Goal: Information Seeking & Learning: Learn about a topic

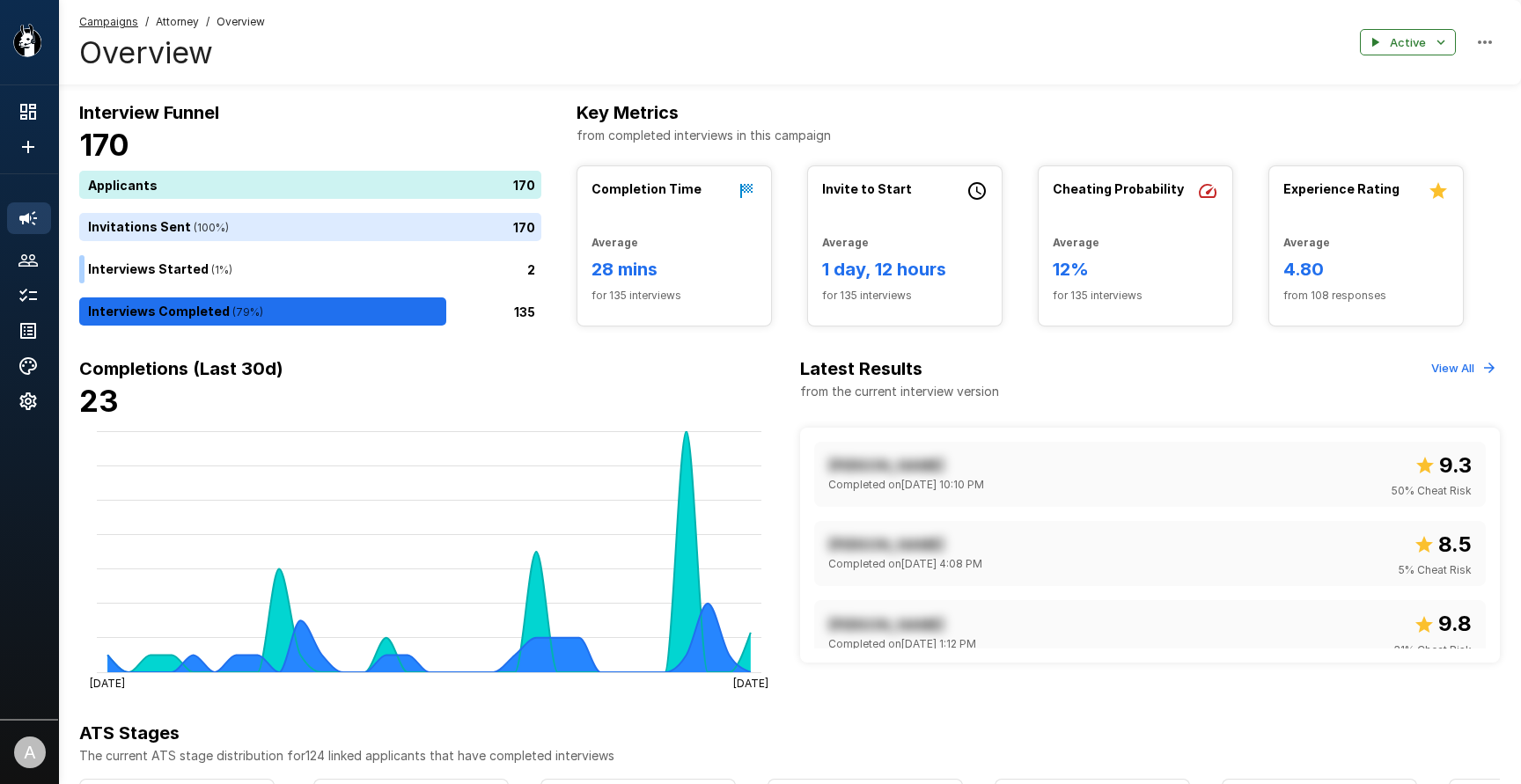
scroll to position [5, 0]
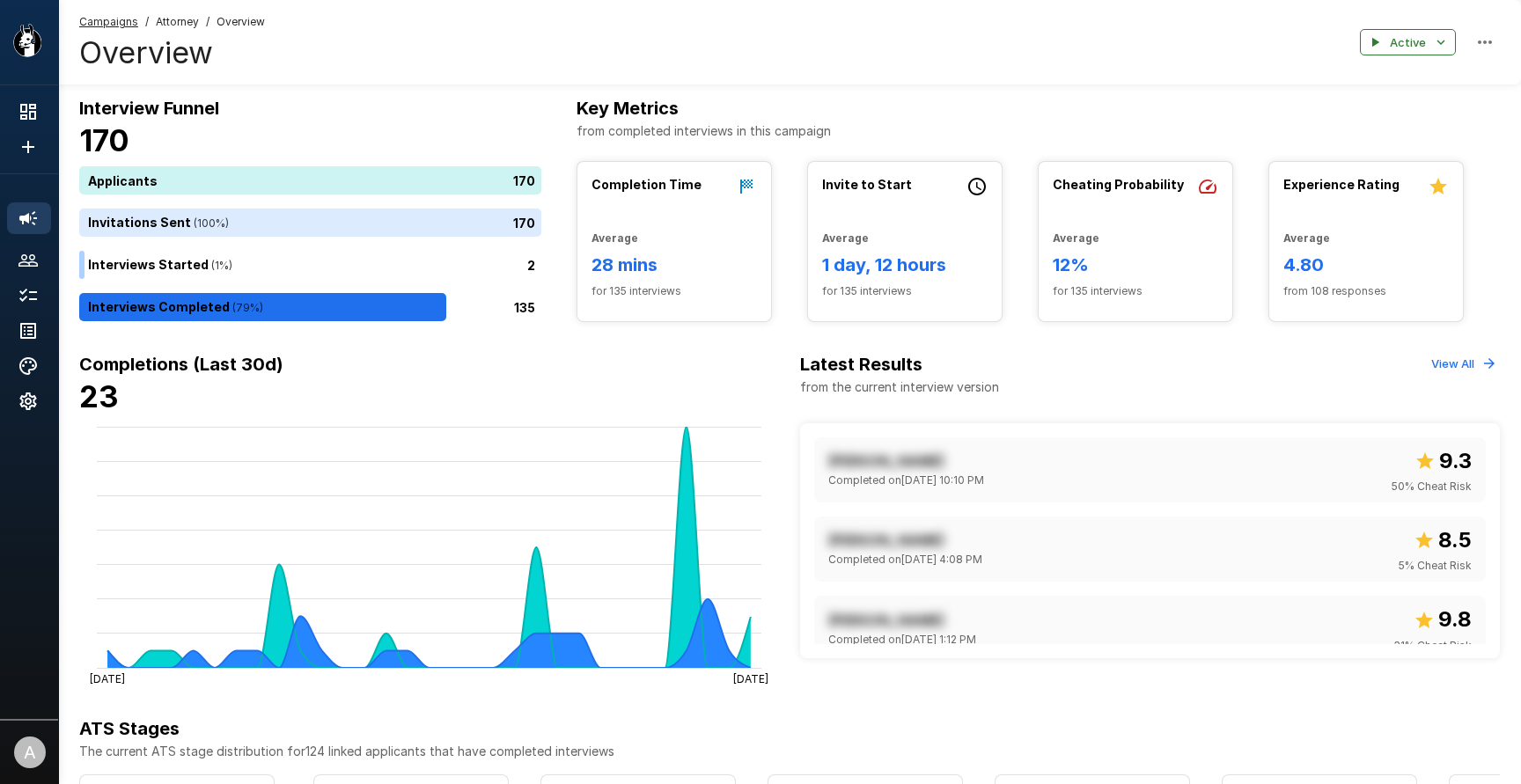
click at [31, 645] on div at bounding box center [29, 569] width 58 height 284
click at [21, 26] on icon "Show menu" at bounding box center [27, 40] width 28 height 33
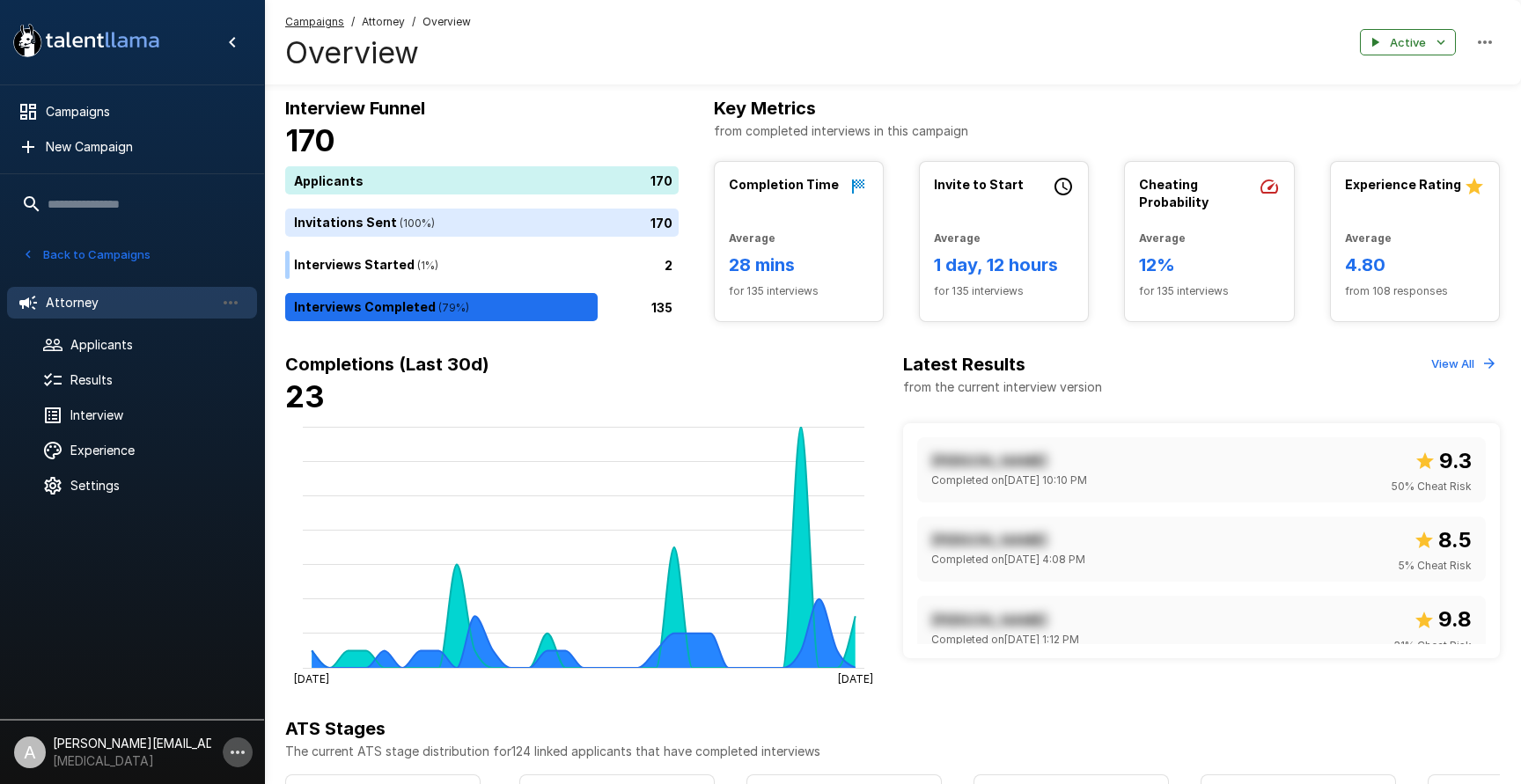
click at [233, 760] on icon "button" at bounding box center [237, 752] width 21 height 21
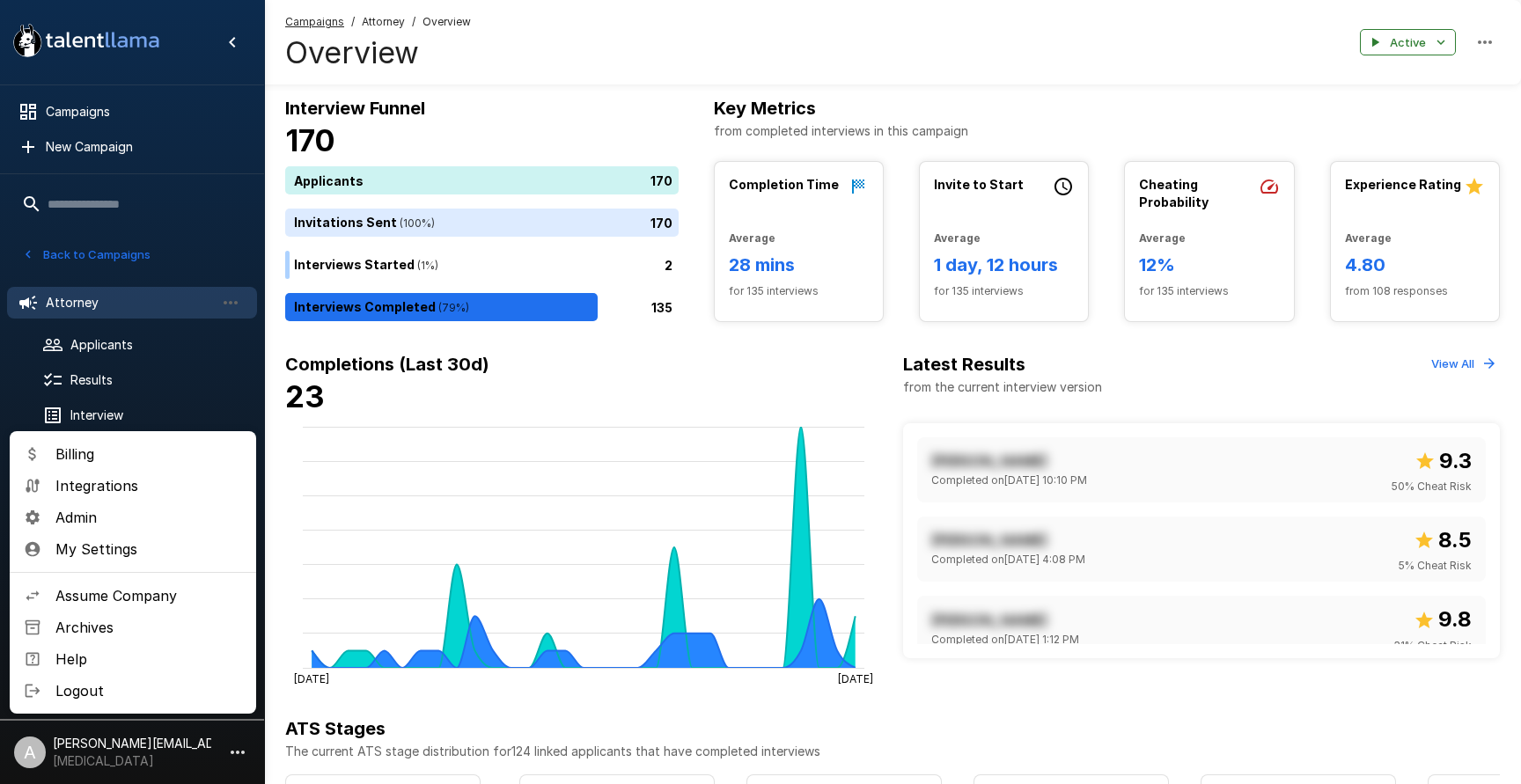
click at [174, 599] on span "Assume Company" at bounding box center [148, 596] width 187 height 21
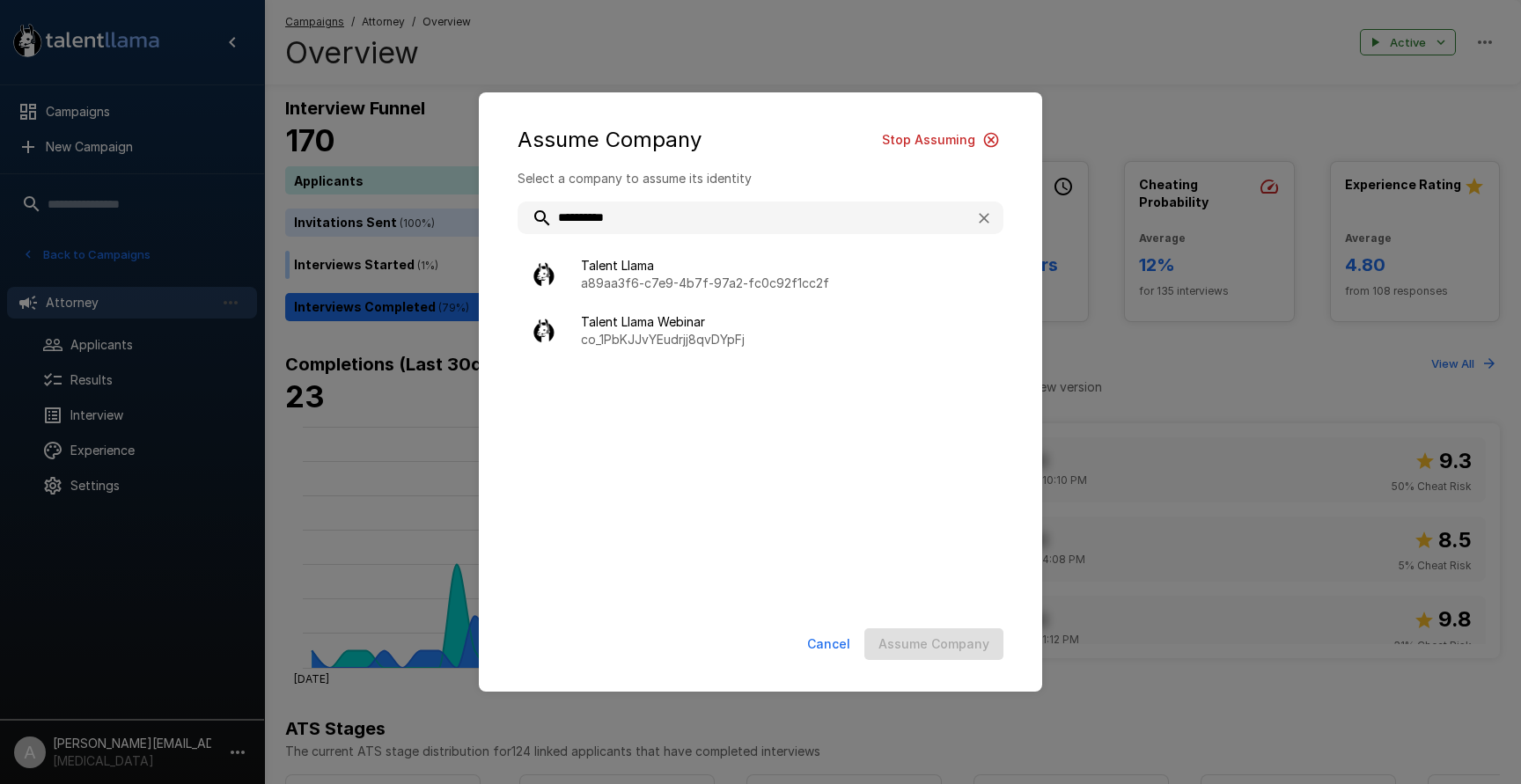
type input "**********"
click at [606, 237] on ul "Talent Llama a89aa3f6-c7e9-4b7f-97a2-fc0c92f1cc2f Talent Llama Webinar co_1PbKJ…" at bounding box center [760, 420] width 486 height 366
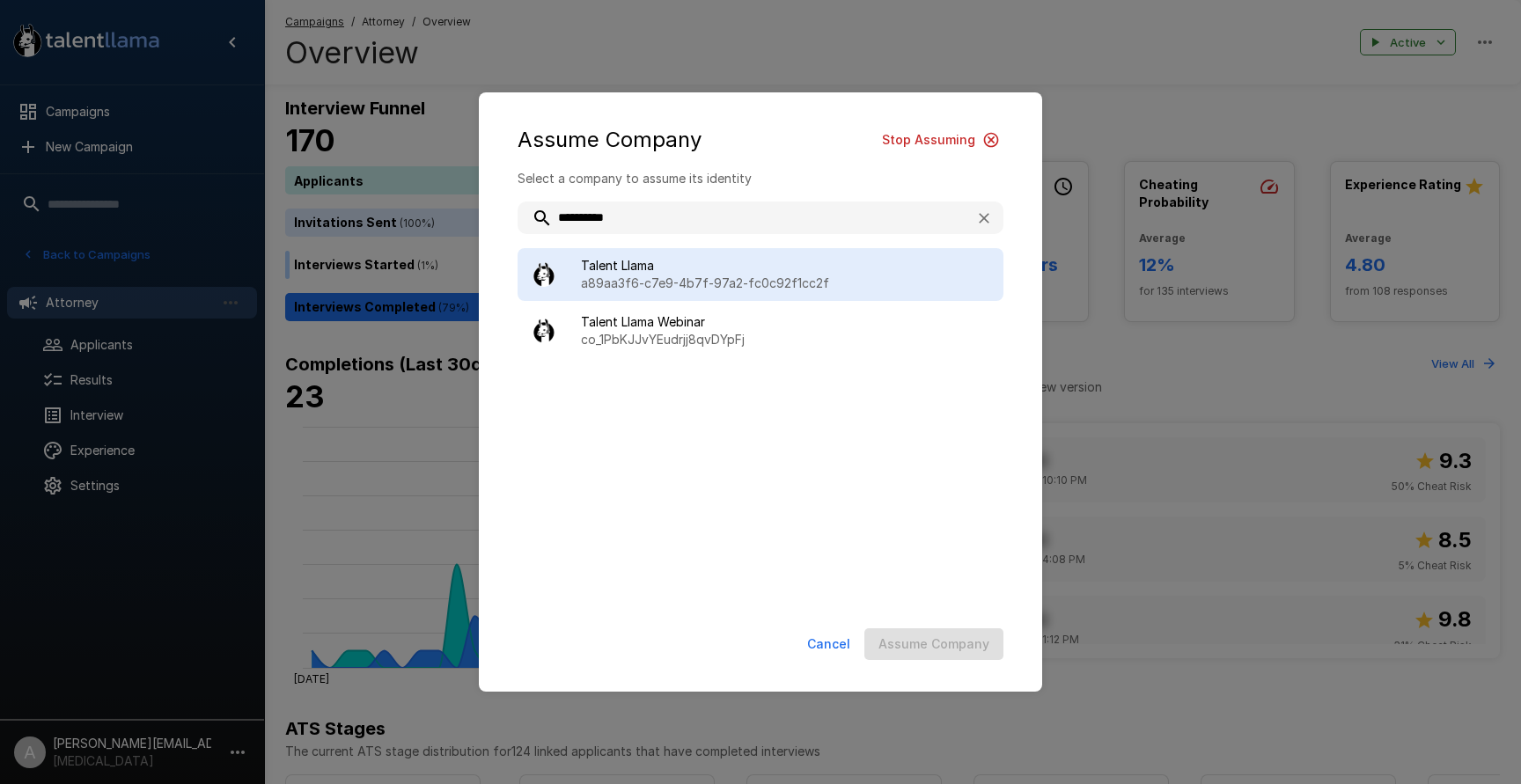
click at [610, 248] on div "Talent Llama a89aa3f6-c7e9-4b7f-97a2-fc0c92f1cc2f" at bounding box center [760, 273] width 486 height 53
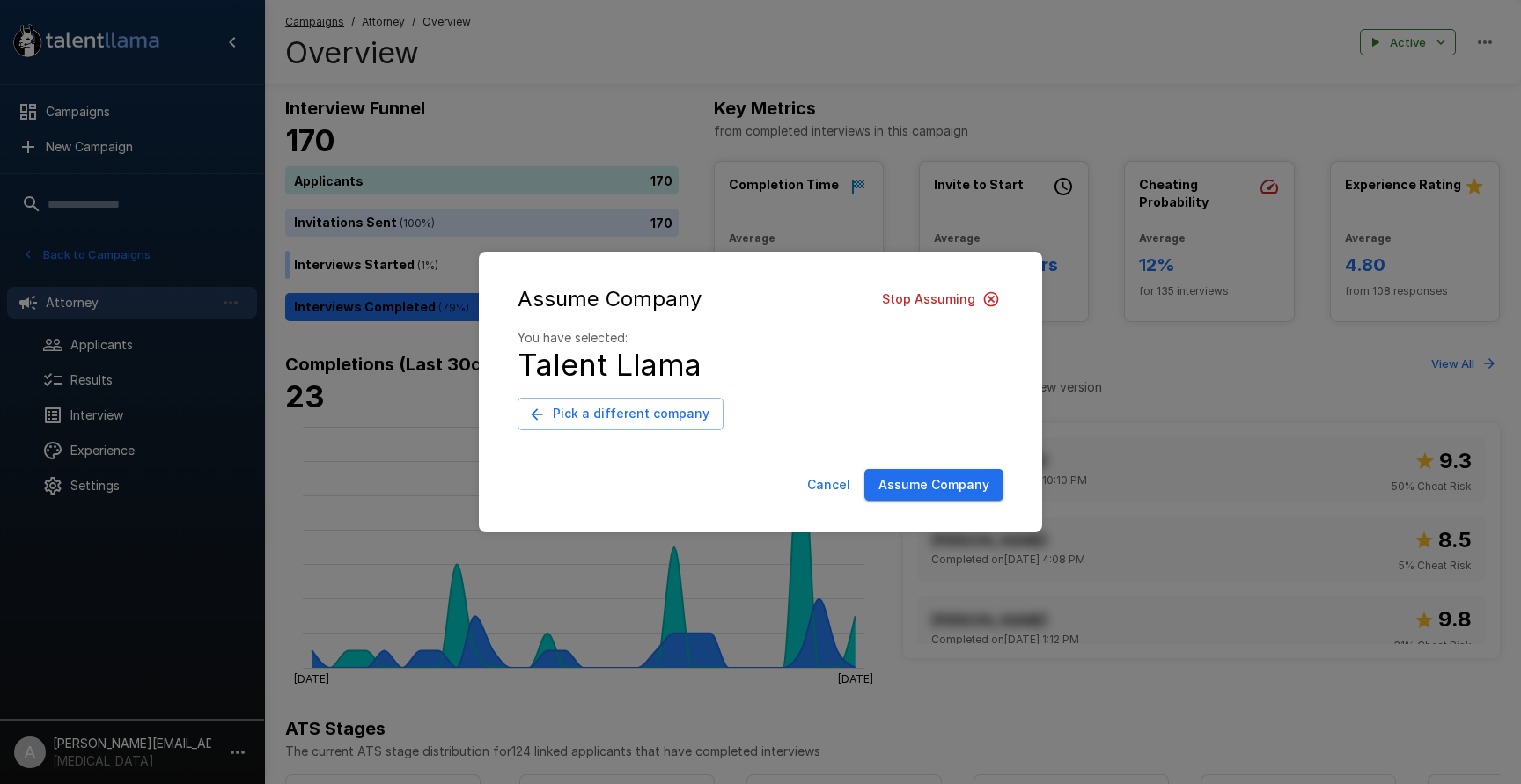
click at [882, 475] on button "Assume Company" at bounding box center [933, 485] width 139 height 33
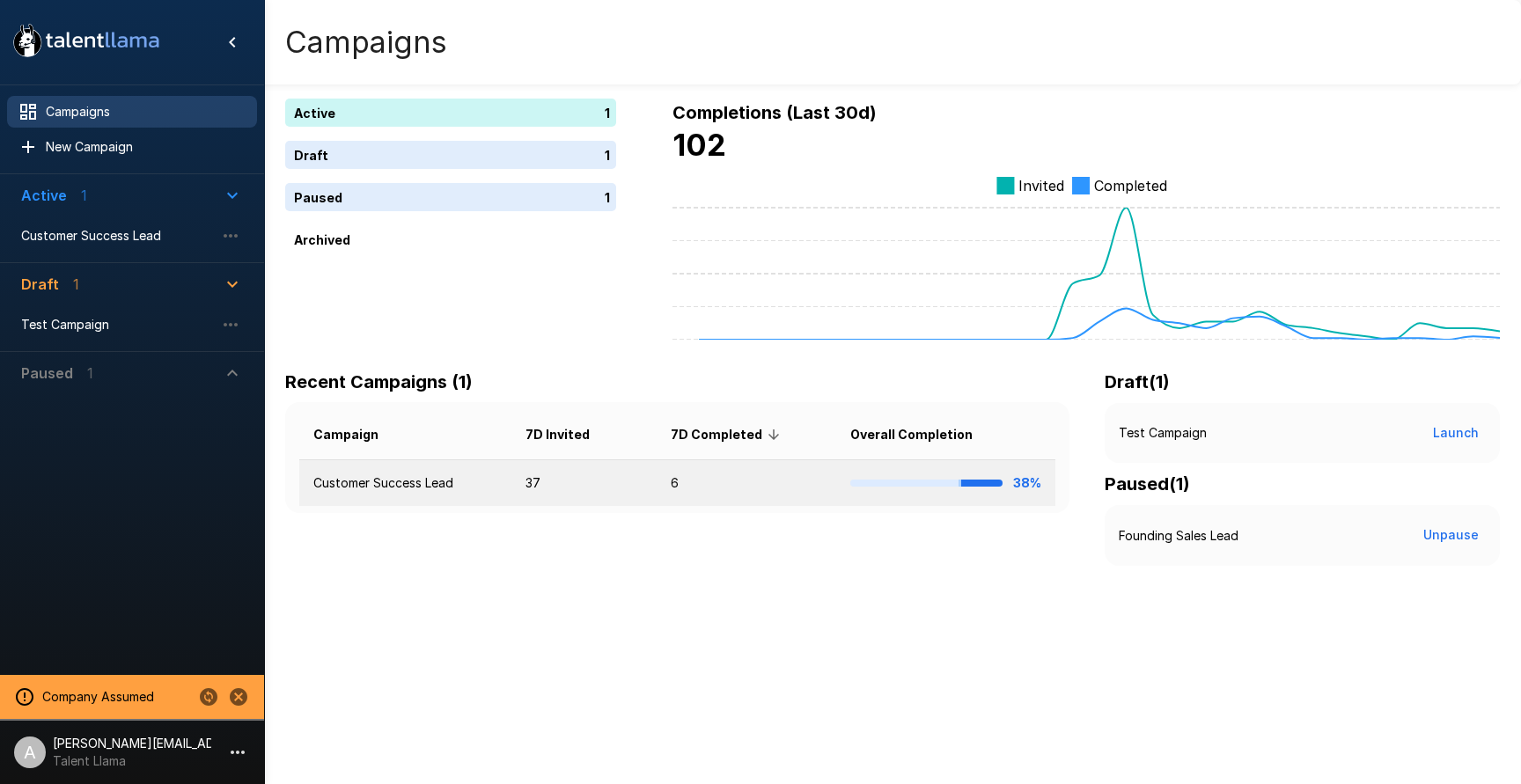
click at [567, 489] on td "37" at bounding box center [584, 483] width 145 height 47
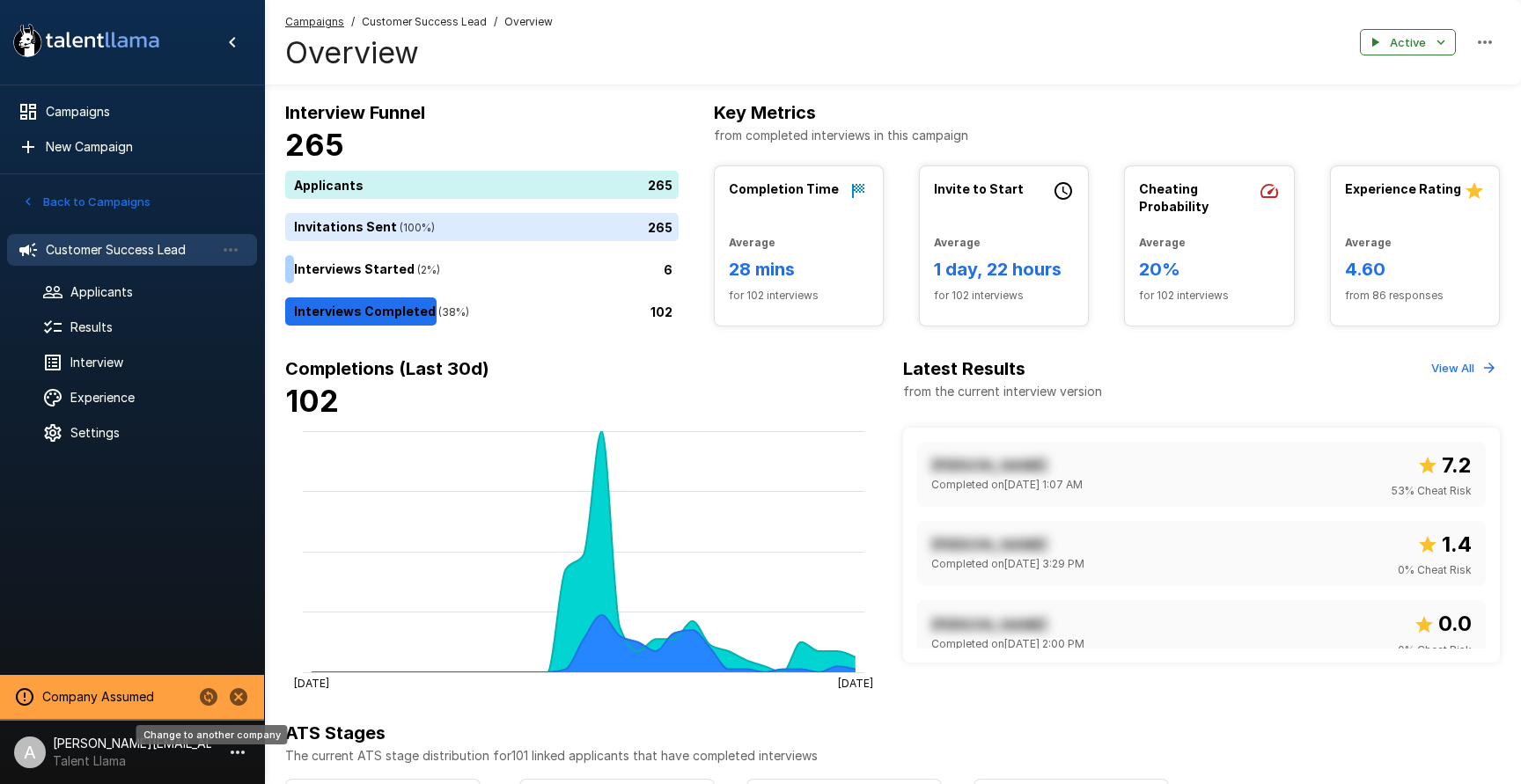
click at [207, 698] on icon "Change to another company" at bounding box center [209, 696] width 17 height 17
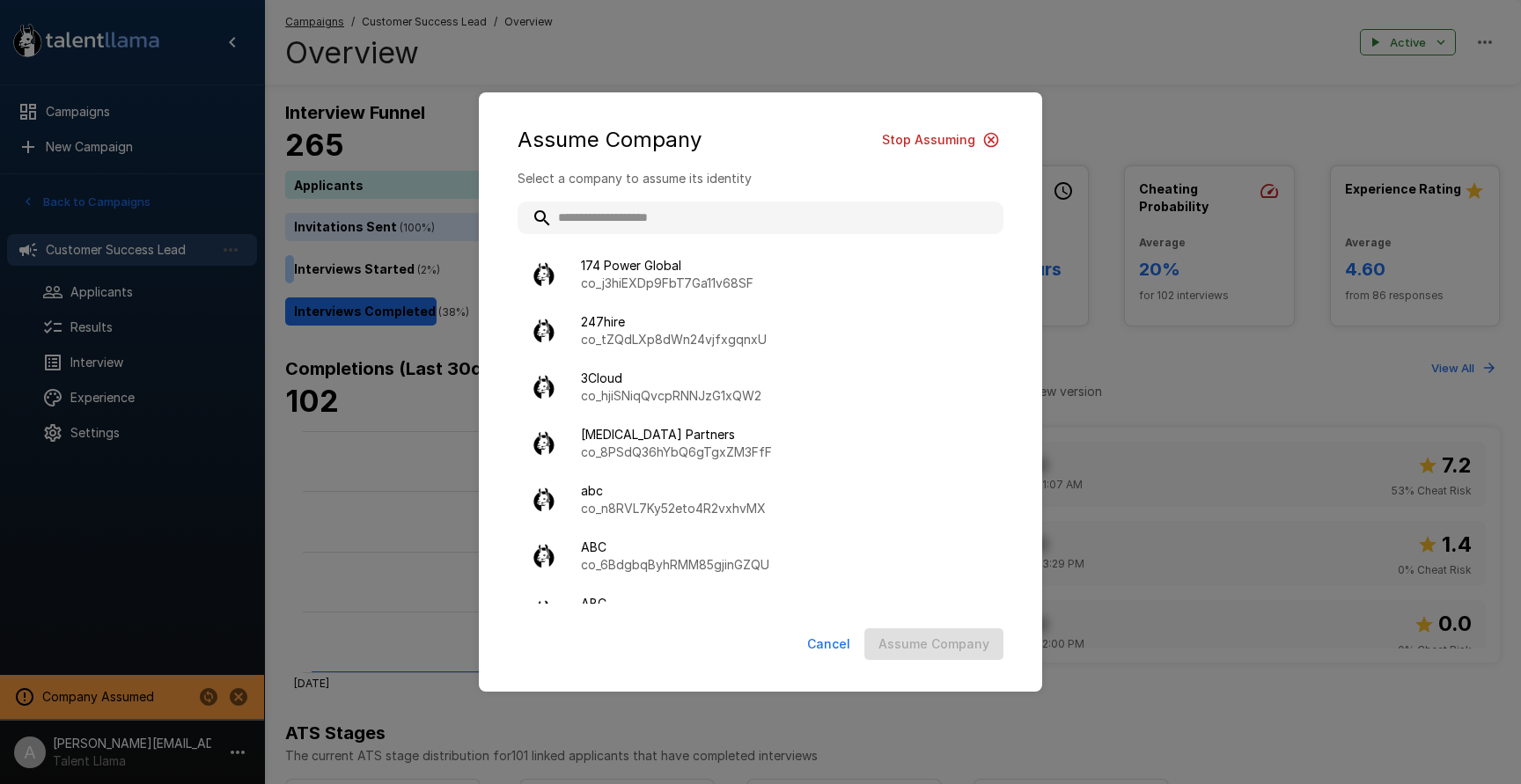
click at [686, 207] on input "text" at bounding box center [760, 217] width 486 height 32
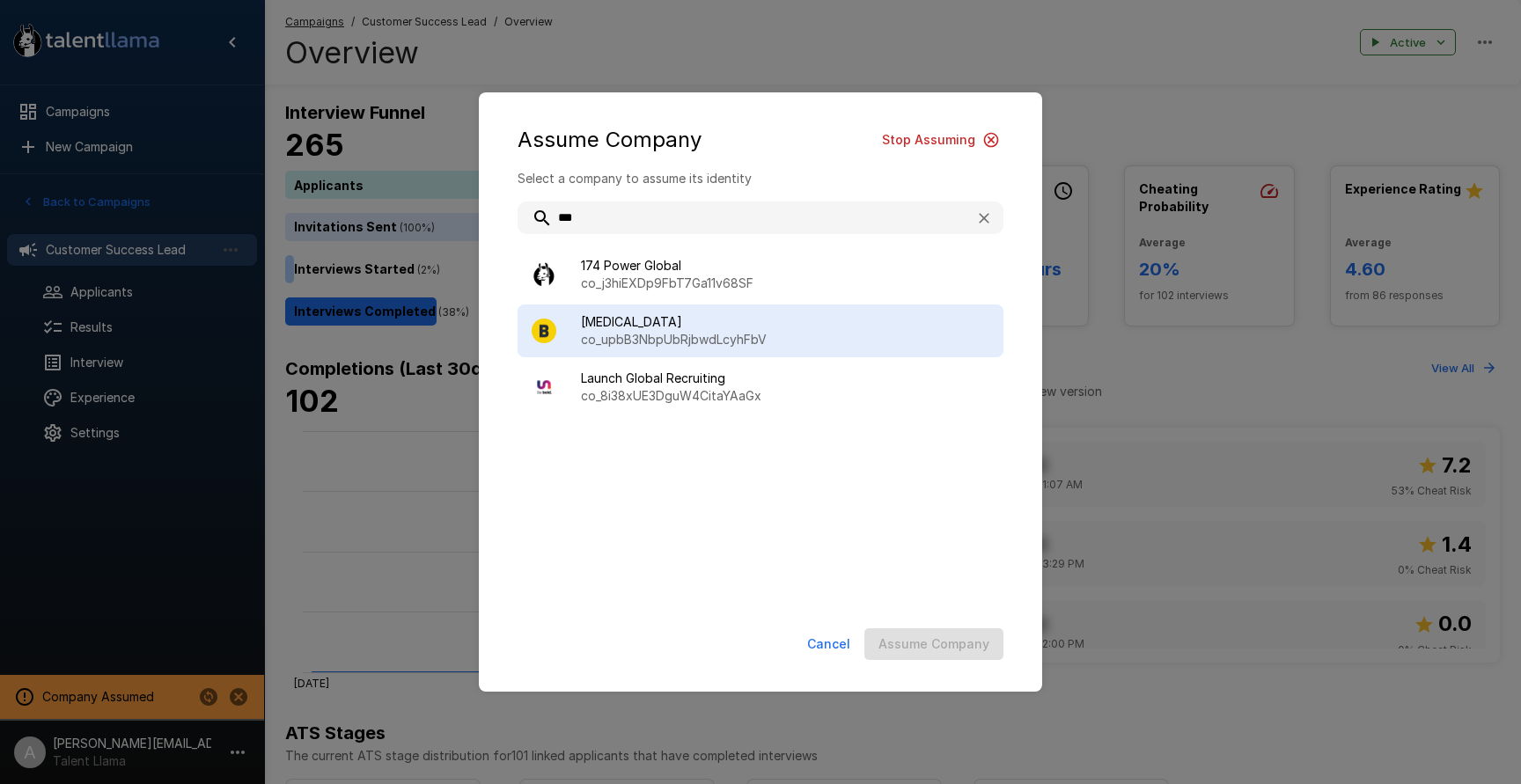
type input "***"
click at [700, 327] on span "[MEDICAL_DATA]" at bounding box center [784, 321] width 408 height 17
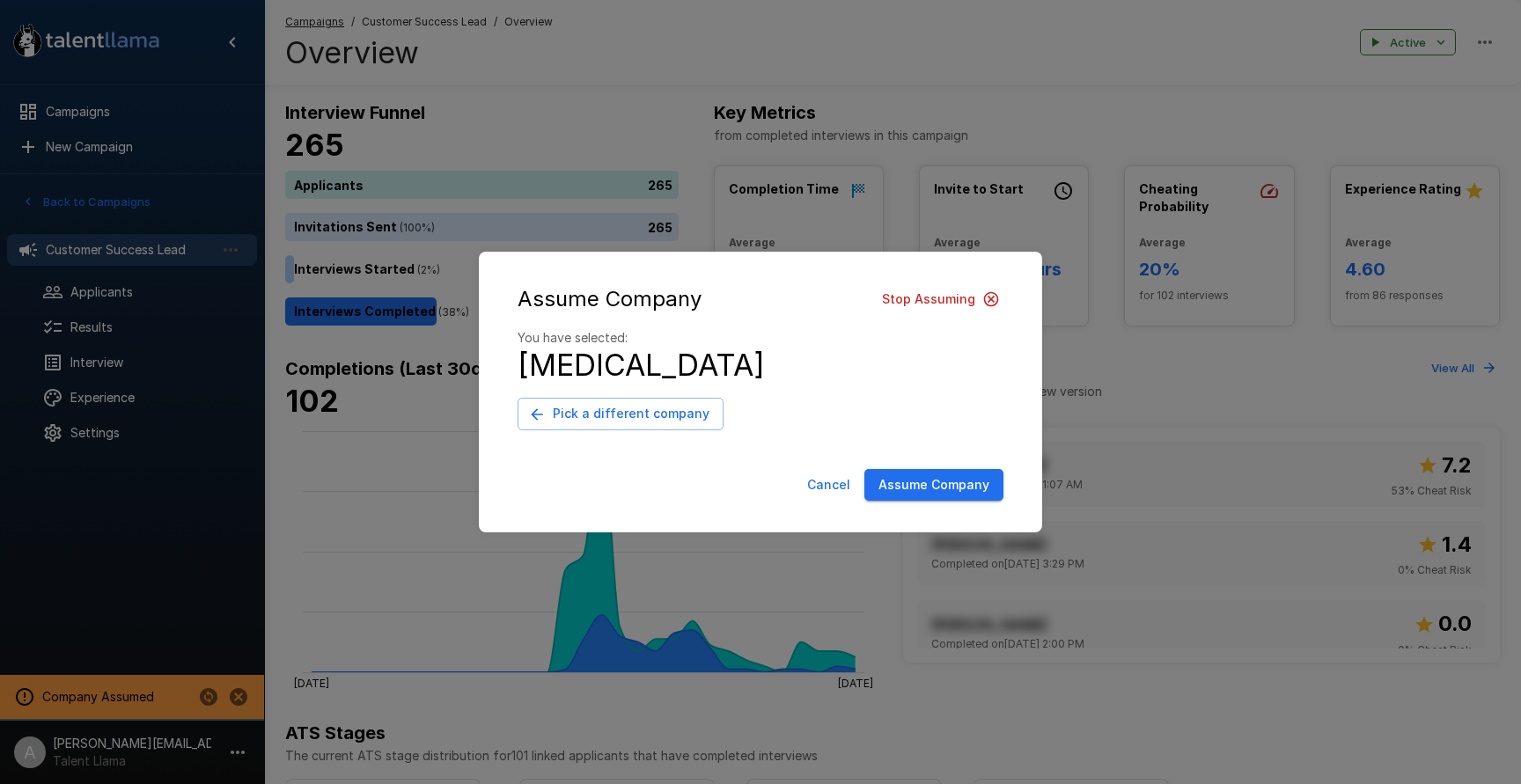
click at [907, 490] on button "Assume Company" at bounding box center [933, 485] width 139 height 33
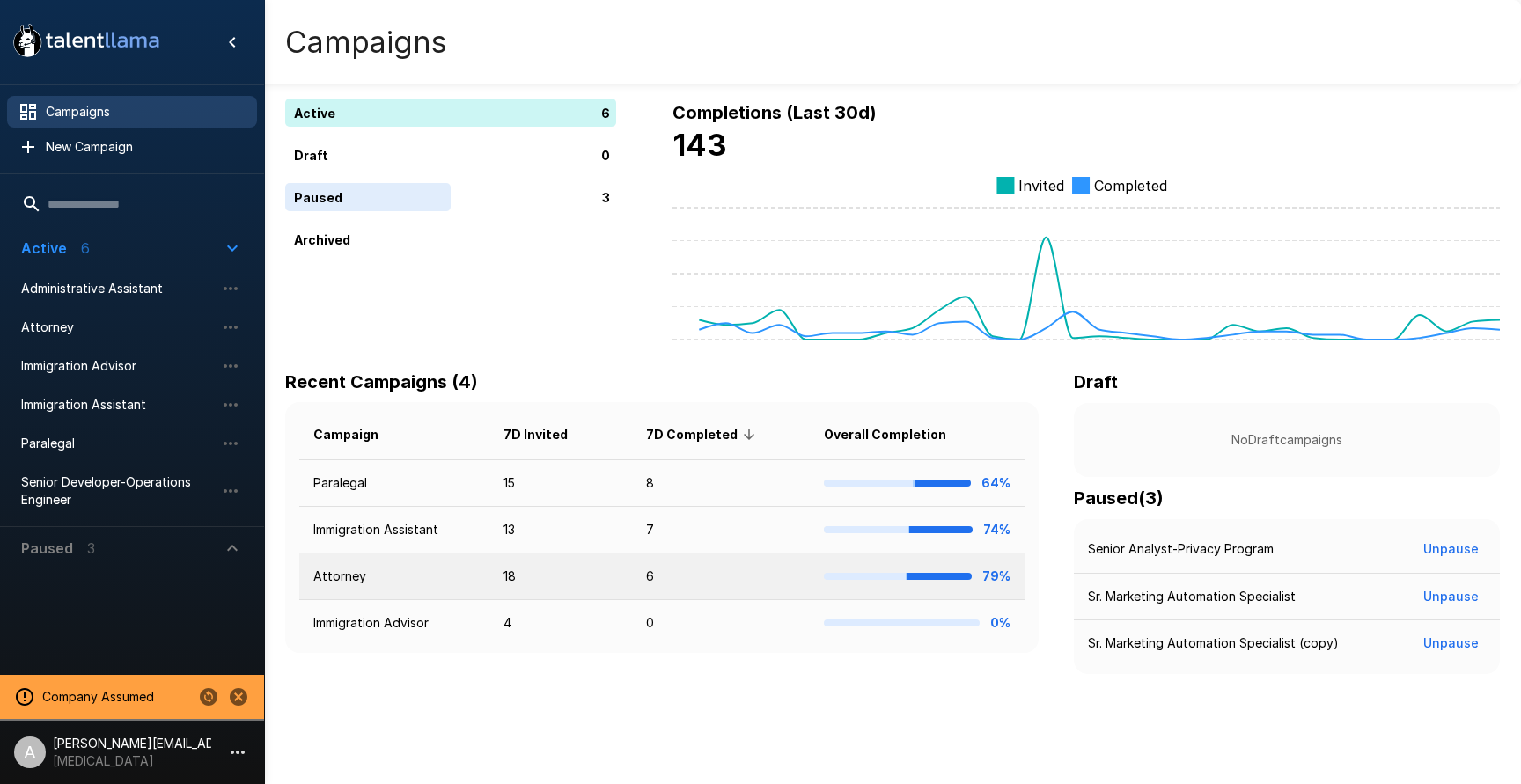
click at [391, 579] on td "Attorney" at bounding box center [394, 577] width 190 height 47
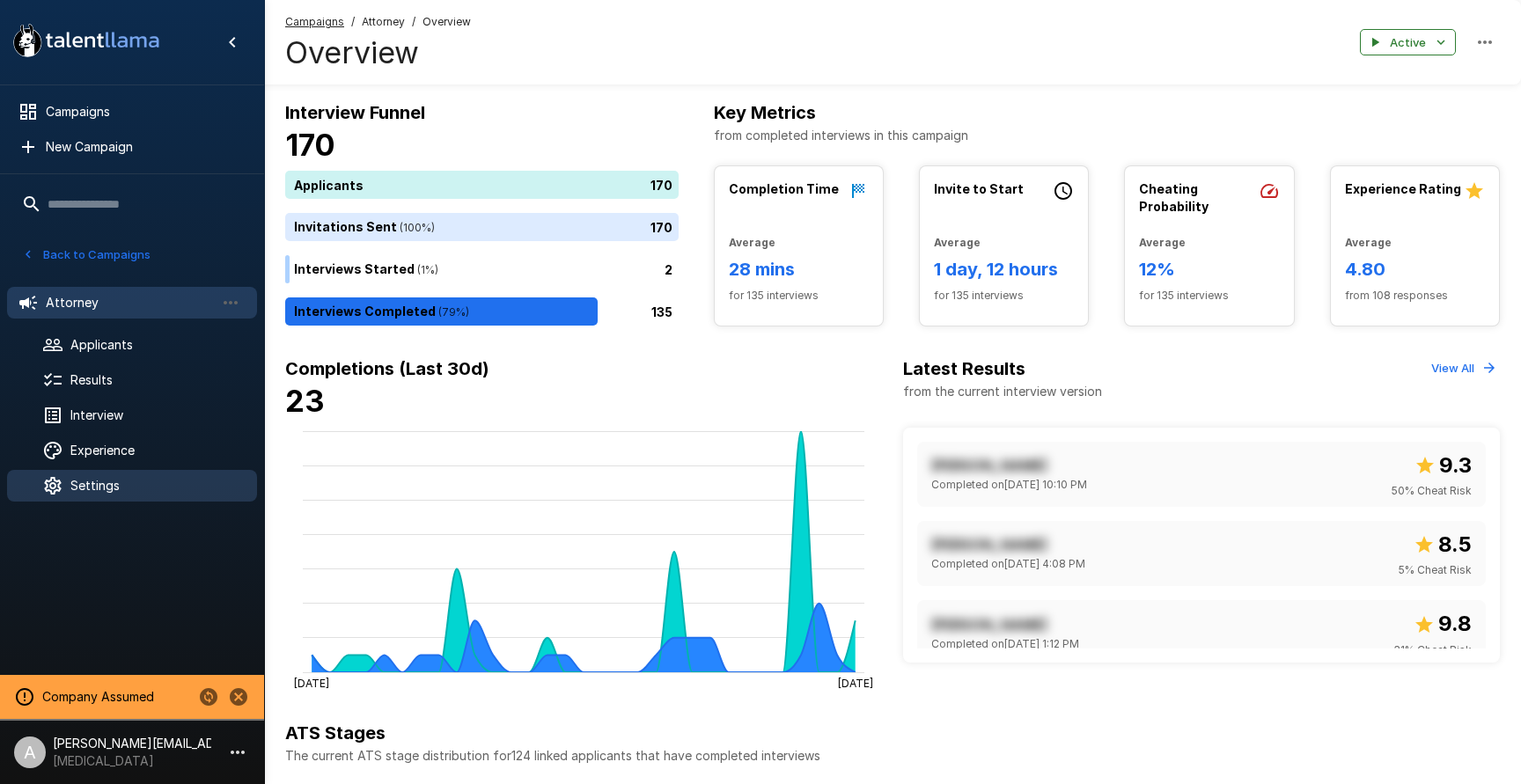
click at [183, 477] on span "Settings" at bounding box center [157, 486] width 172 height 17
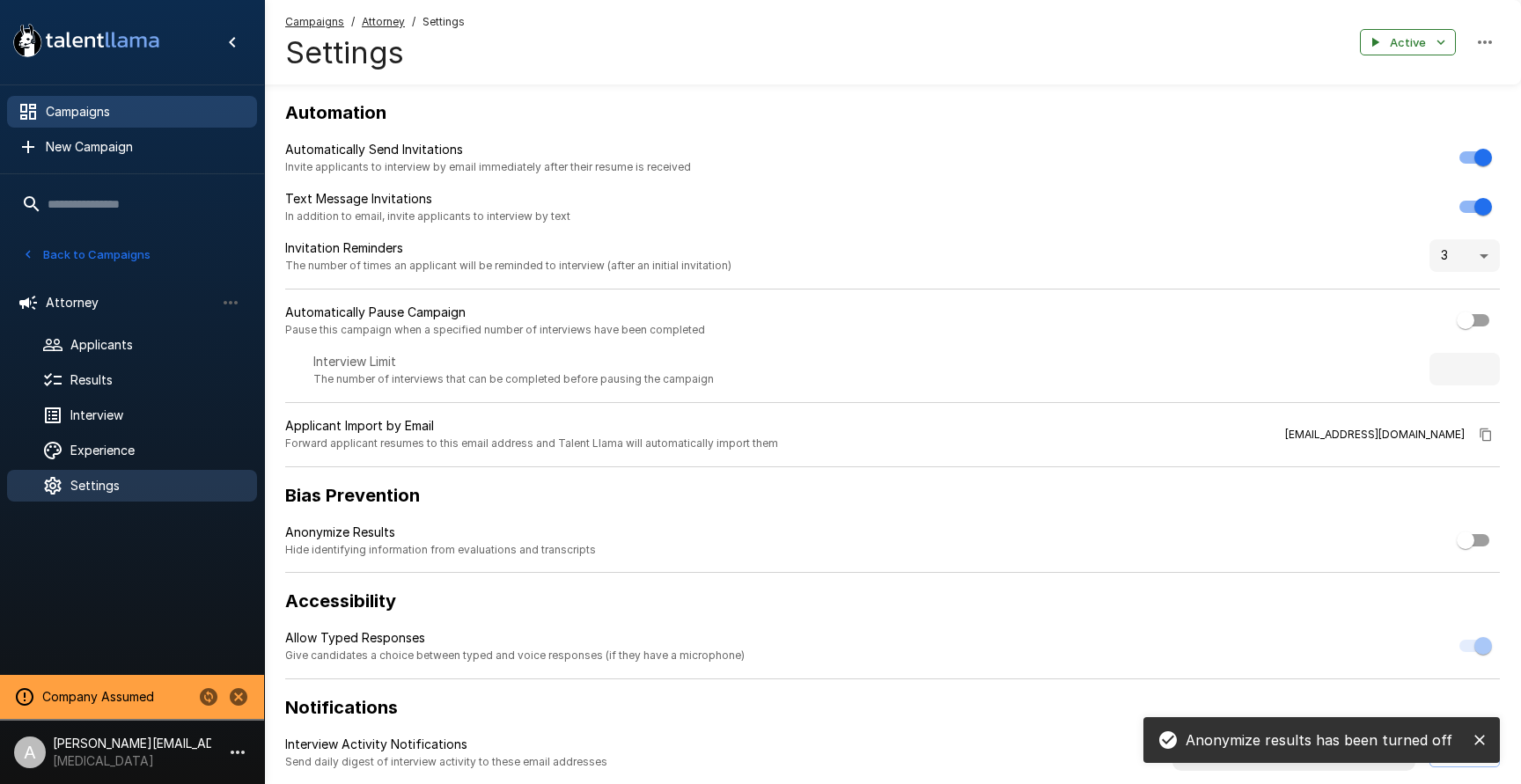
click at [108, 109] on span "Campaigns" at bounding box center [144, 112] width 197 height 17
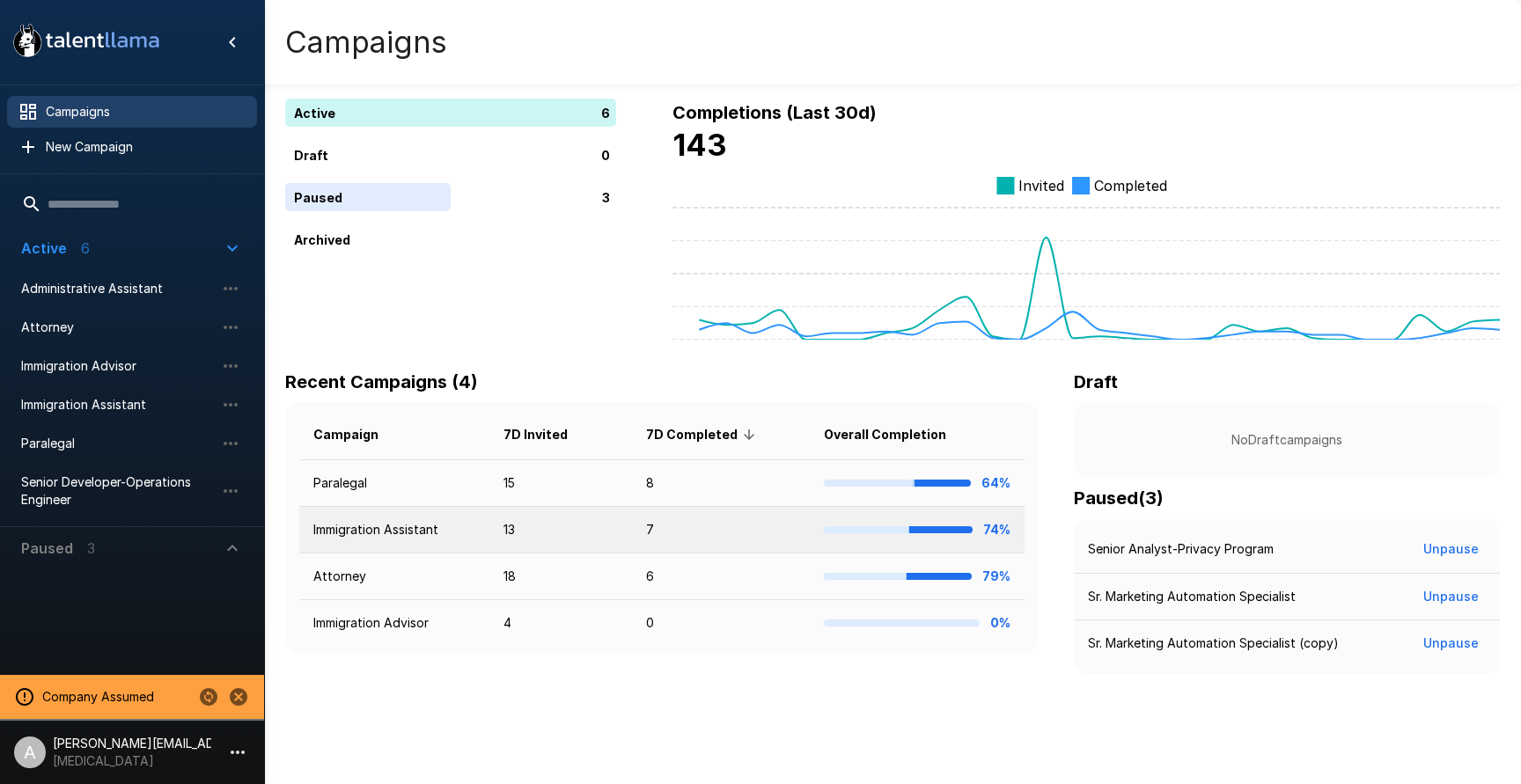
click at [450, 537] on td "Immigration Assistant" at bounding box center [394, 530] width 190 height 47
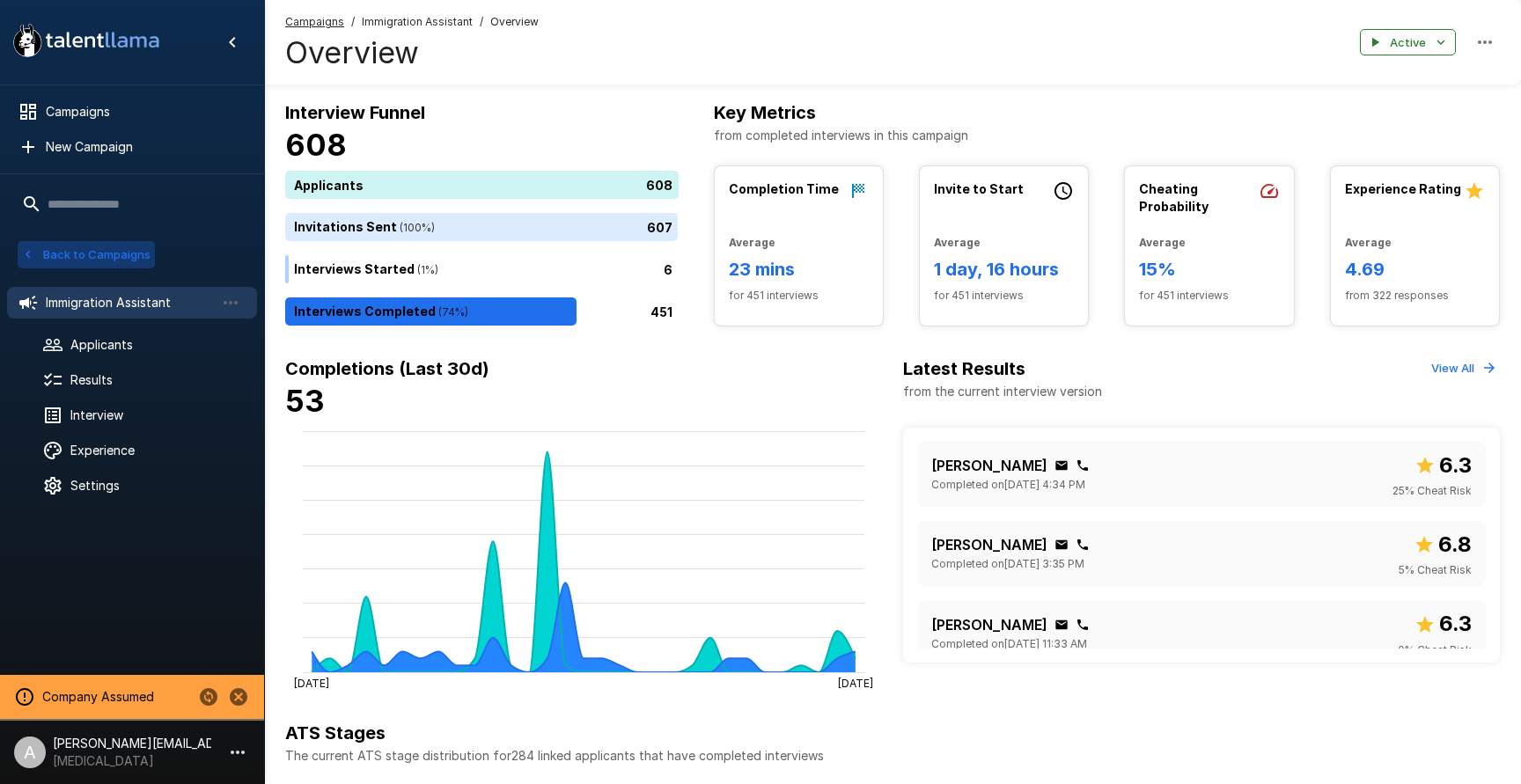
click at [86, 255] on button "Back to Campaigns" at bounding box center [86, 254] width 138 height 28
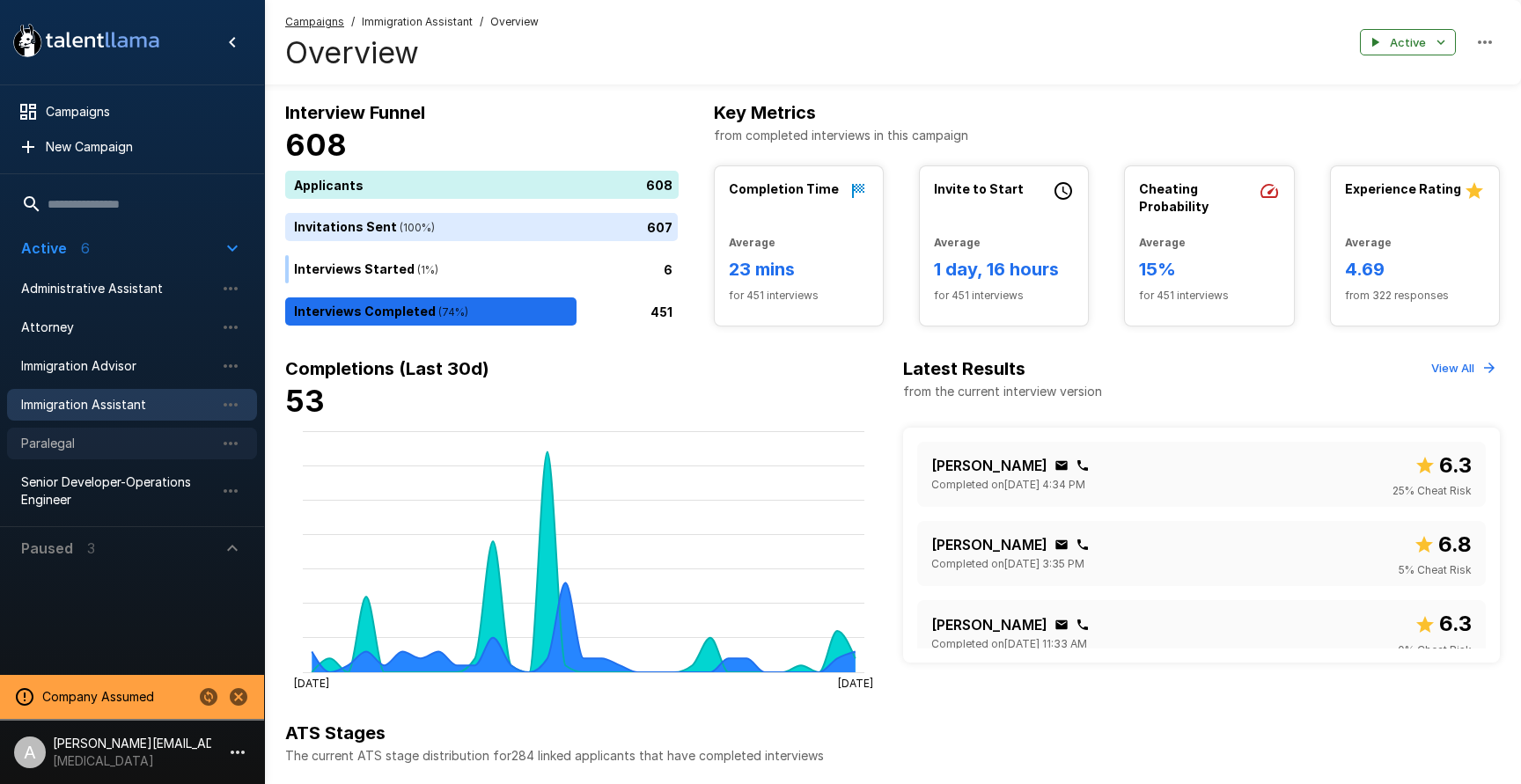
click at [65, 452] on div "Paralegal" at bounding box center [131, 443] width 250 height 32
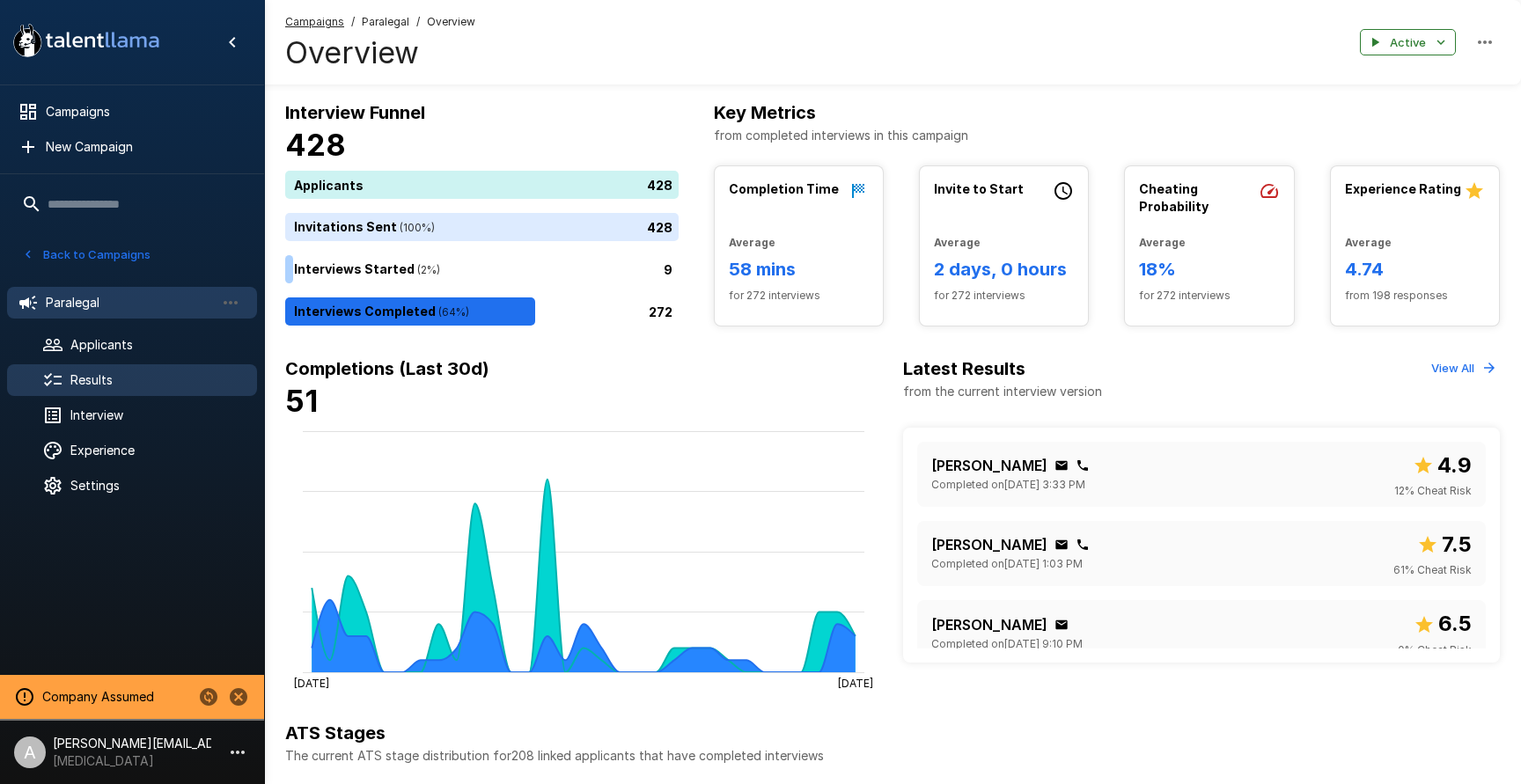
click at [96, 379] on span "Results" at bounding box center [157, 380] width 172 height 17
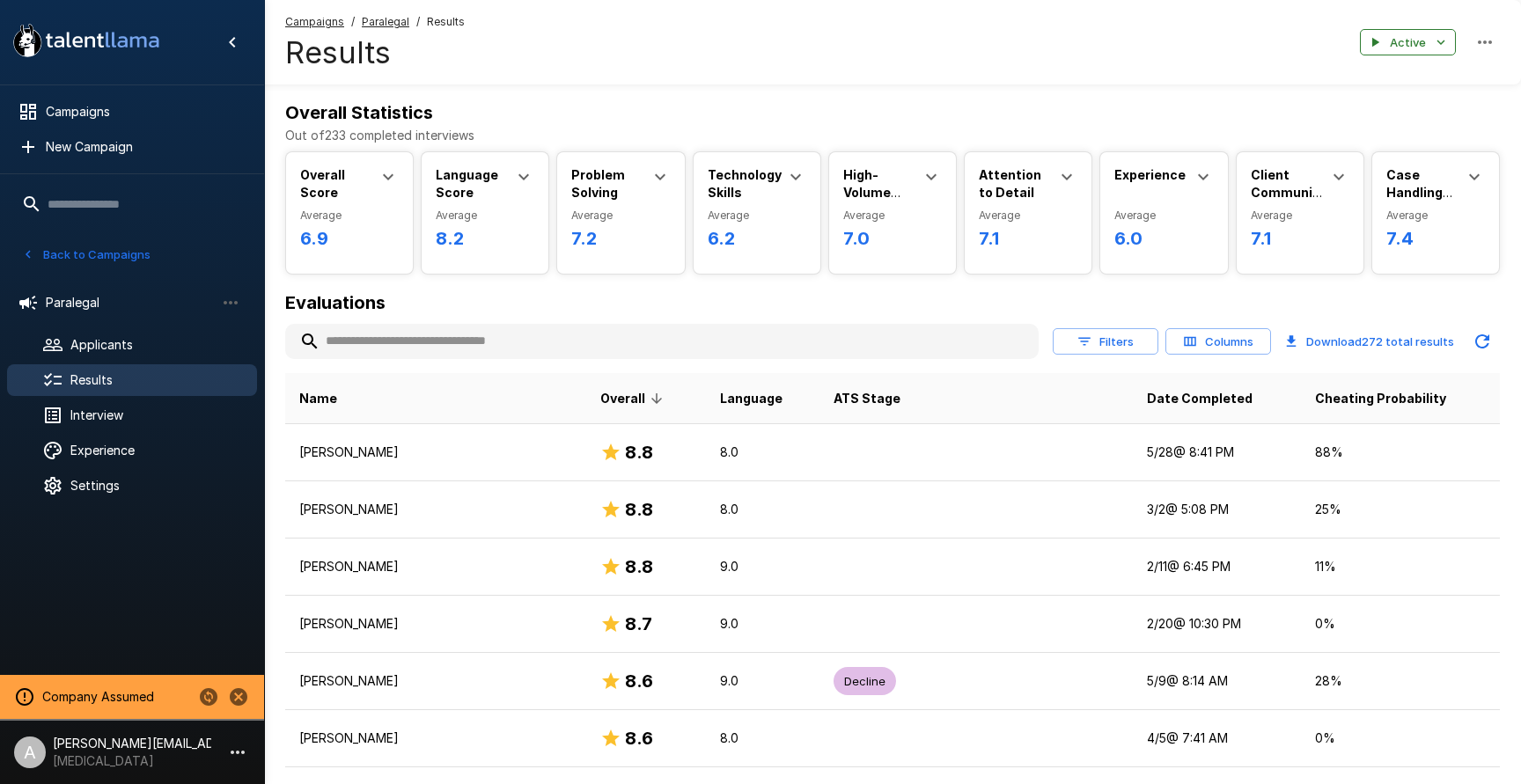
click at [1476, 182] on icon at bounding box center [1474, 177] width 21 height 21
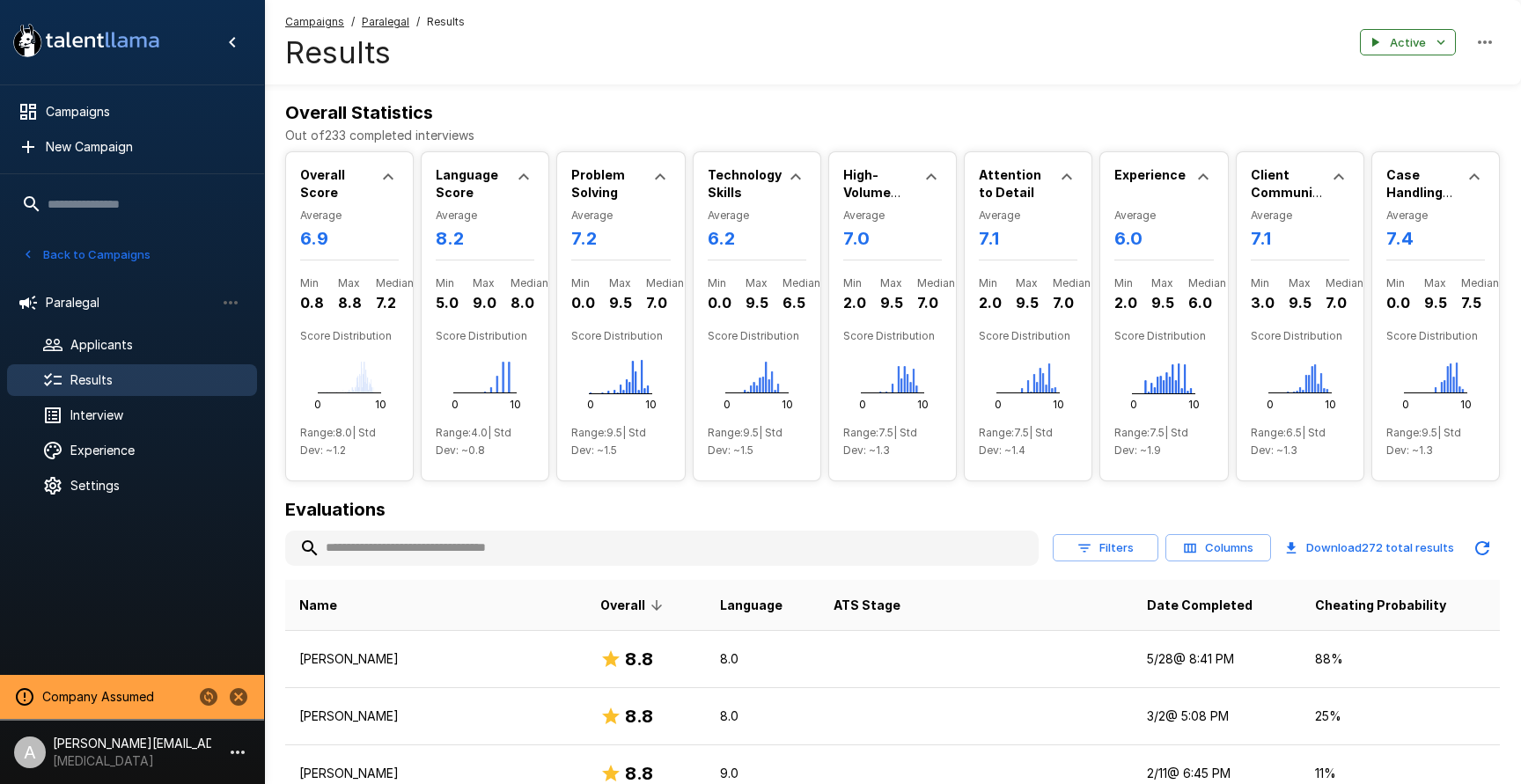
click at [1476, 182] on icon at bounding box center [1474, 177] width 21 height 21
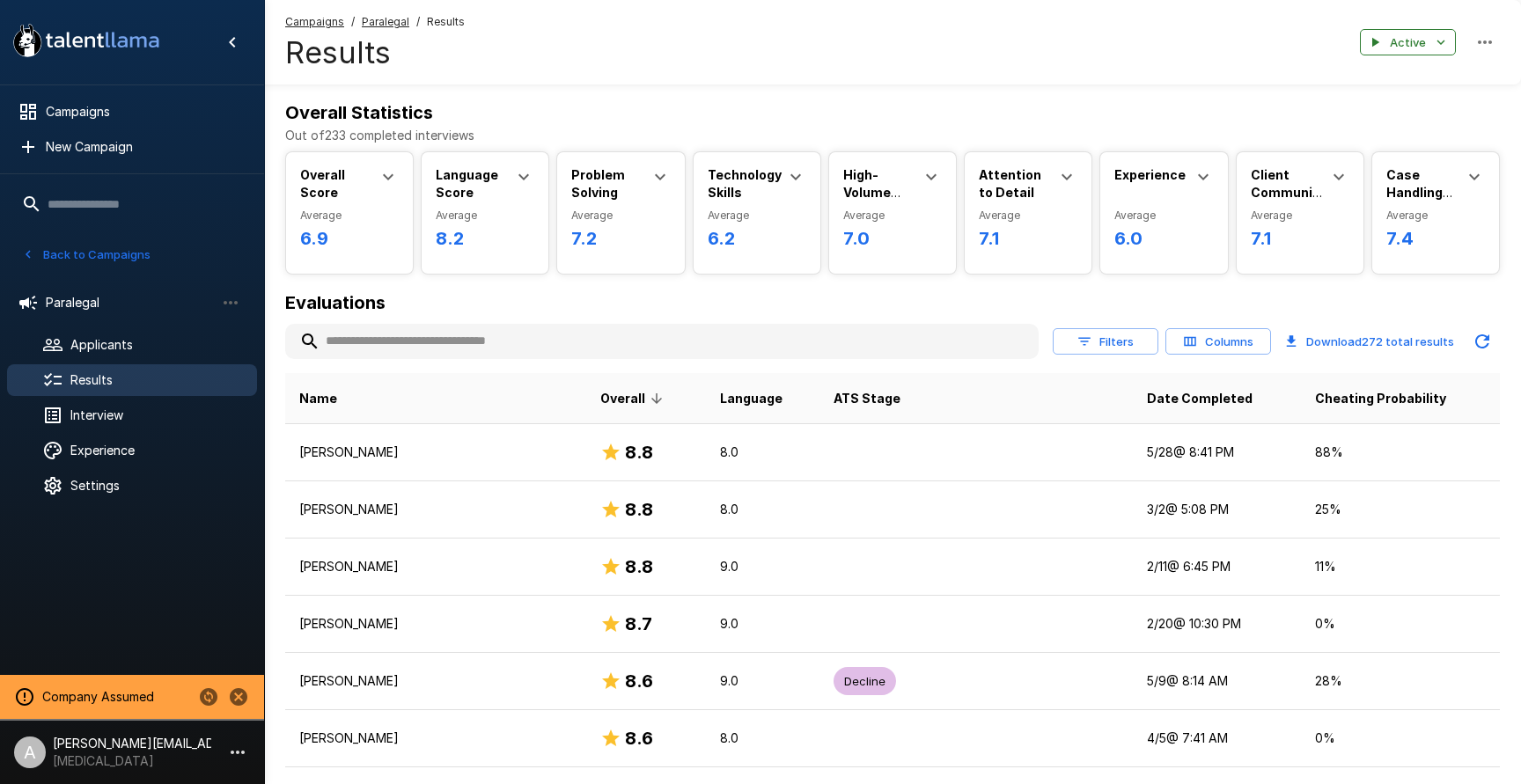
click at [76, 251] on button "Back to Campaigns" at bounding box center [86, 254] width 138 height 28
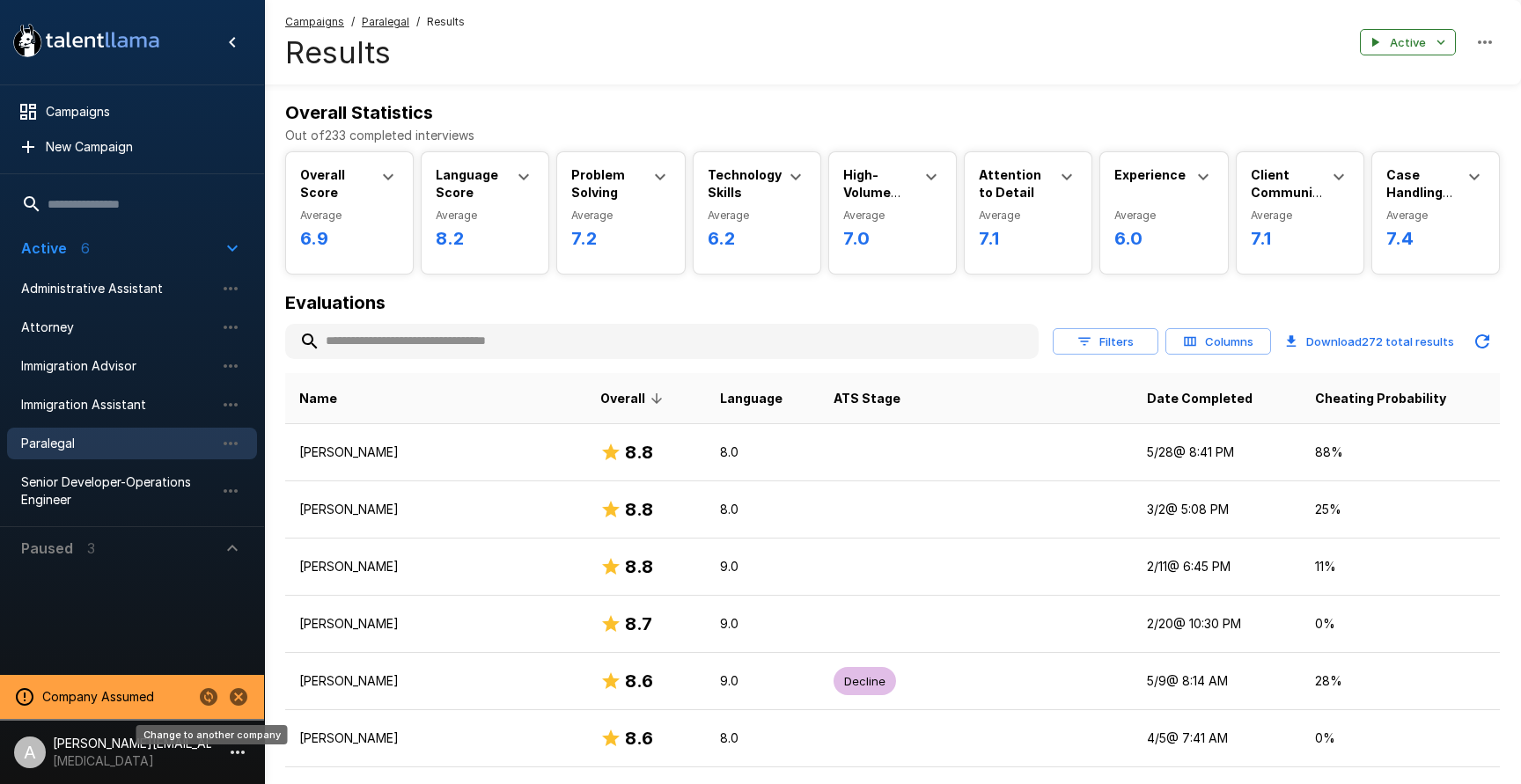
click at [206, 696] on icon "Change to another company" at bounding box center [209, 696] width 17 height 17
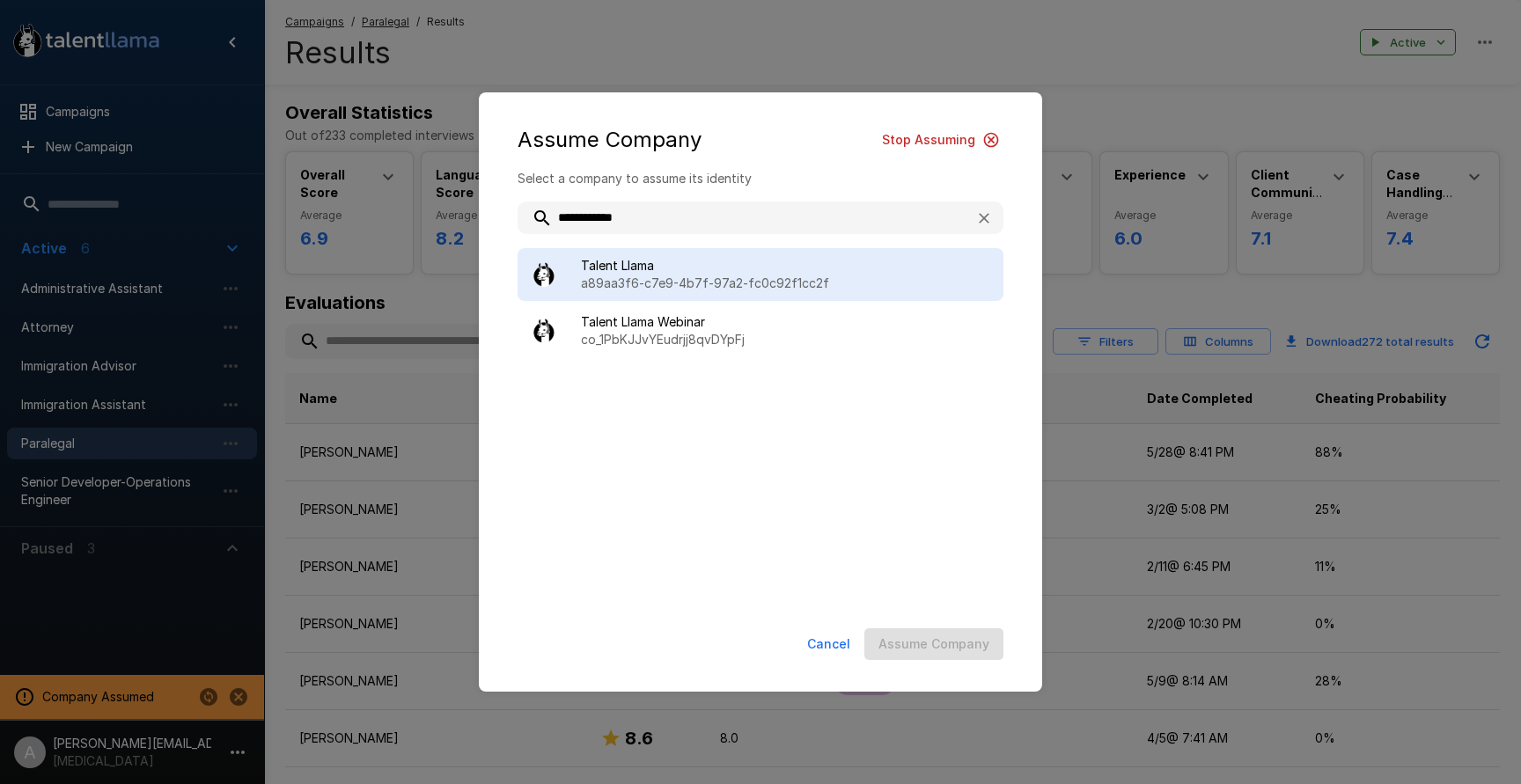
type input "**********"
click at [767, 261] on span "Talent Llama" at bounding box center [784, 266] width 408 height 17
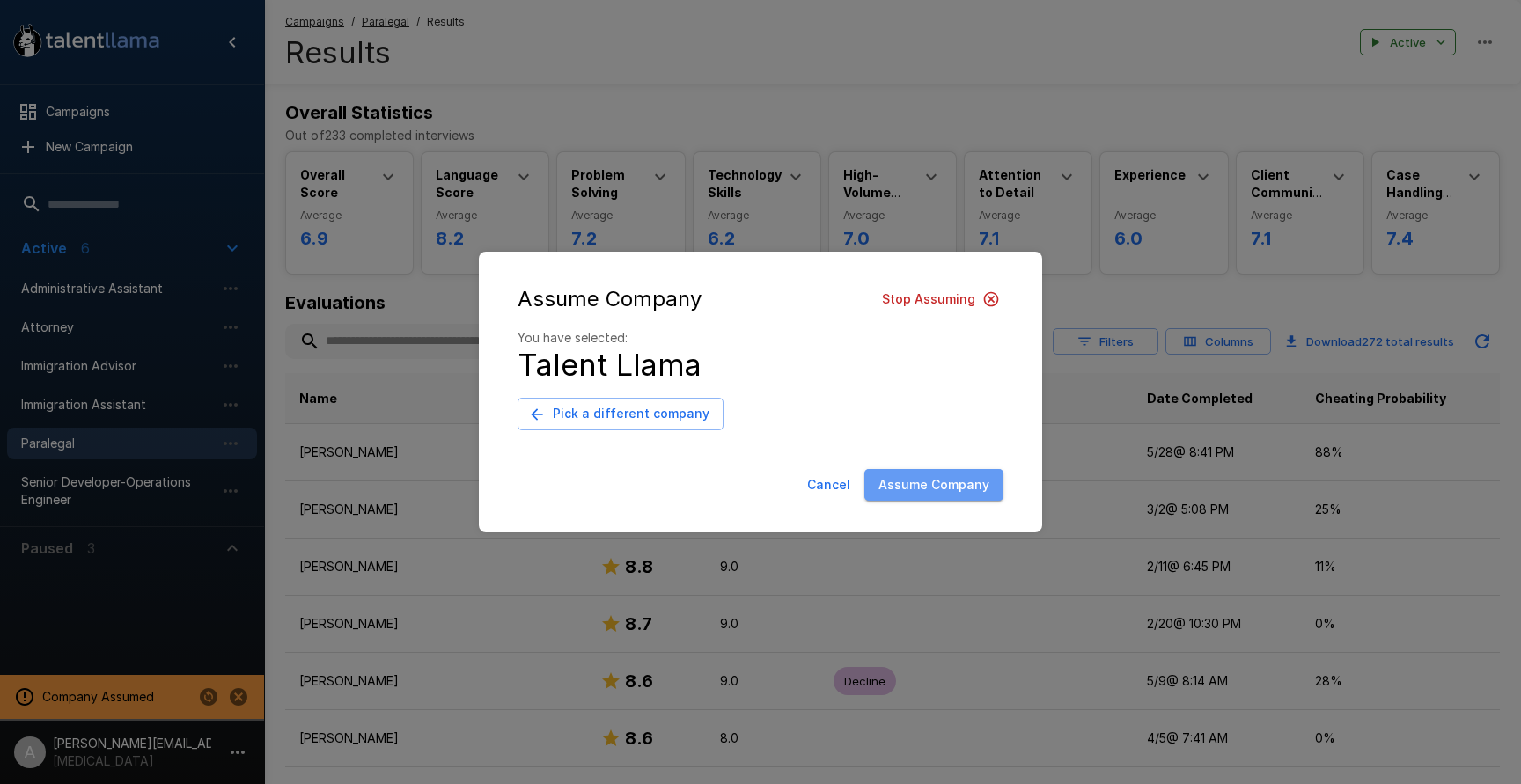
click at [963, 488] on button "Assume Company" at bounding box center [933, 485] width 139 height 33
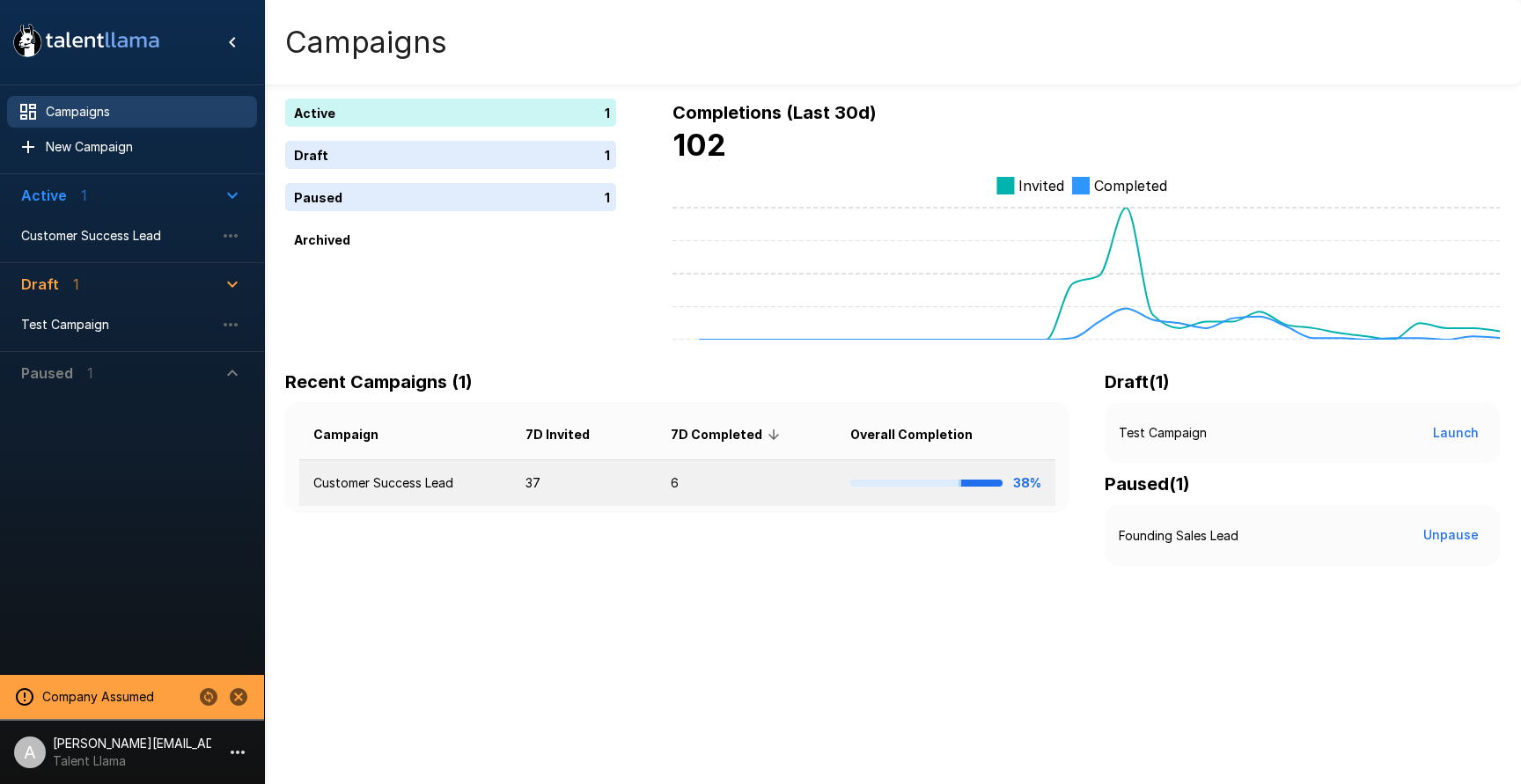
click at [437, 489] on td "Customer Success Lead" at bounding box center [406, 483] width 212 height 47
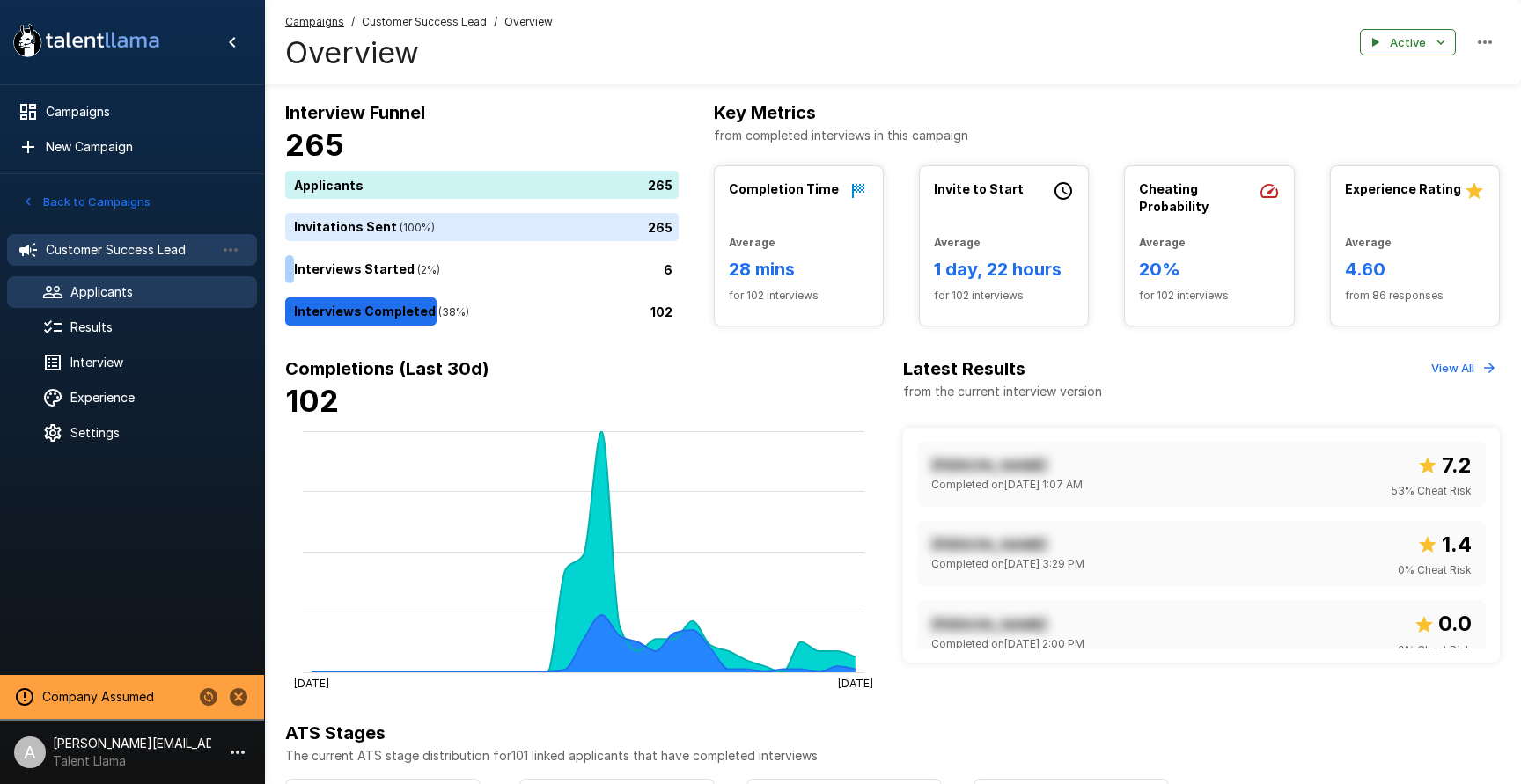
click at [116, 291] on span "Applicants" at bounding box center [157, 292] width 172 height 17
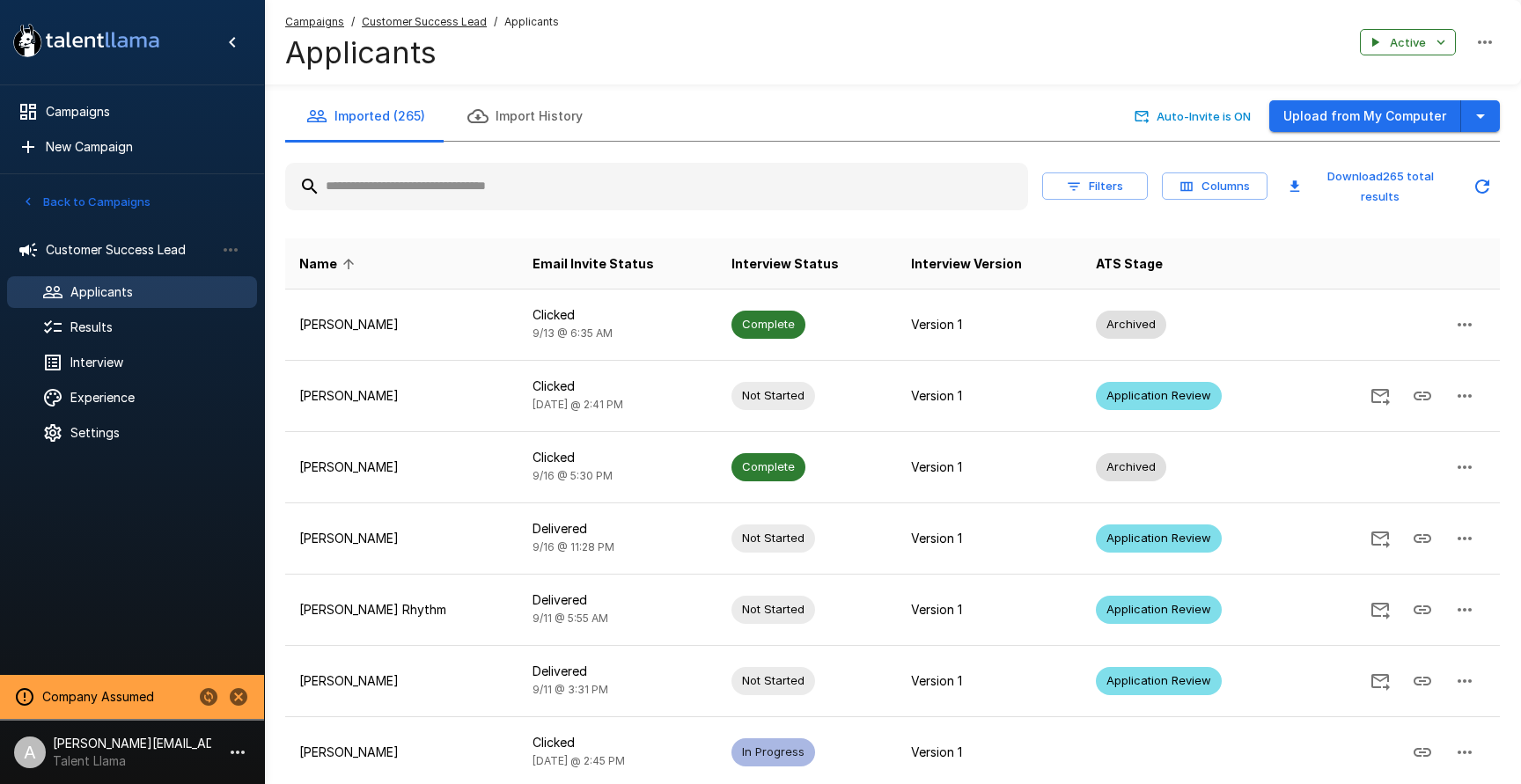
click at [505, 188] on input "text" at bounding box center [656, 185] width 742 height 32
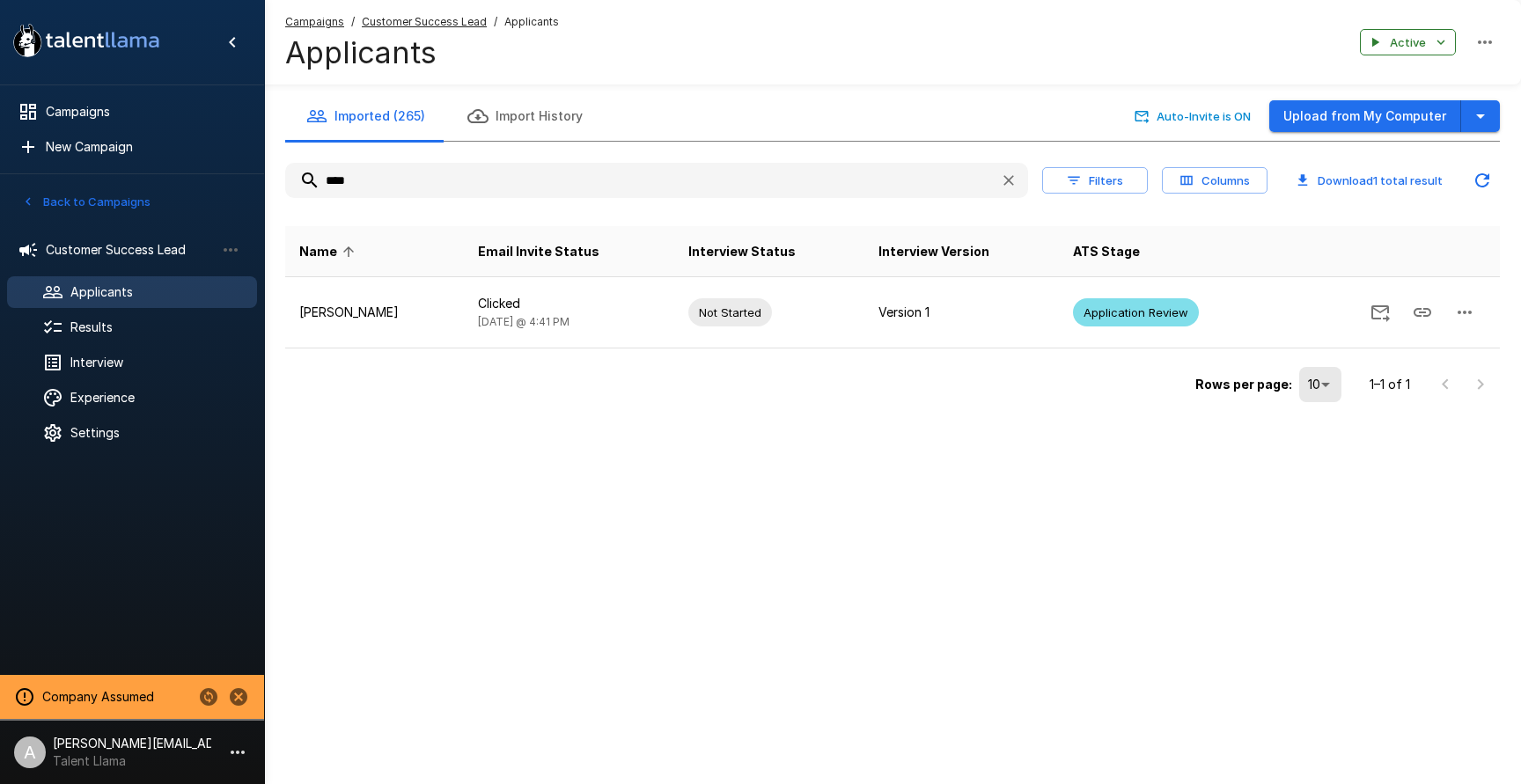
type input "****"
click at [449, 19] on u "Customer Success Lead" at bounding box center [424, 22] width 125 height 13
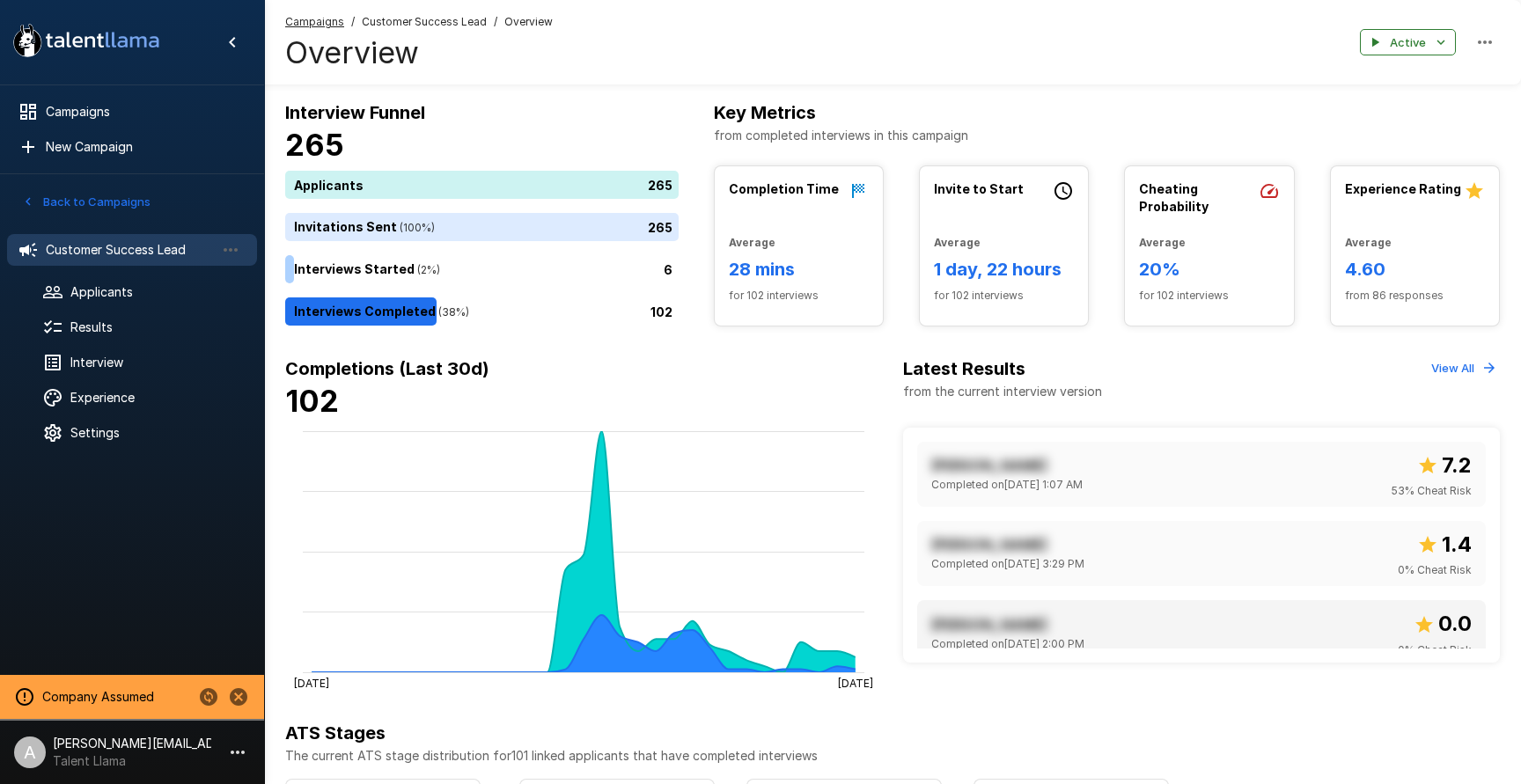
click at [1138, 629] on div "Erin Dickey Completed on September 24 @ 2:00 PM 0.0 0 % Cheat Risk" at bounding box center [1201, 632] width 540 height 51
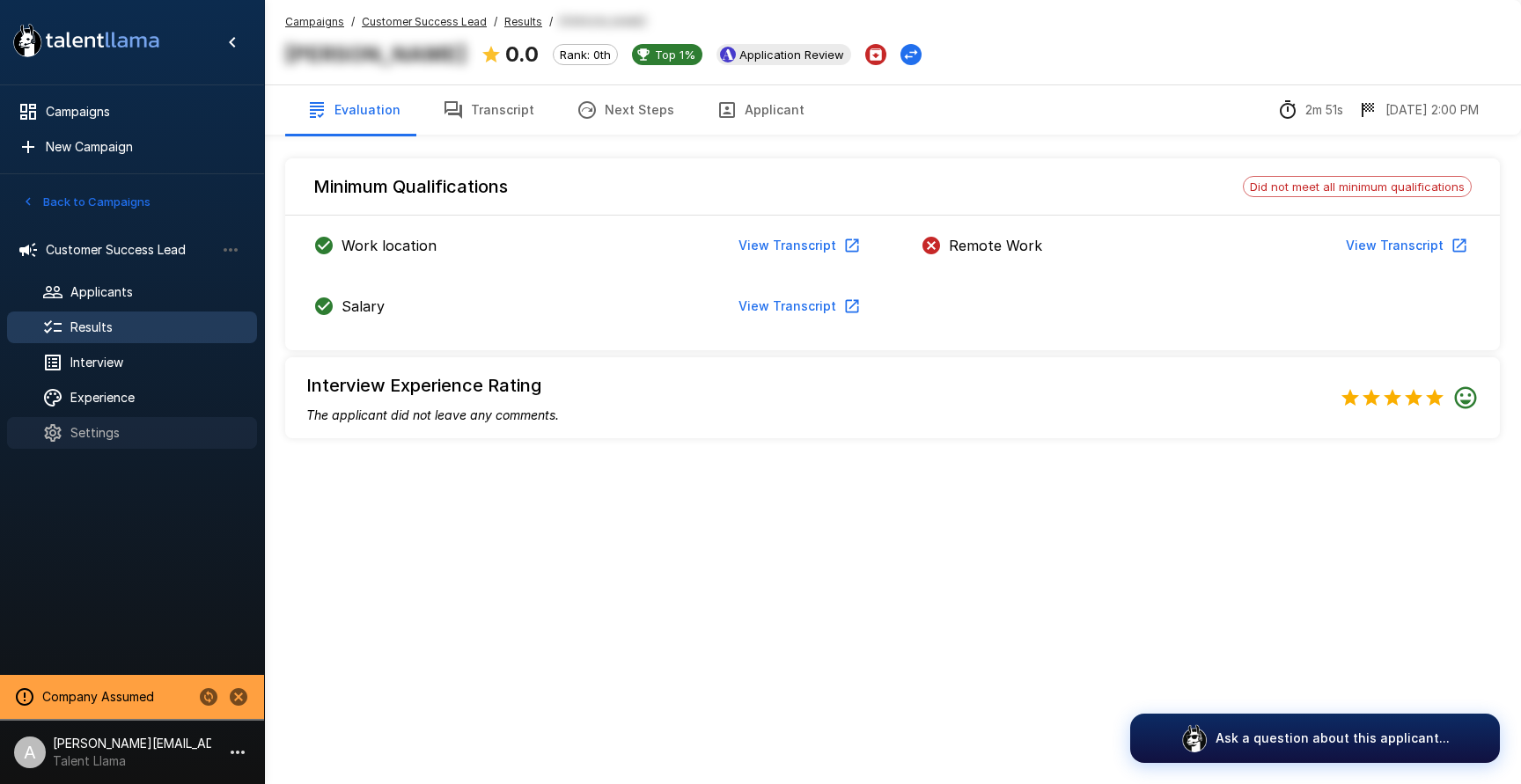
click at [128, 425] on span "Settings" at bounding box center [157, 432] width 172 height 17
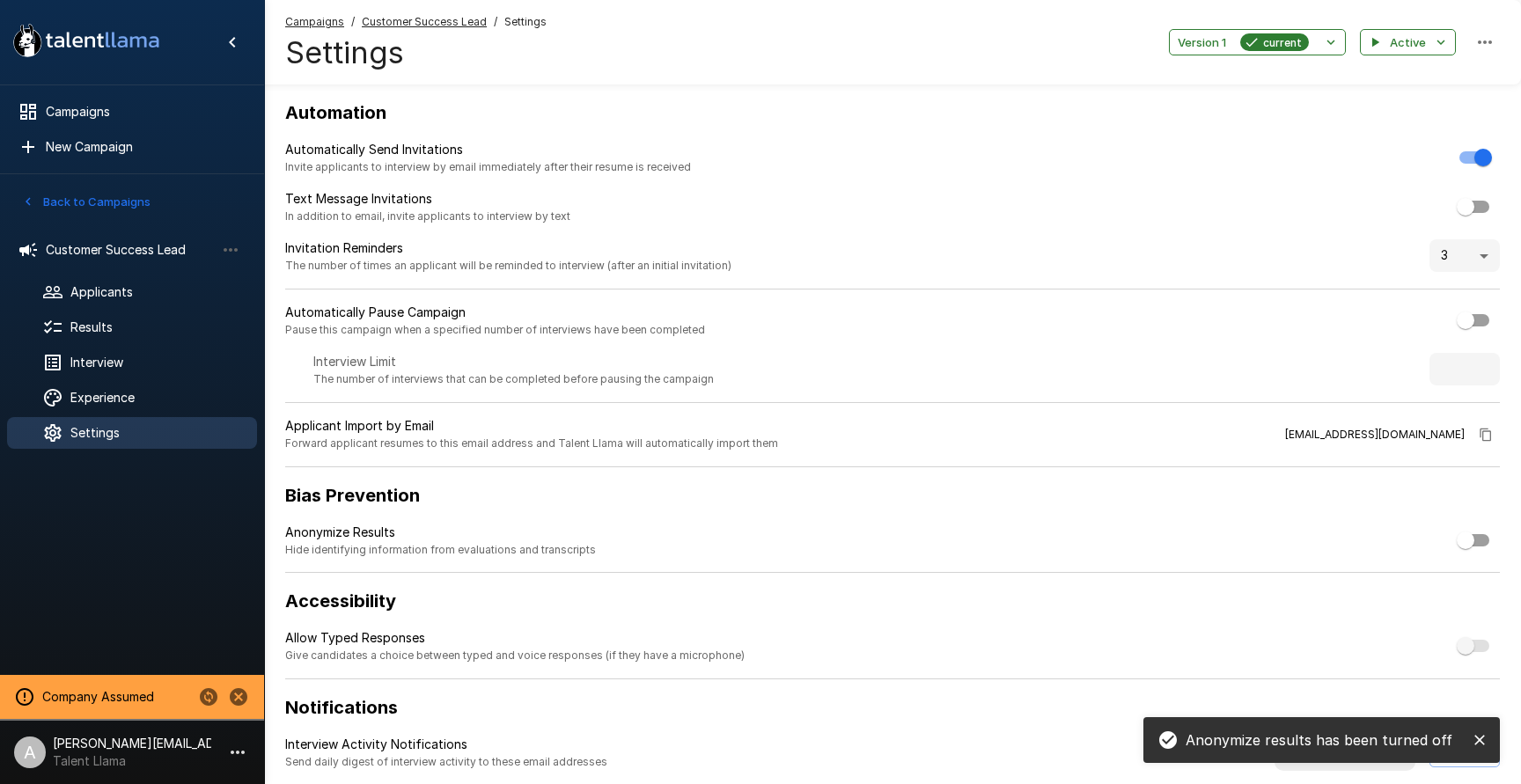
click at [422, 22] on u "Customer Success Lead" at bounding box center [424, 22] width 125 height 13
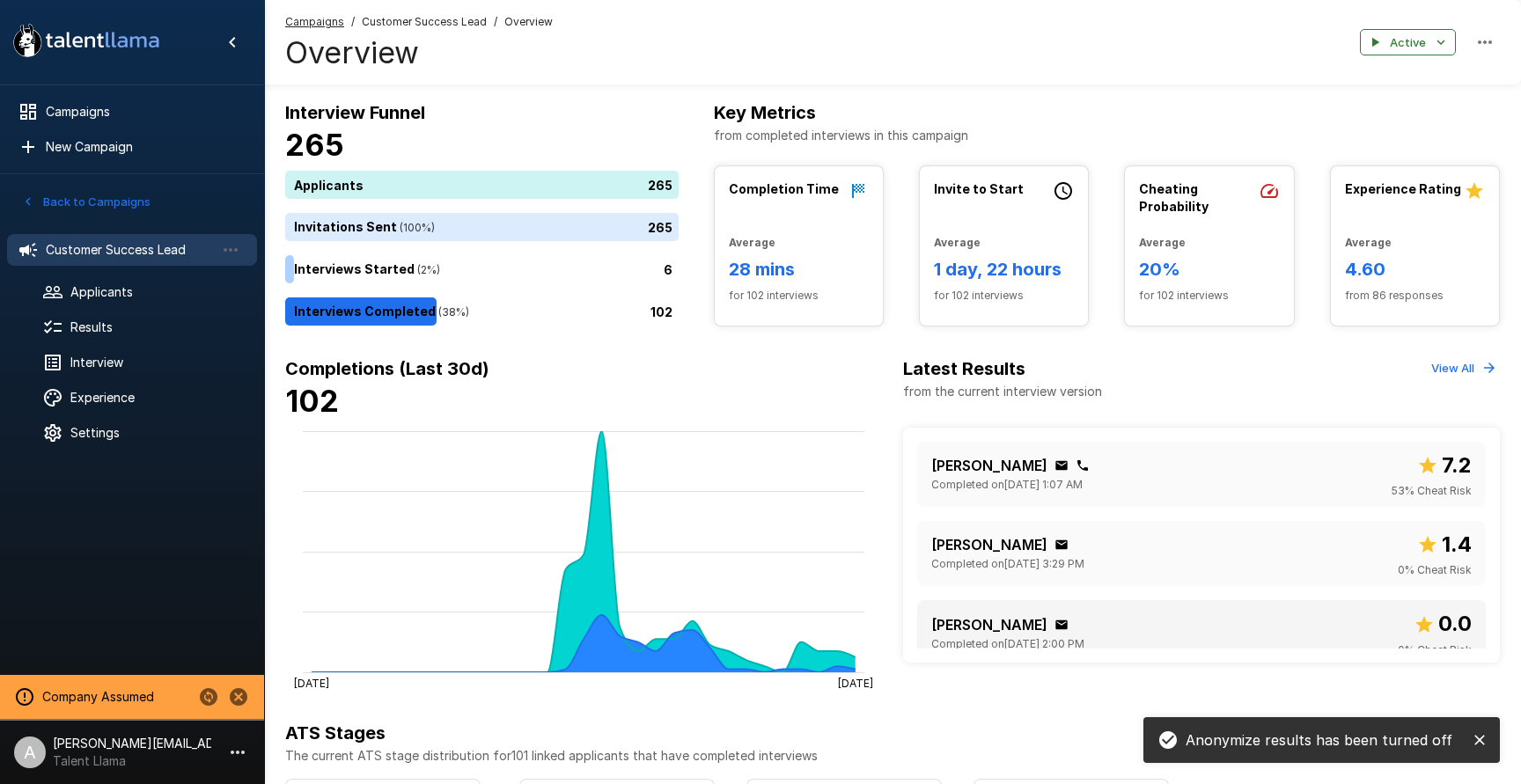
click at [1218, 612] on div "Erin Dickey Completed on September 24 @ 2:00 PM 0.0 0 % Cheat Risk" at bounding box center [1201, 632] width 540 height 51
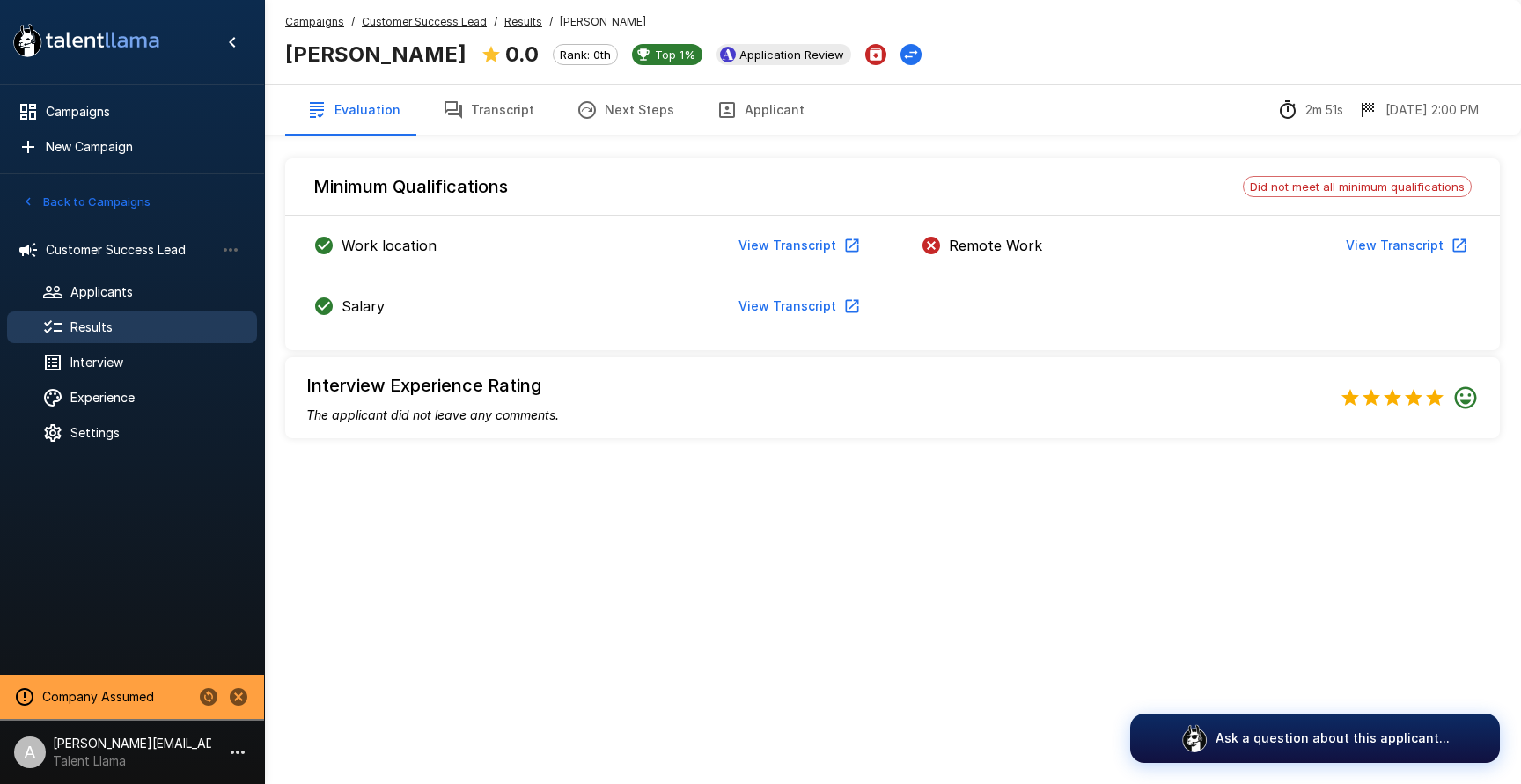
click at [492, 120] on button "Transcript" at bounding box center [489, 110] width 134 height 50
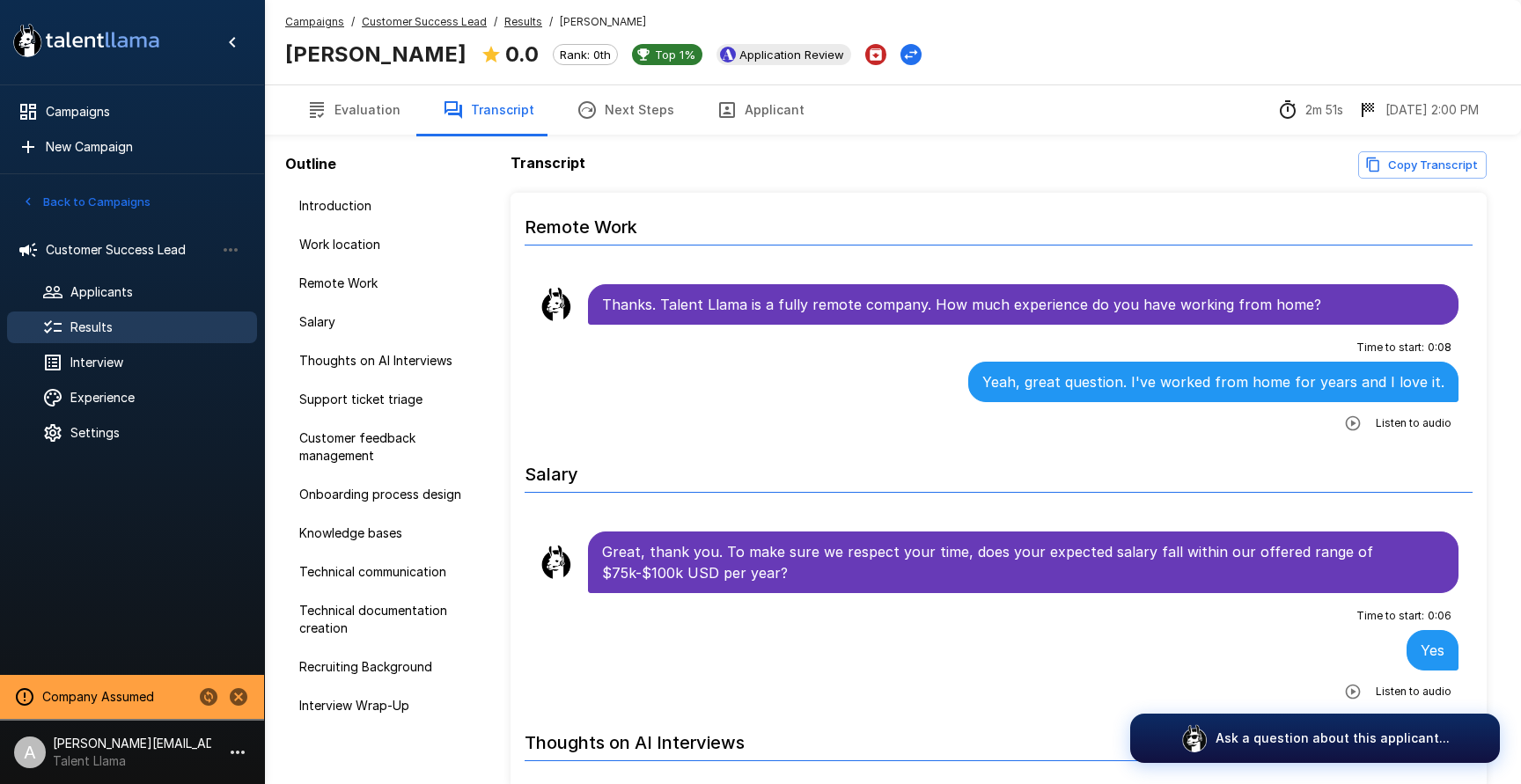
scroll to position [497, 0]
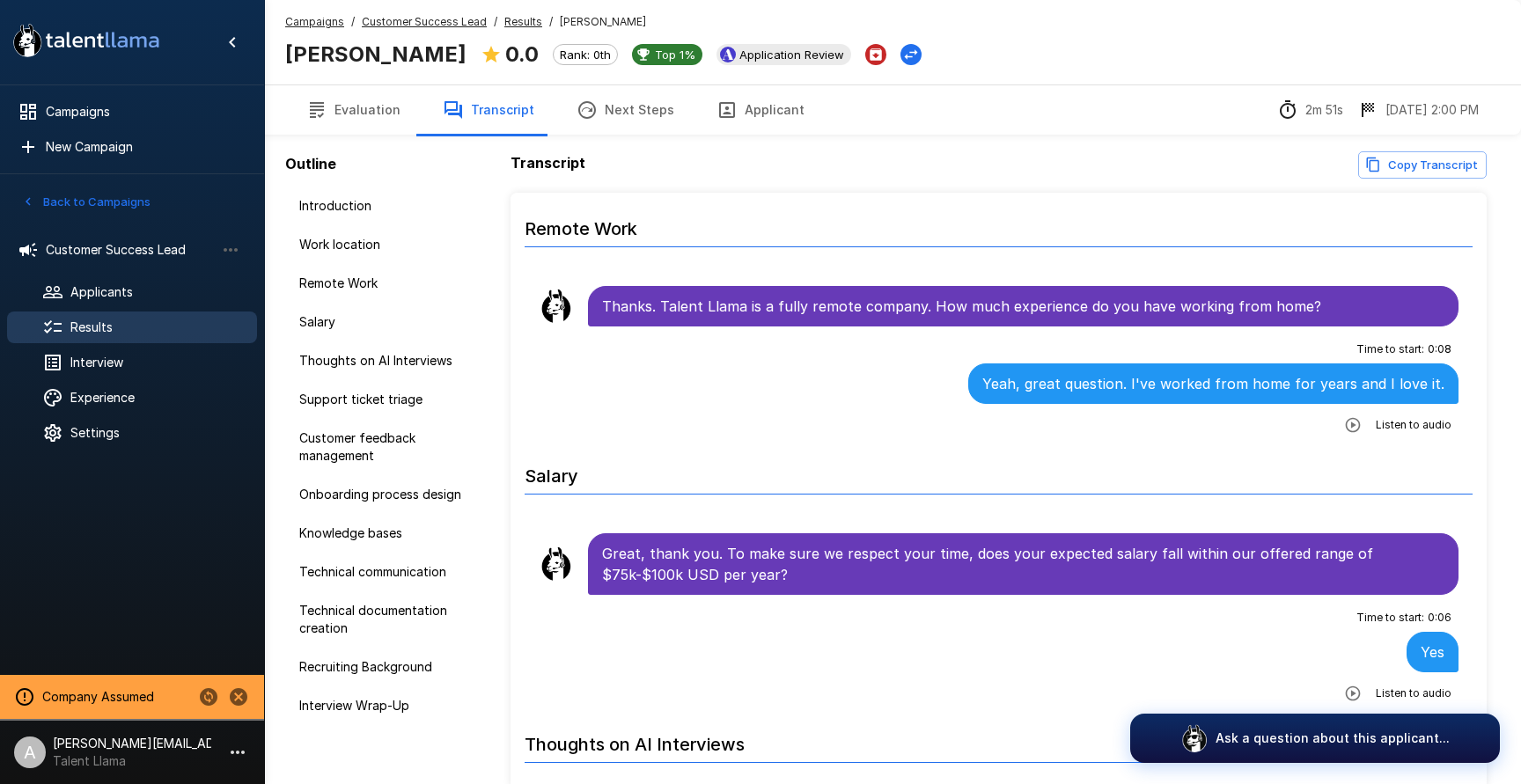
click at [368, 117] on button "Evaluation" at bounding box center [353, 110] width 137 height 50
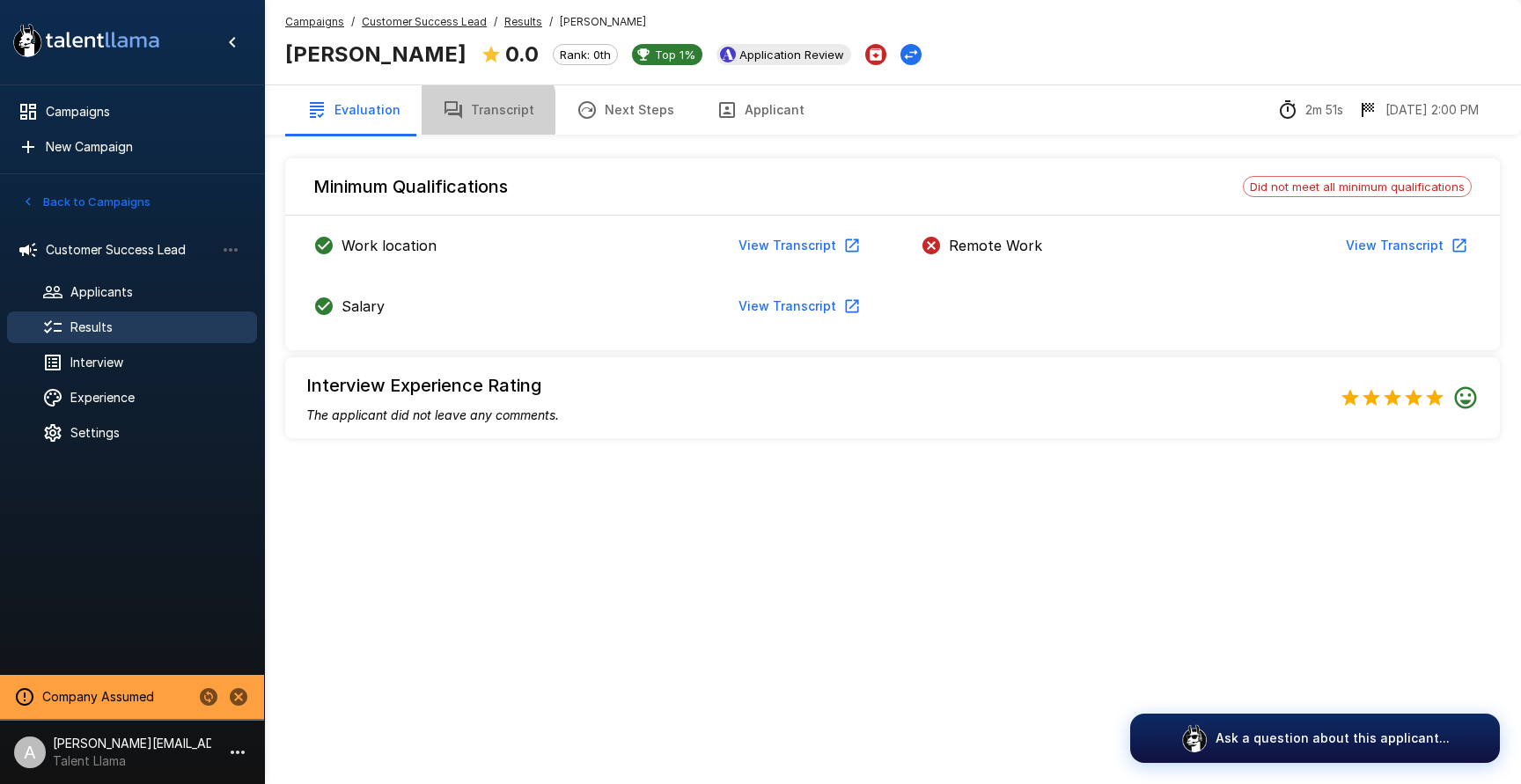
click at [474, 112] on button "Transcript" at bounding box center [489, 110] width 134 height 50
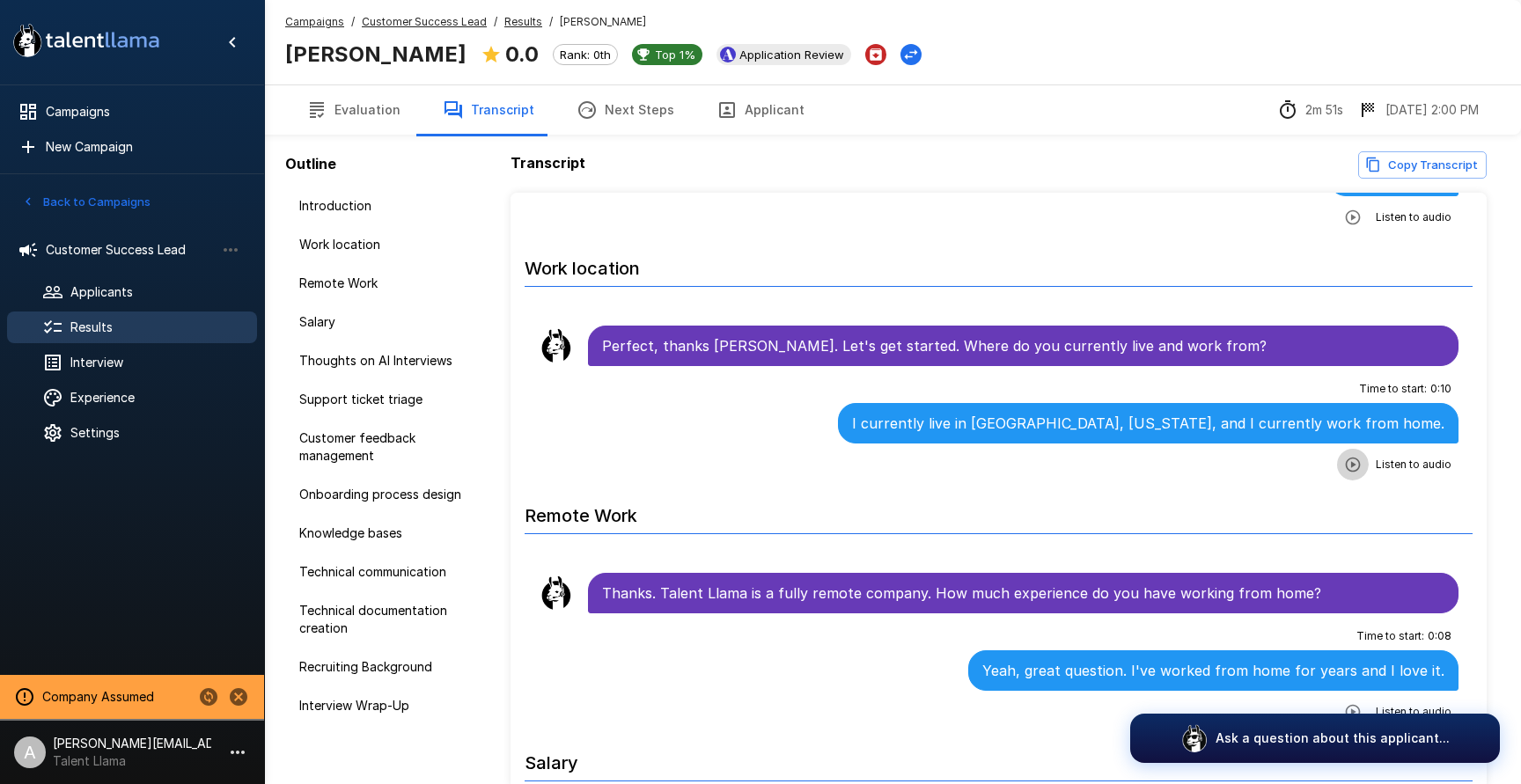
click at [1348, 467] on icon "button" at bounding box center [1353, 465] width 17 height 17
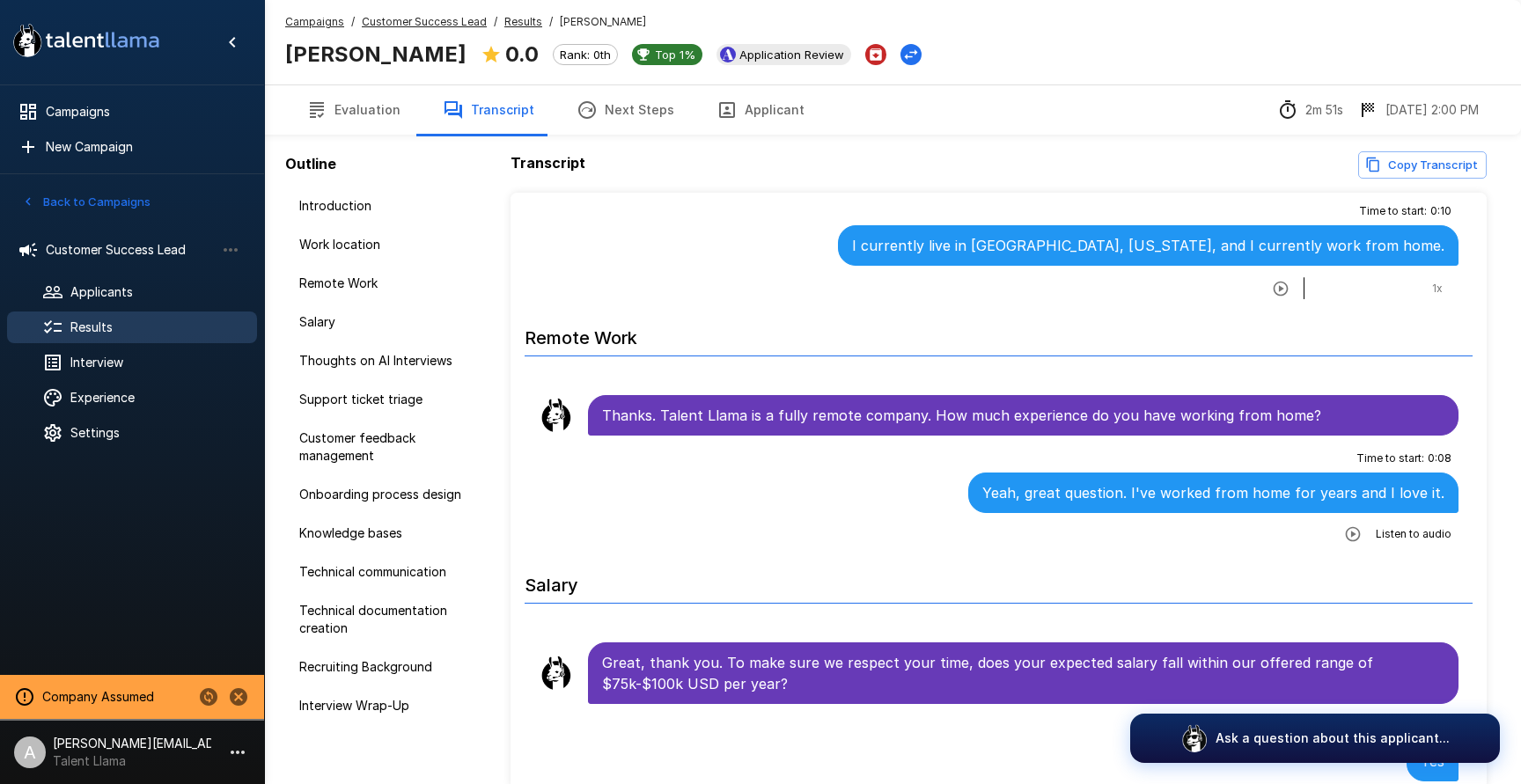
scroll to position [411, 0]
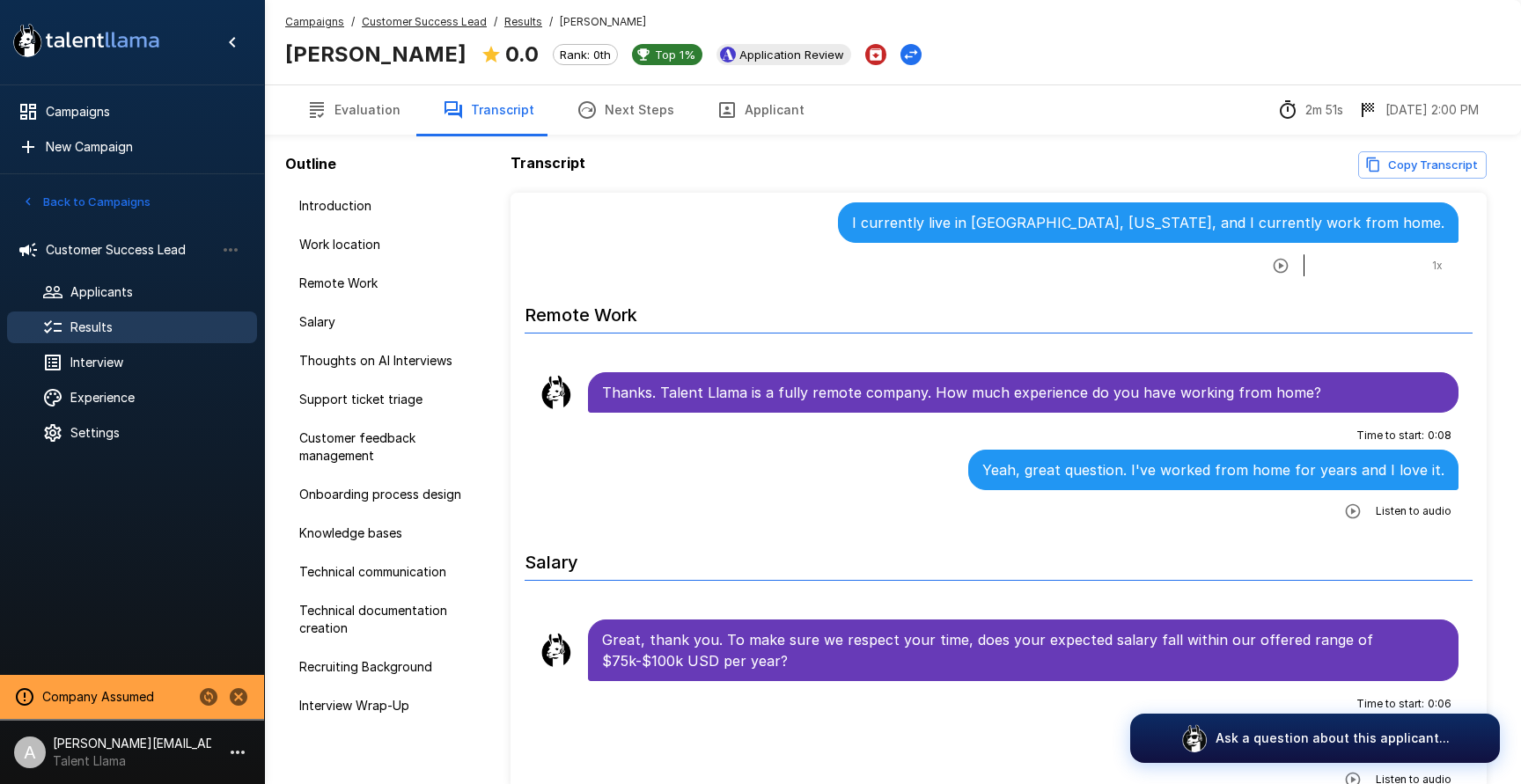
click at [1357, 514] on icon "button" at bounding box center [1353, 511] width 17 height 17
click at [444, 16] on u "Customer Success Lead" at bounding box center [424, 22] width 125 height 13
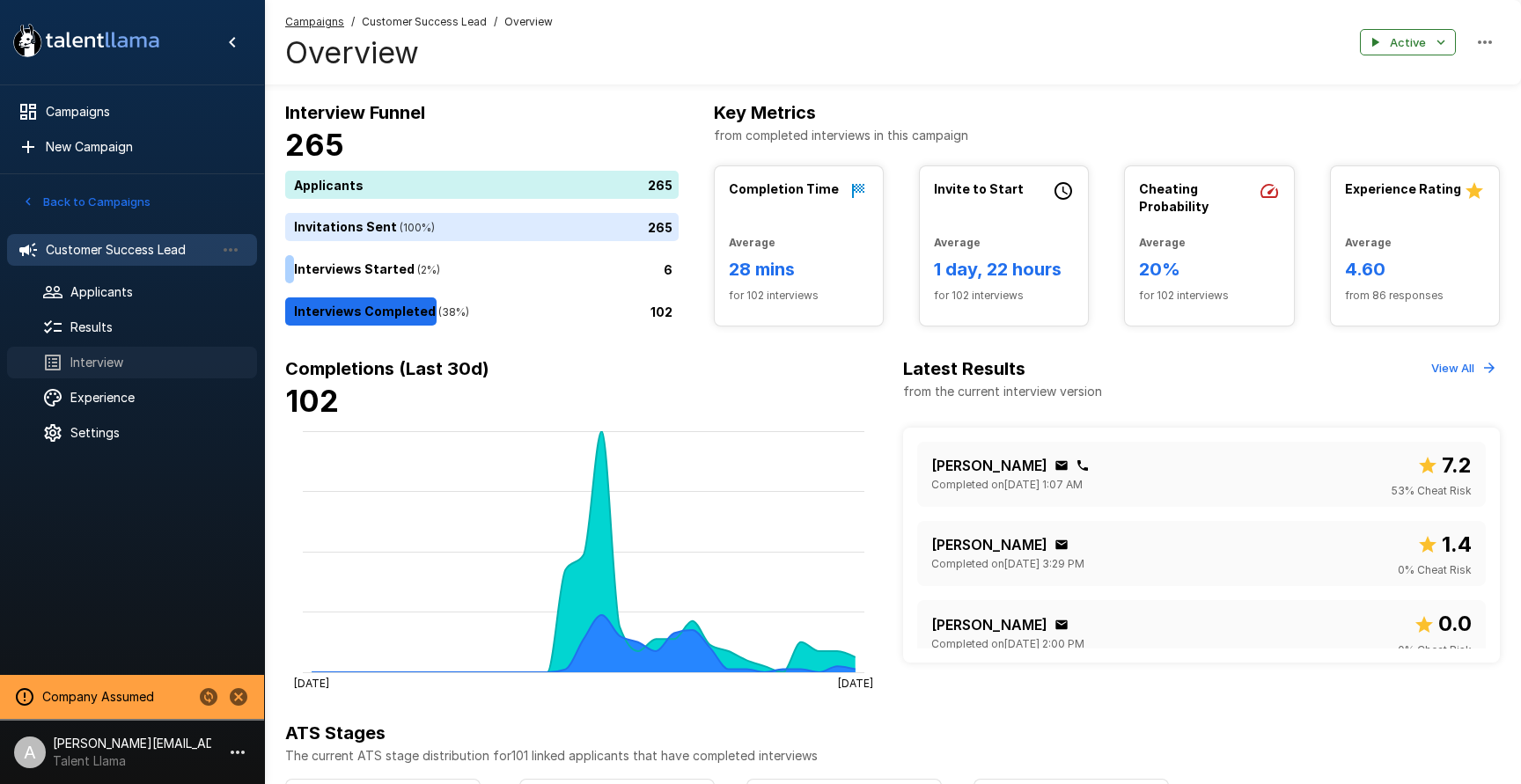
click at [116, 354] on span "Interview" at bounding box center [157, 362] width 172 height 17
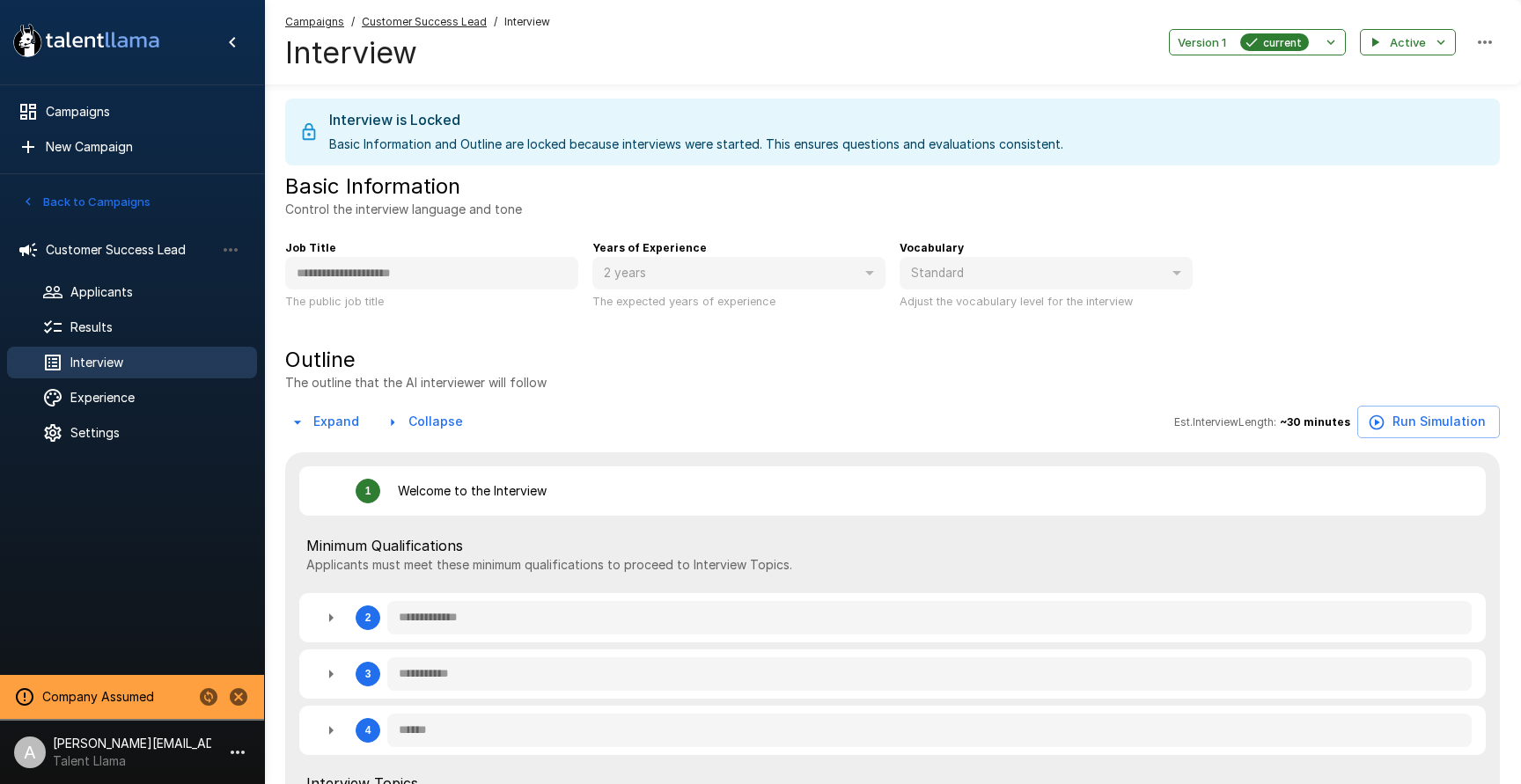
type textarea "*"
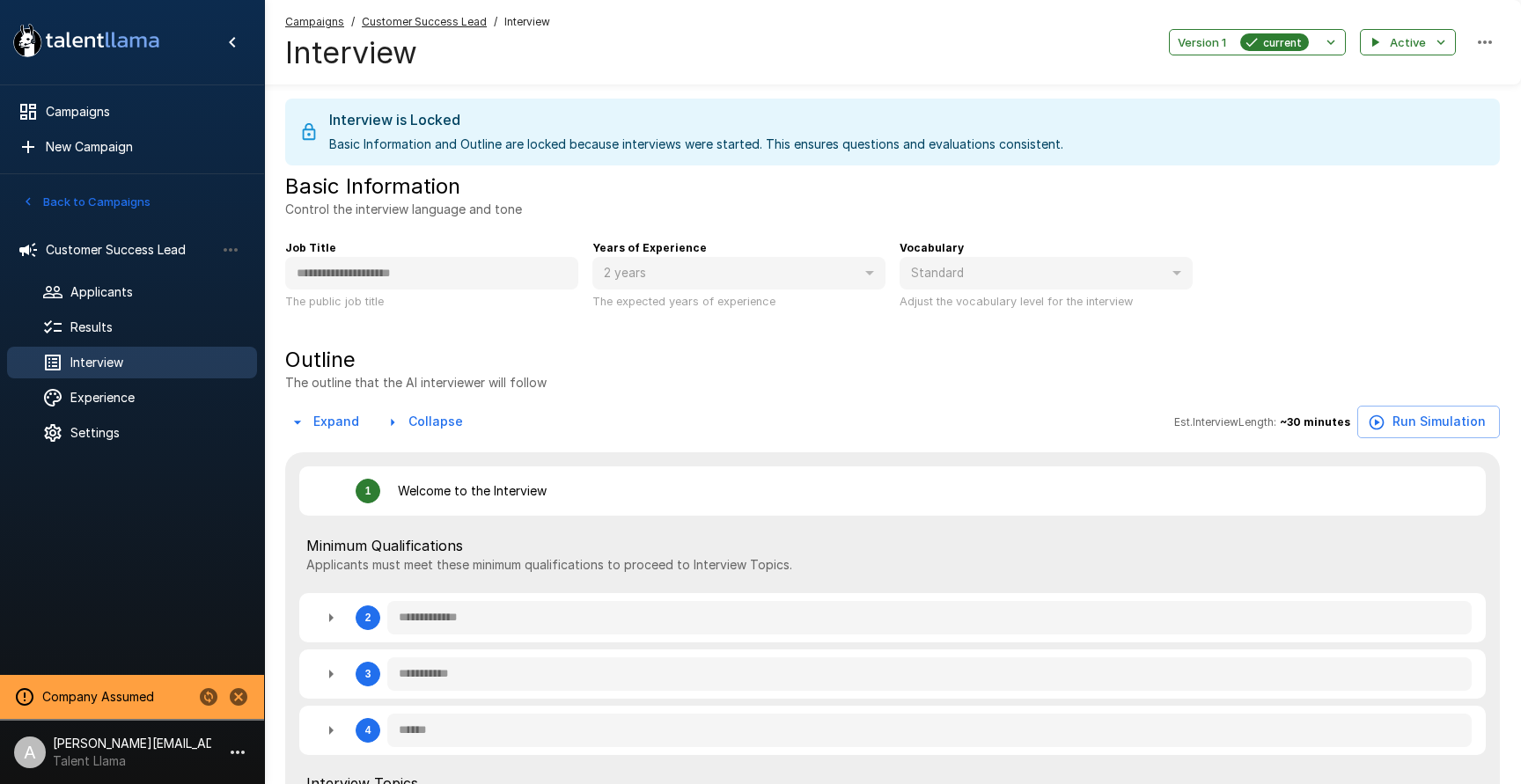
type textarea "*"
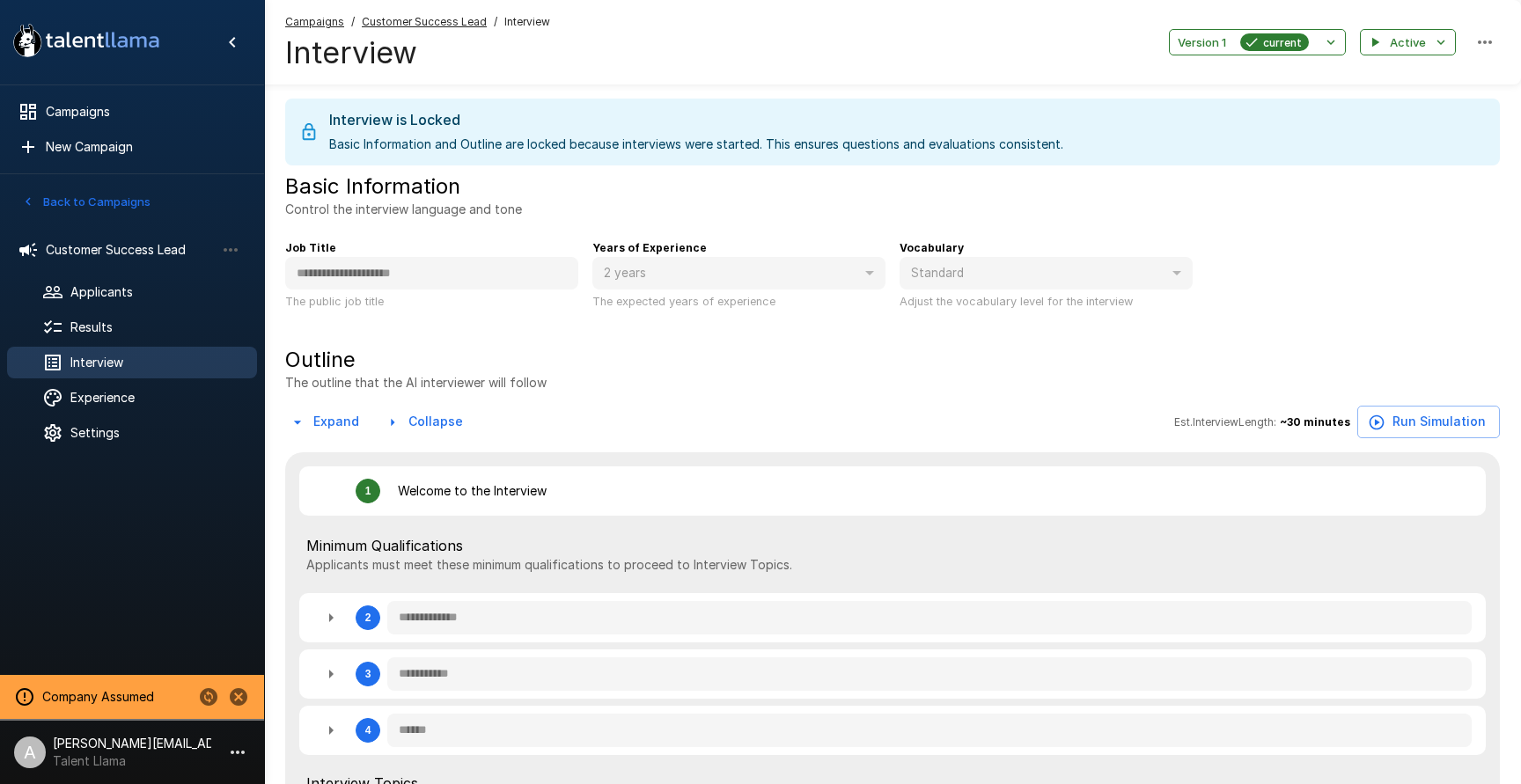
type textarea "*"
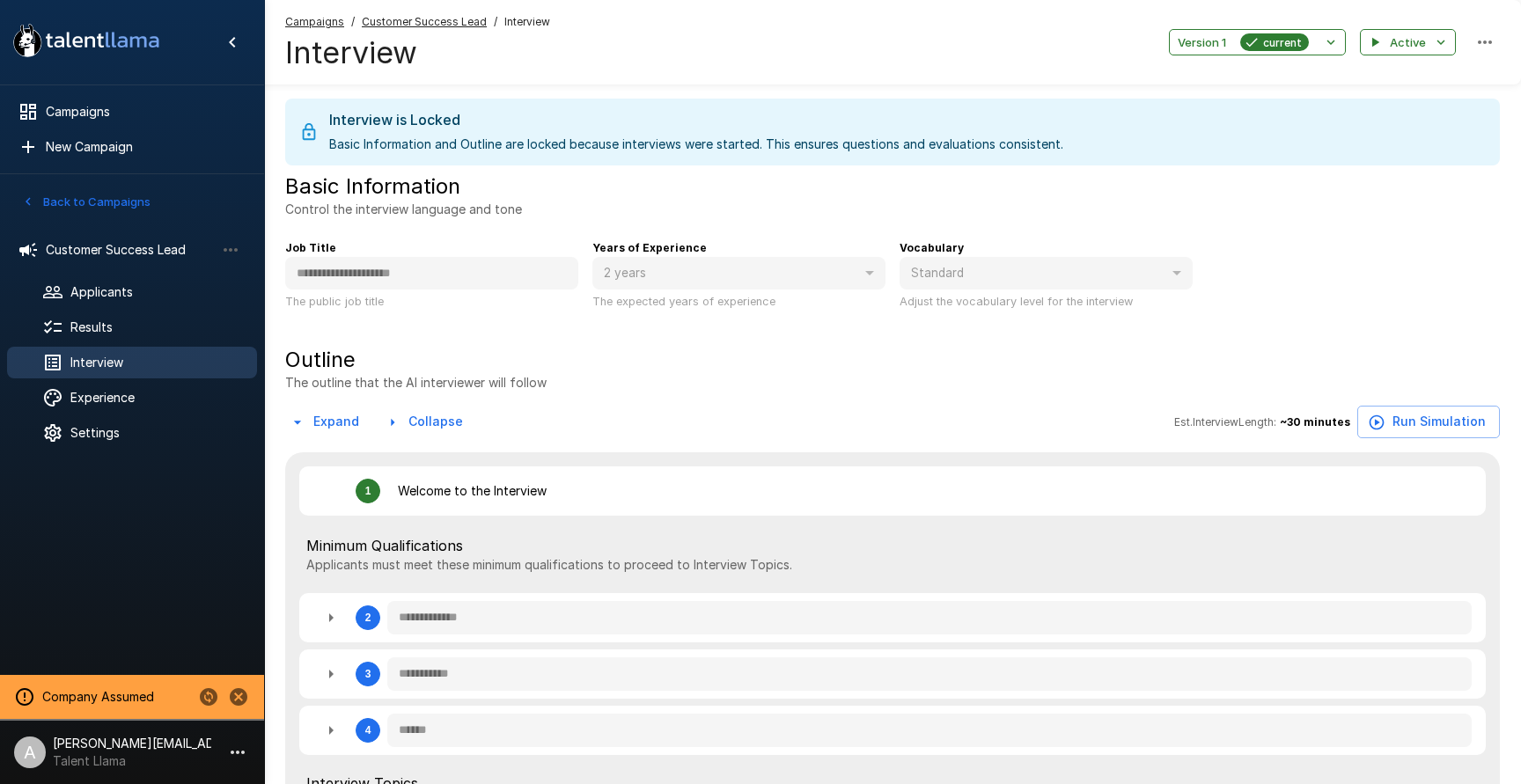
type textarea "*"
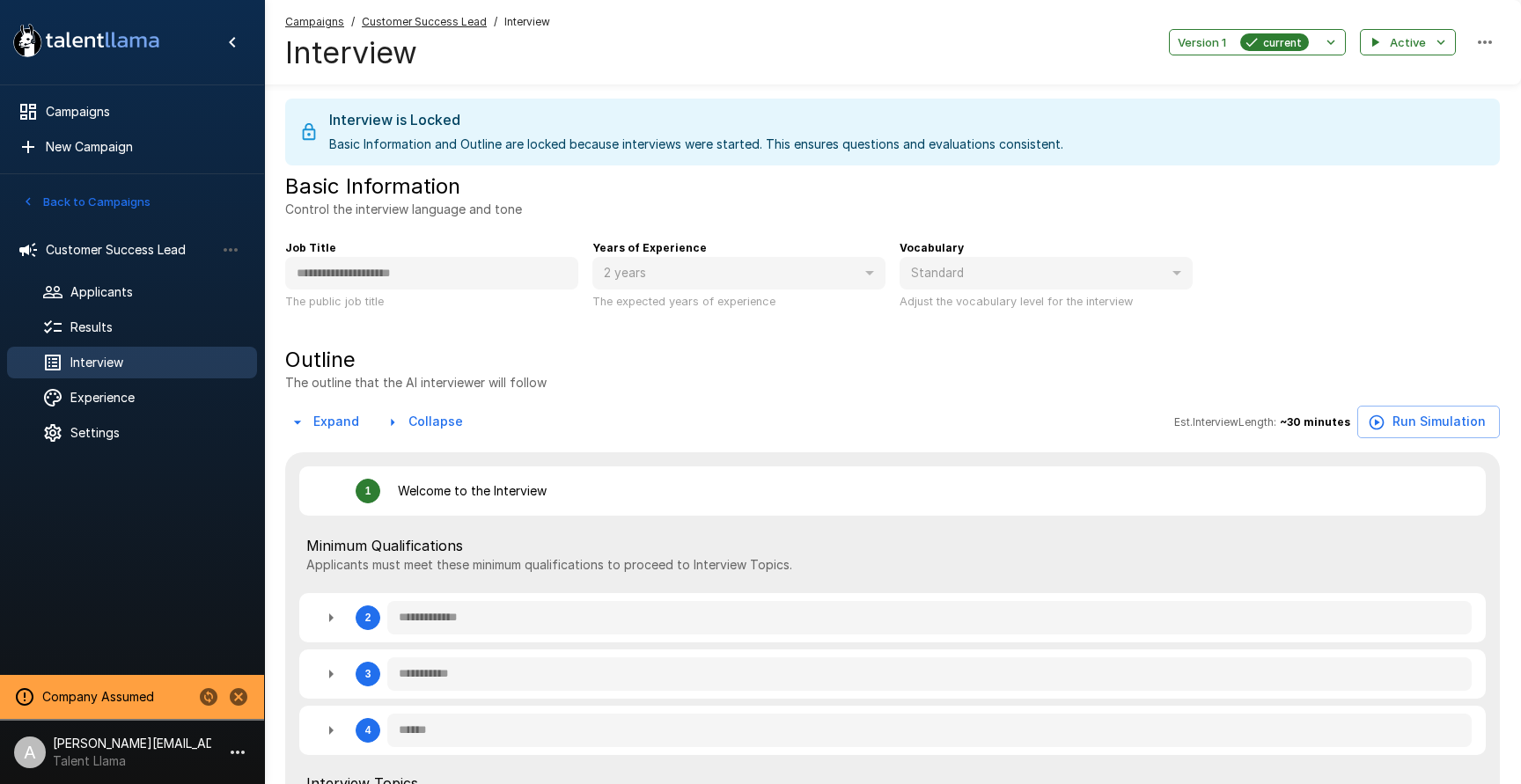
type textarea "*"
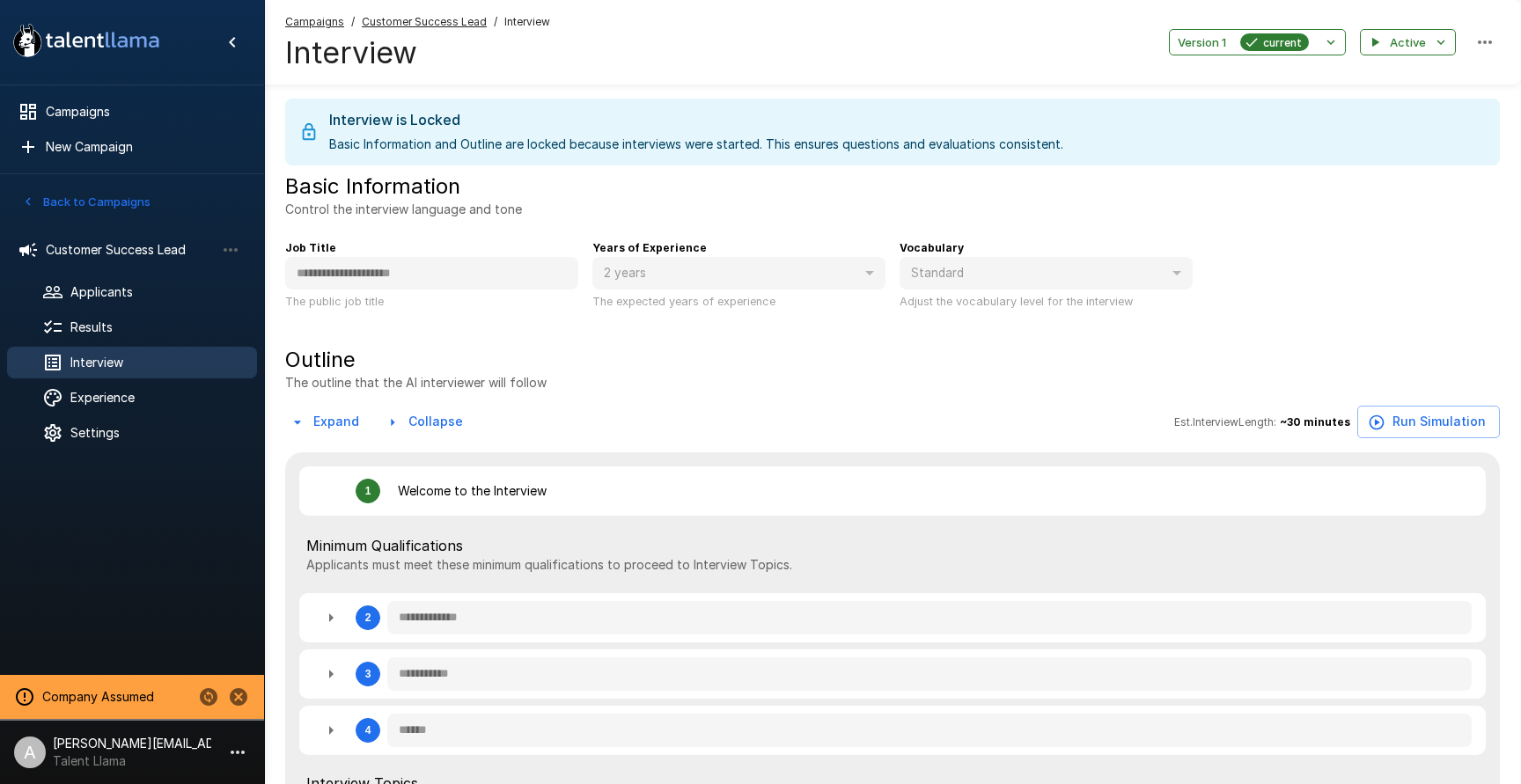
type textarea "*"
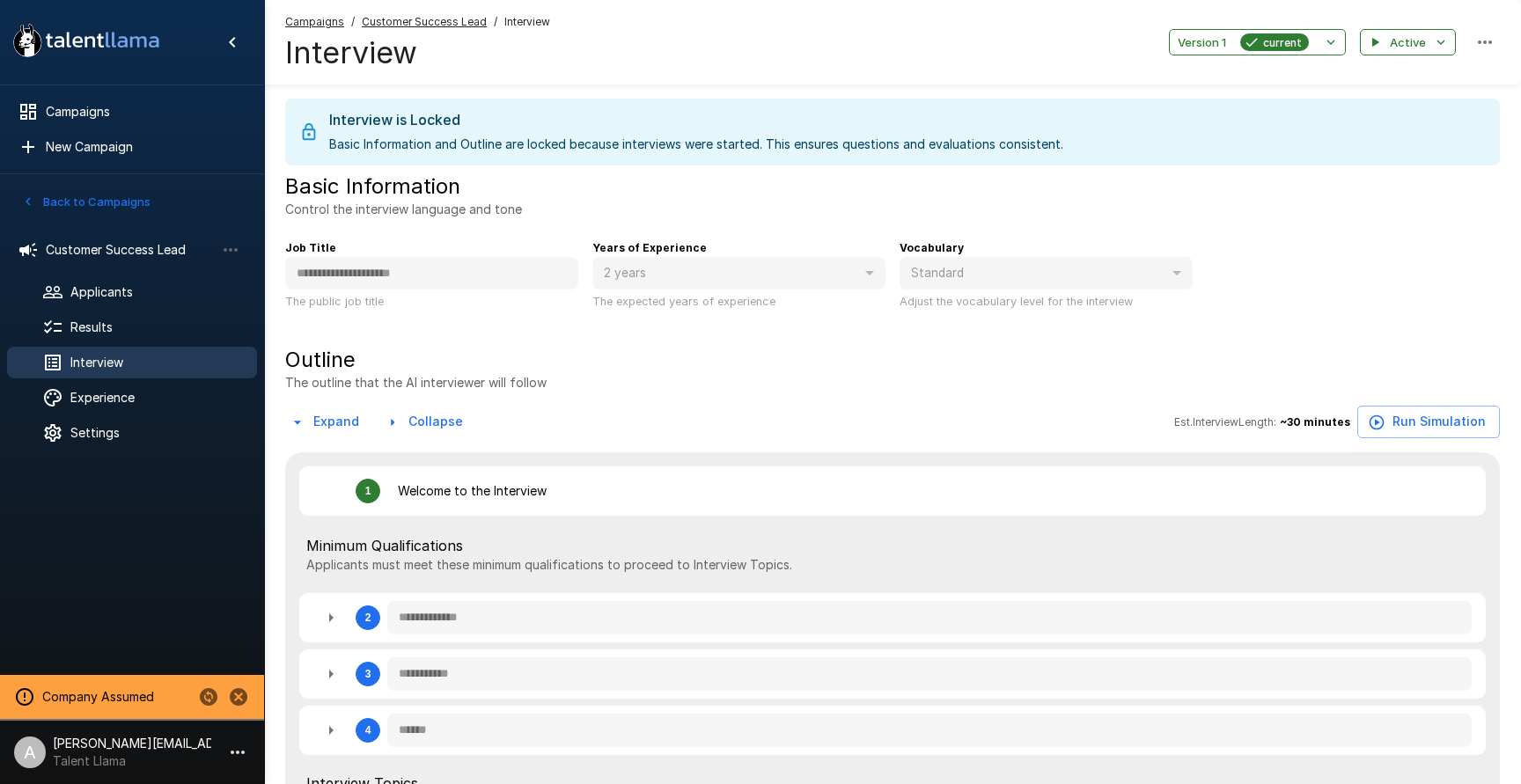
type textarea "*"
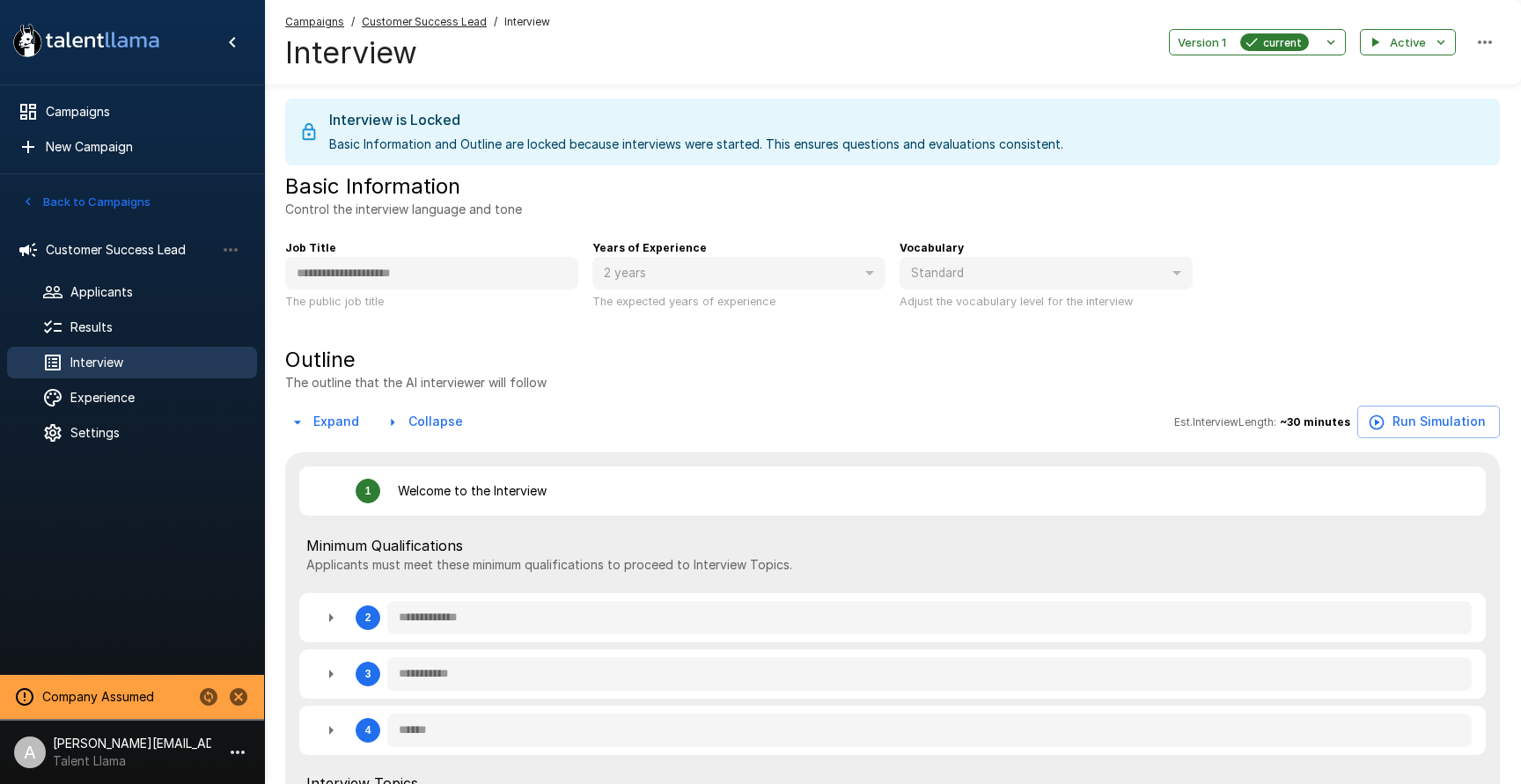
type textarea "*"
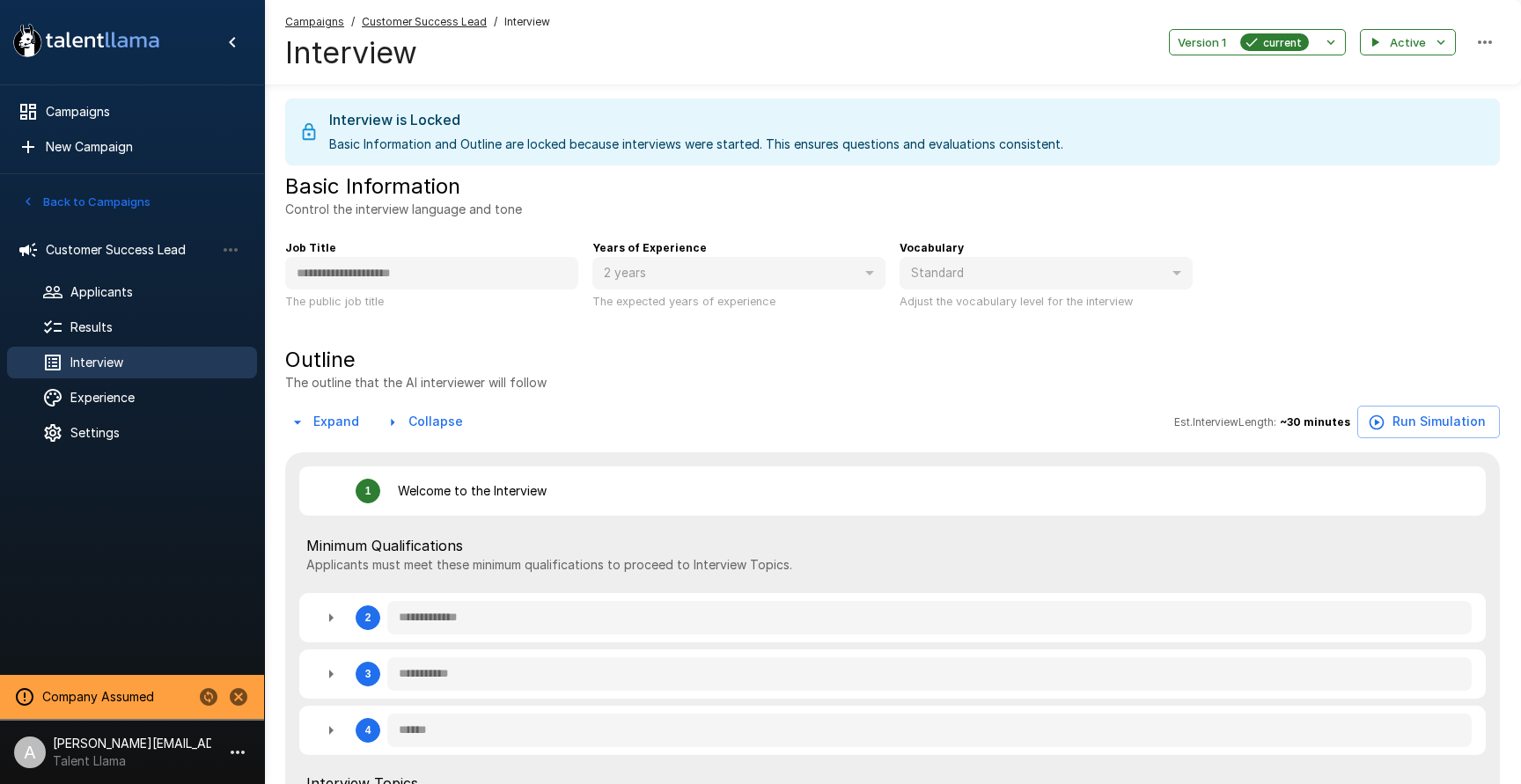
type textarea "*"
click at [99, 331] on span "Results" at bounding box center [157, 327] width 172 height 17
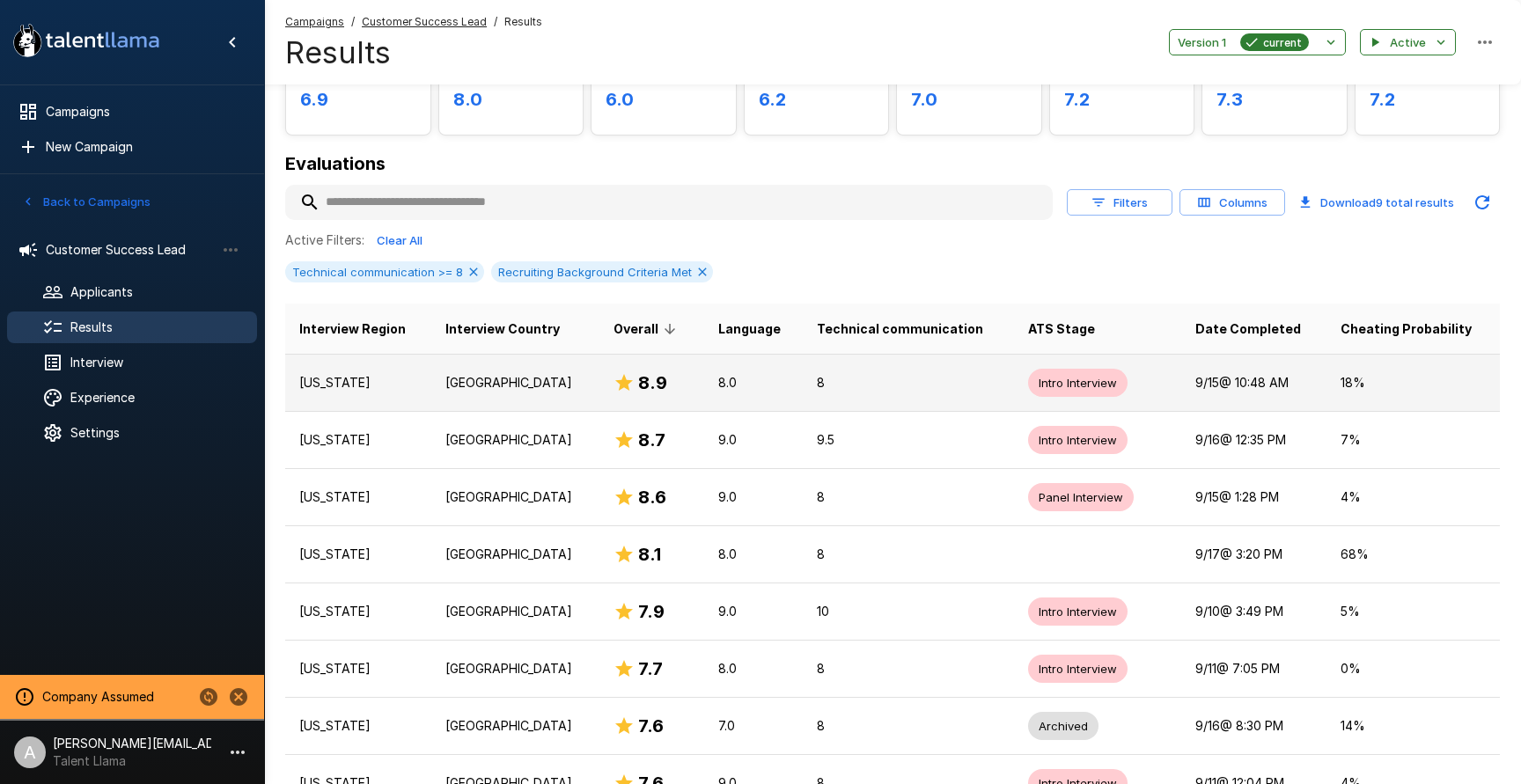
scroll to position [170, 0]
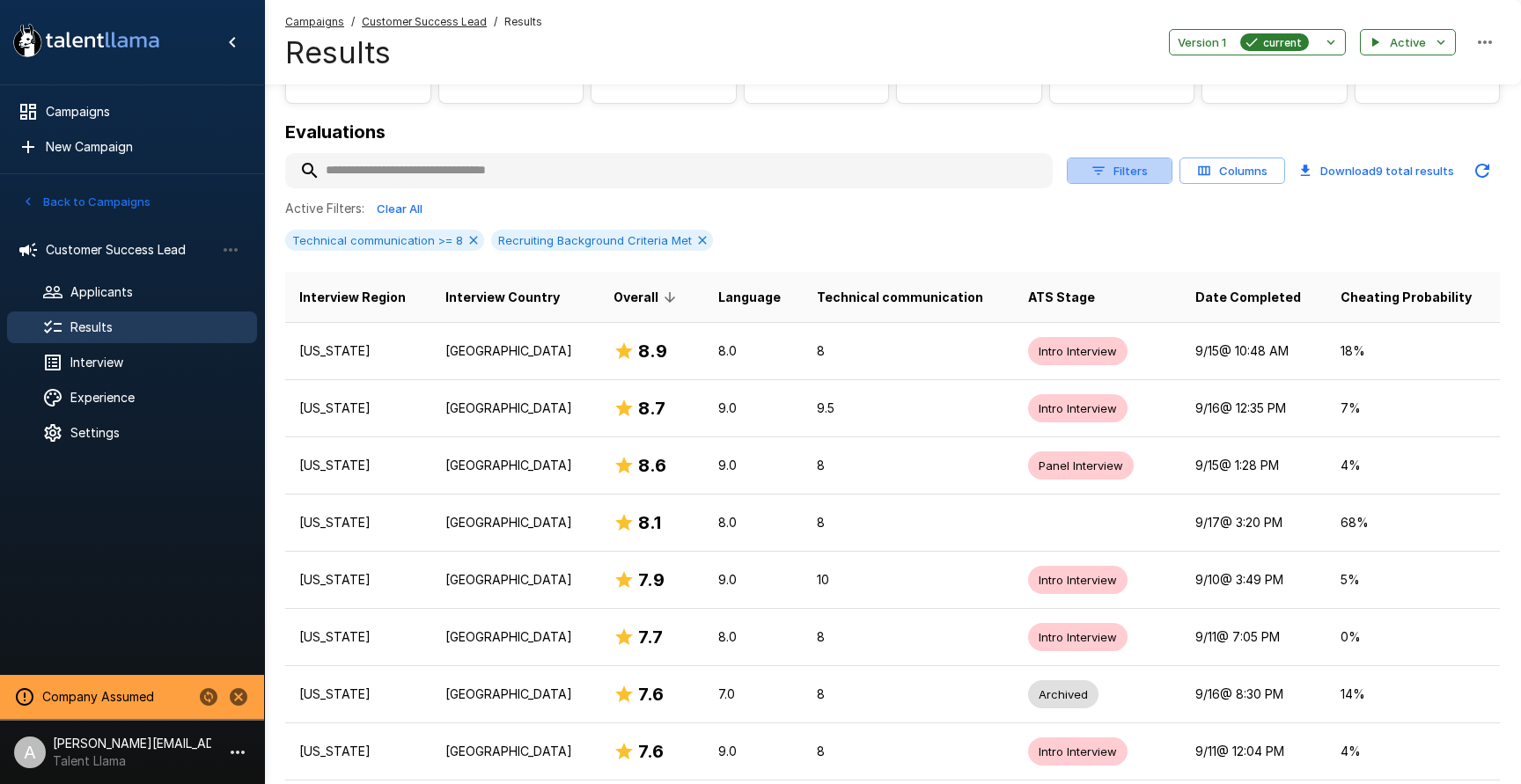
click at [1122, 178] on button "Filters" at bounding box center [1119, 171] width 105 height 28
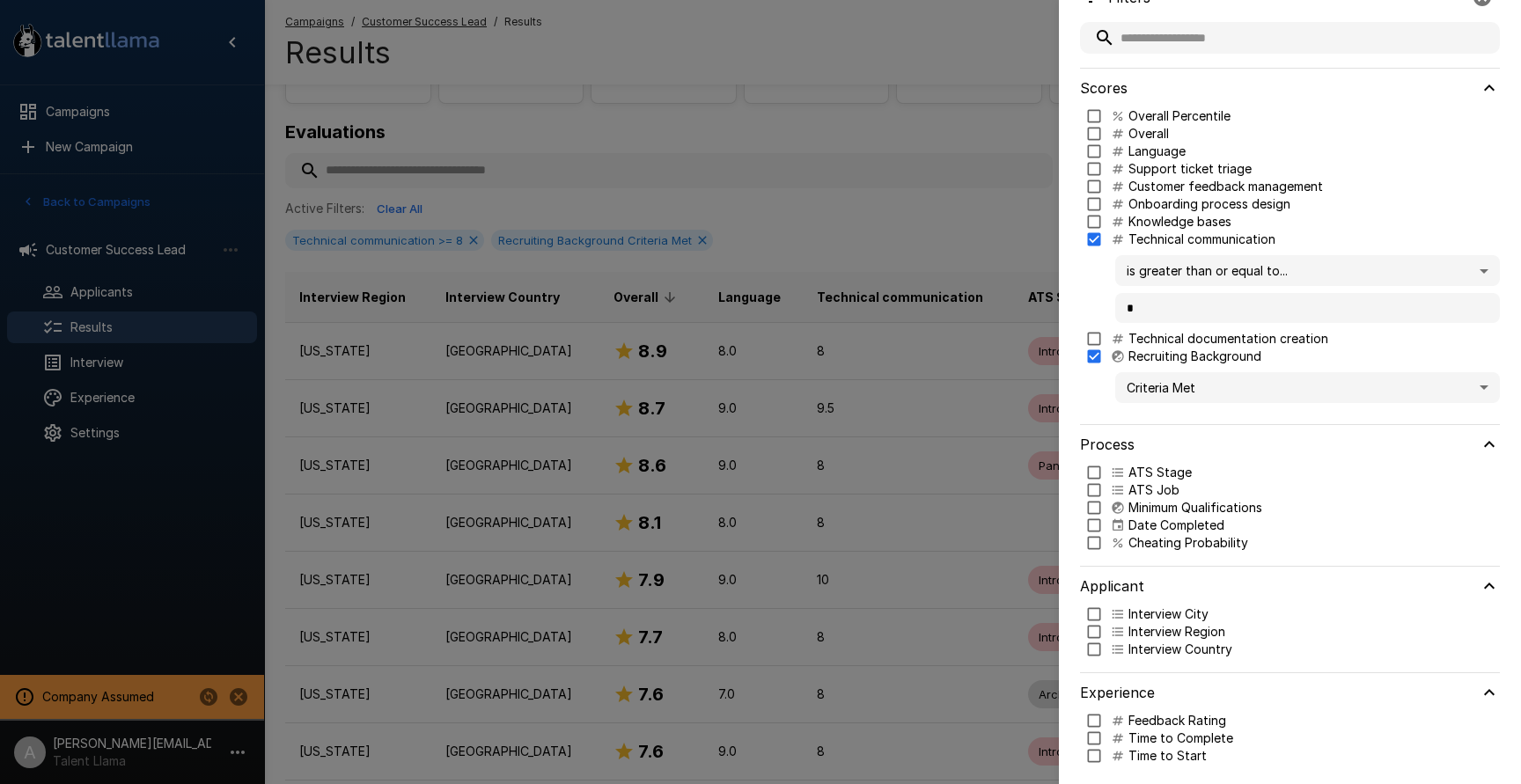
scroll to position [43, 0]
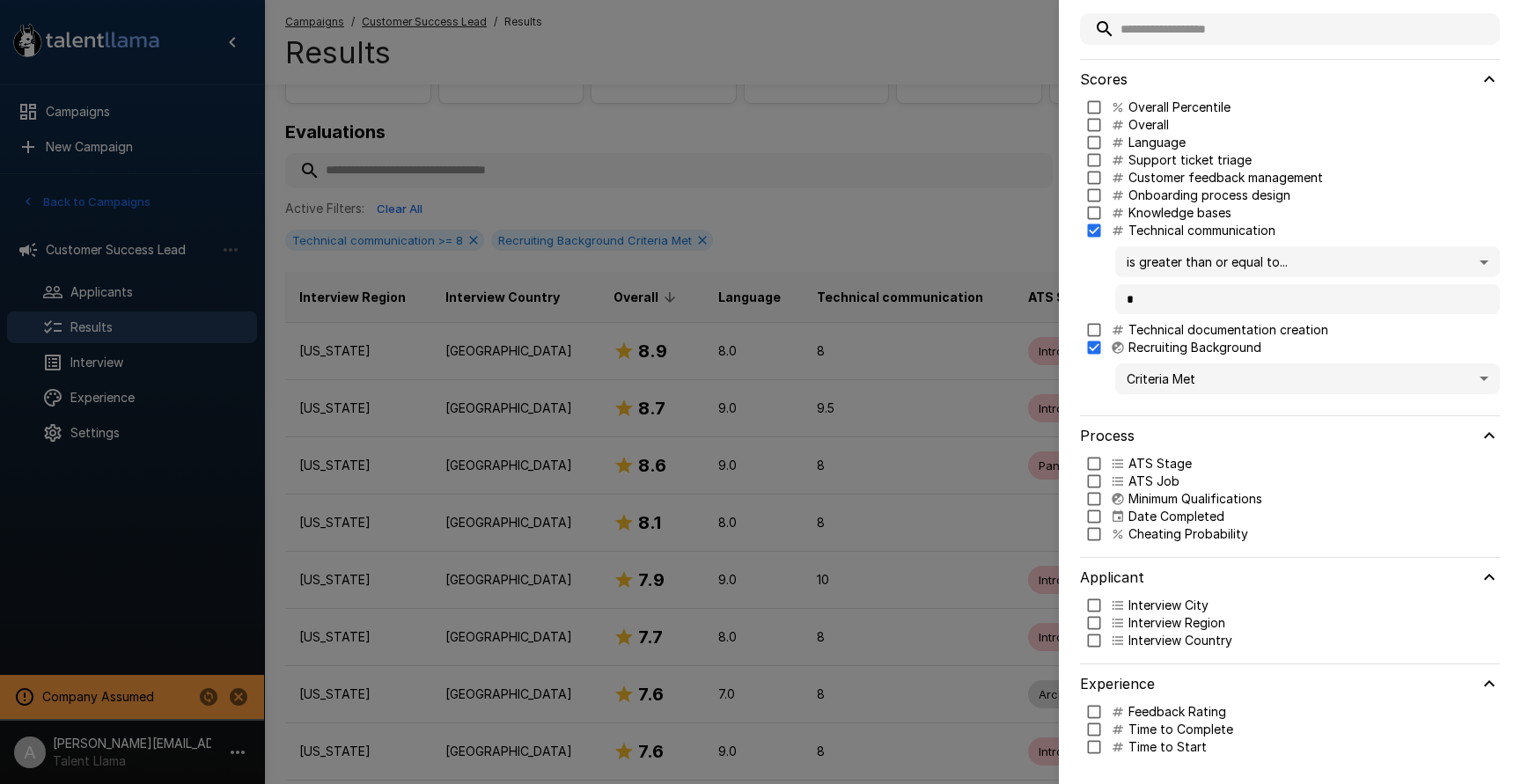
click at [1177, 491] on p "Minimum Qualifications" at bounding box center [1195, 498] width 134 height 17
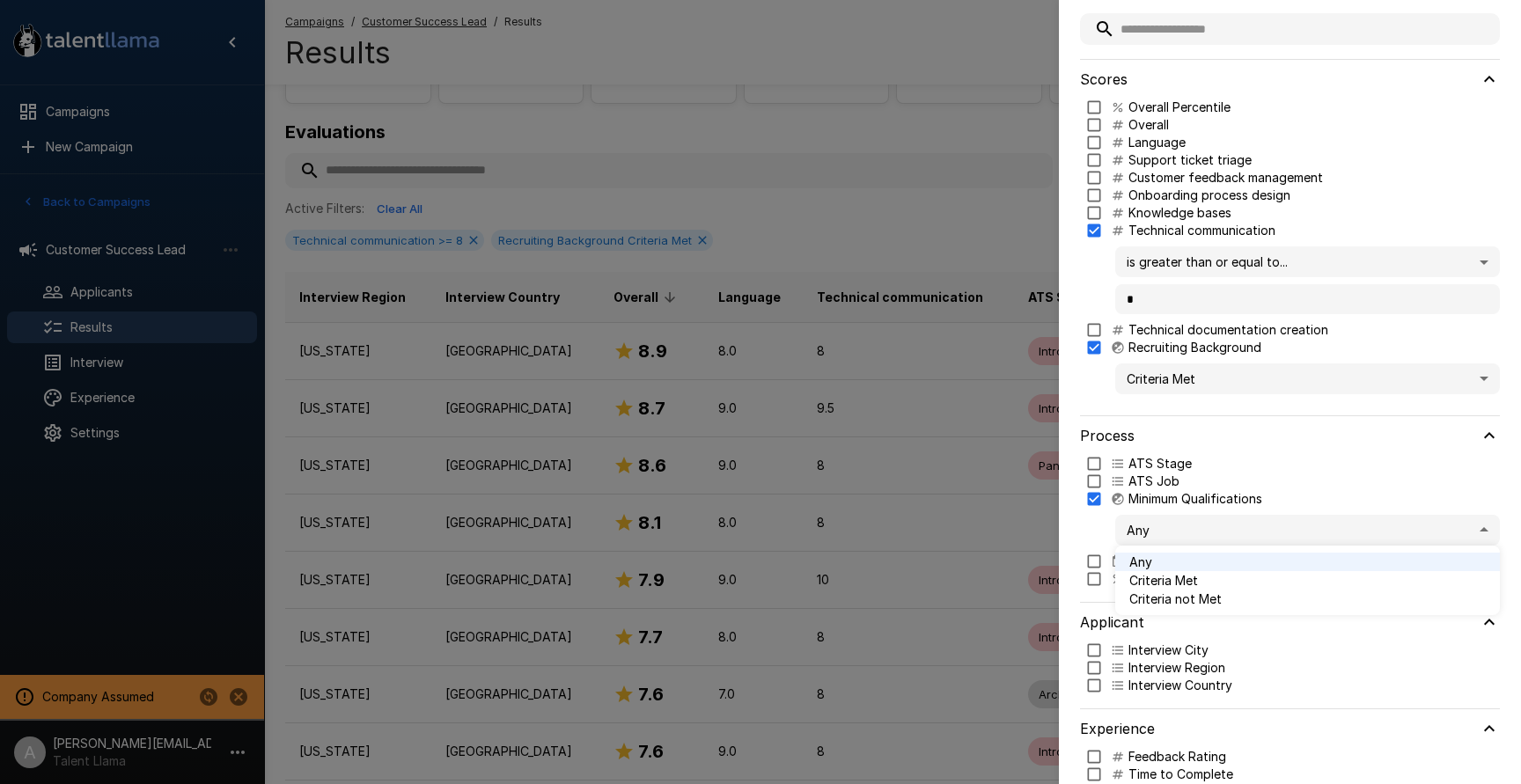
click at [1204, 537] on body ".st0{fill:#FFFFFF;} .st1{fill:#76a4ed;} Campaigns New Campaign Active 1 Custome…" at bounding box center [760, 222] width 1521 height 784
click at [1237, 598] on span "Criteria not Met" at bounding box center [1307, 598] width 357 height 18
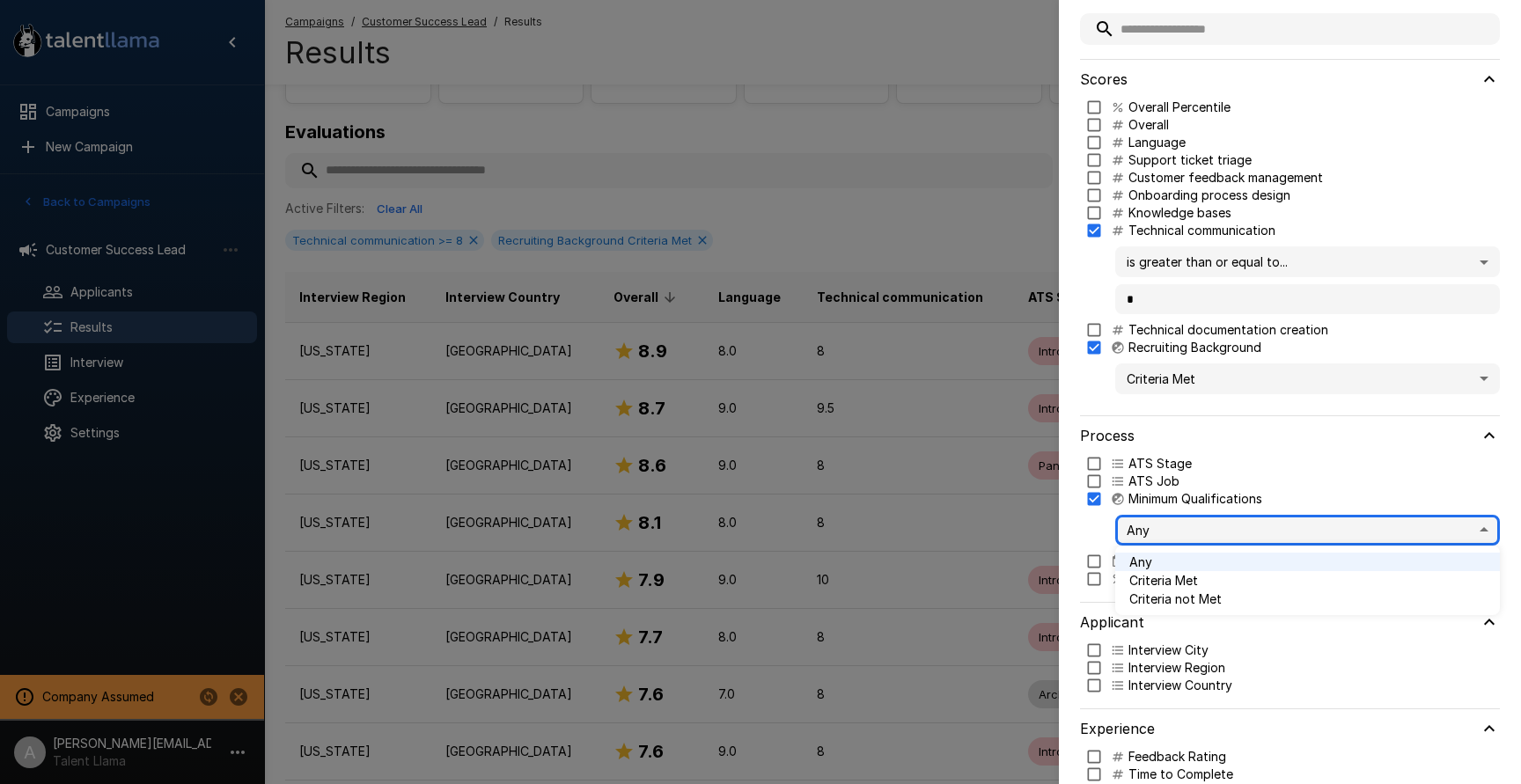
type input "*****"
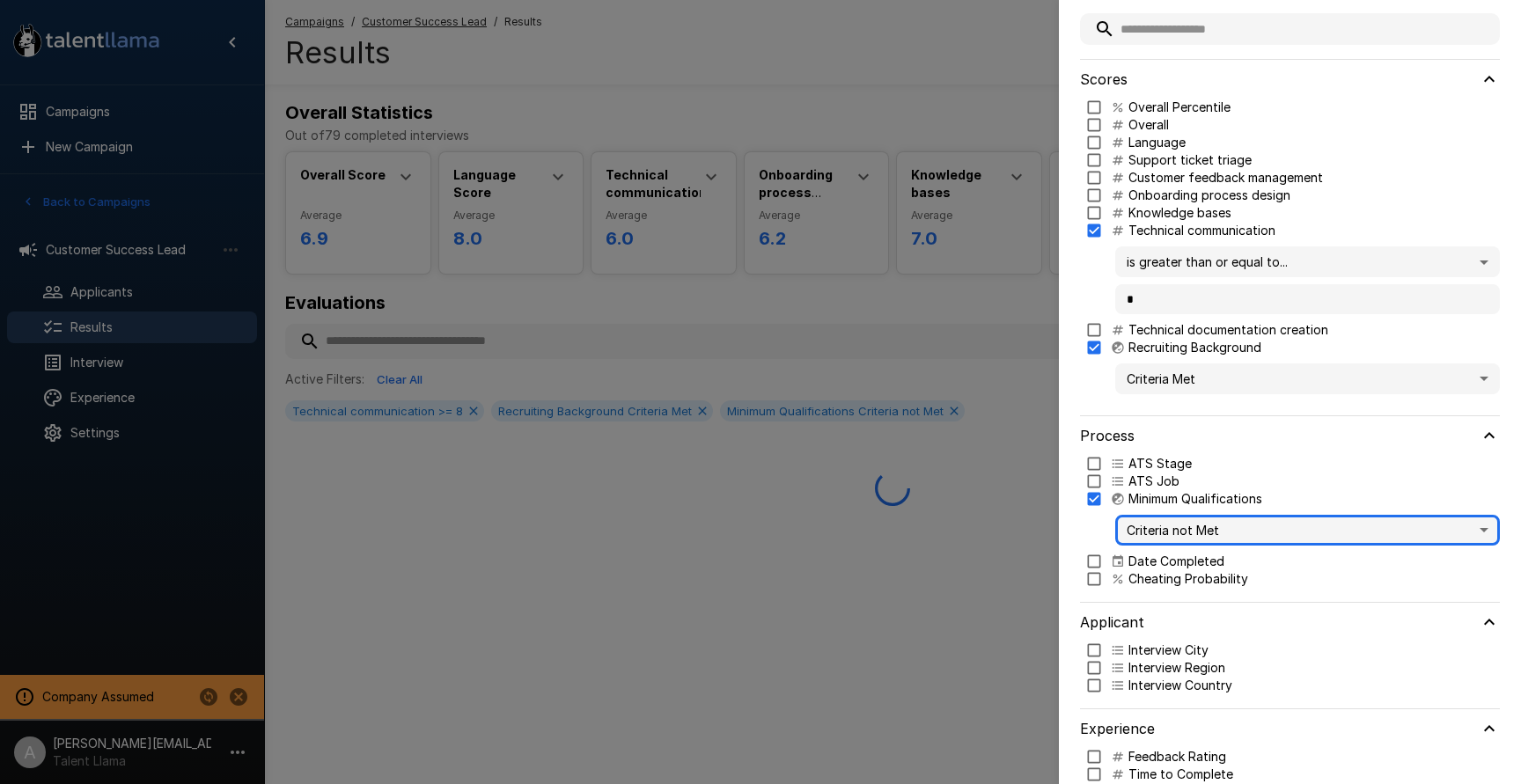
scroll to position [0, 0]
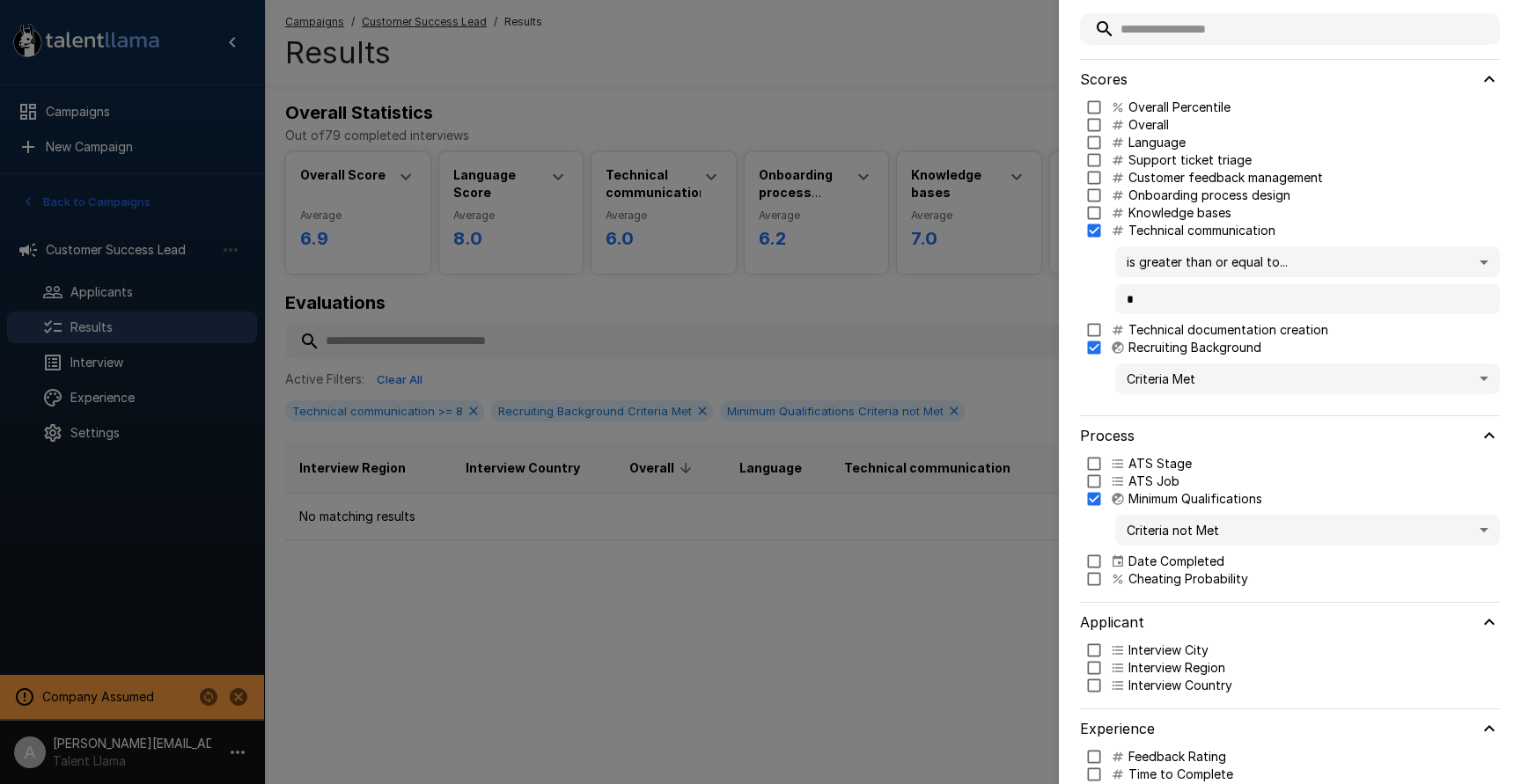
click at [877, 316] on div at bounding box center [760, 392] width 1521 height 784
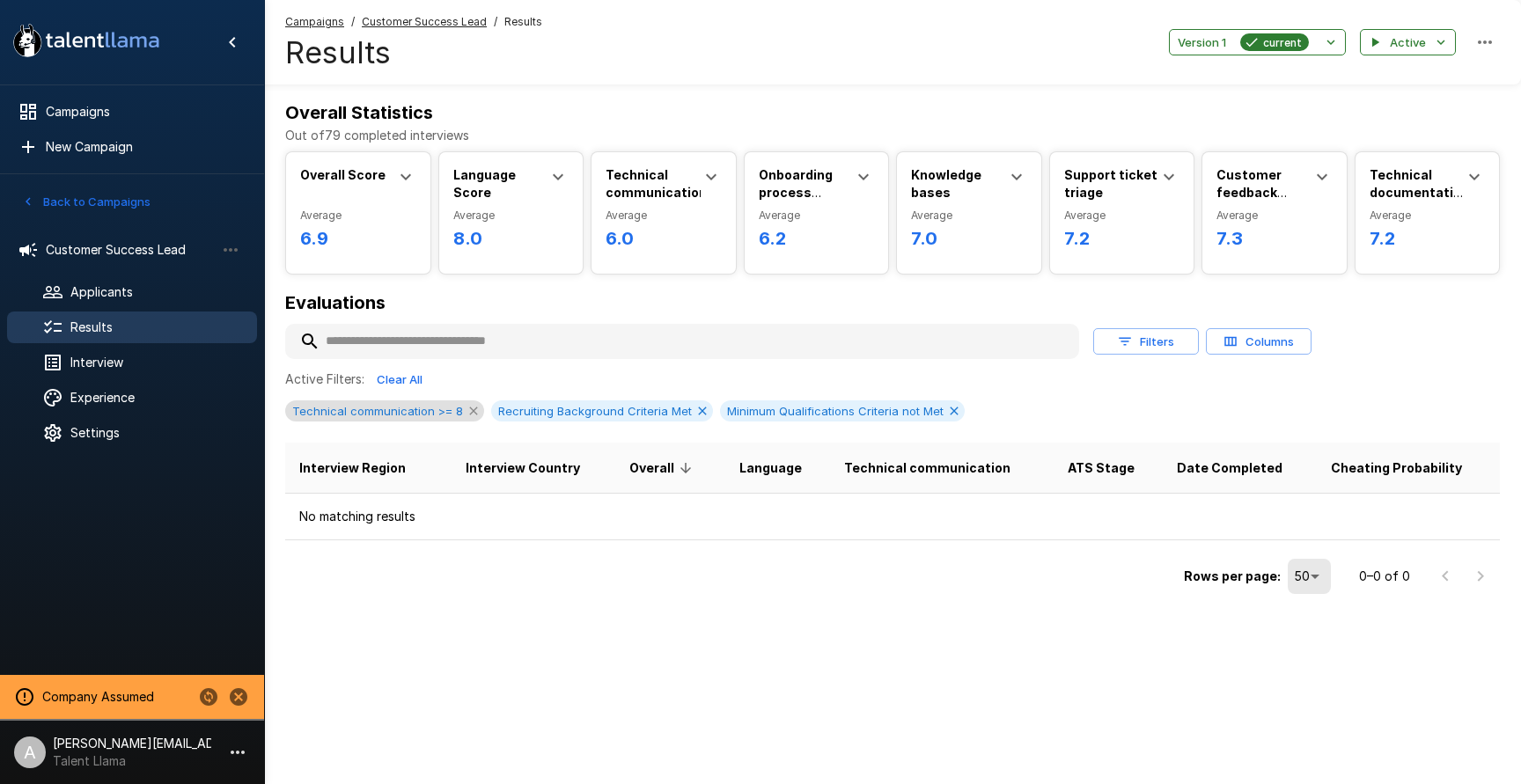
click at [467, 408] on icon at bounding box center [474, 410] width 14 height 14
click at [489, 412] on icon at bounding box center [496, 410] width 14 height 14
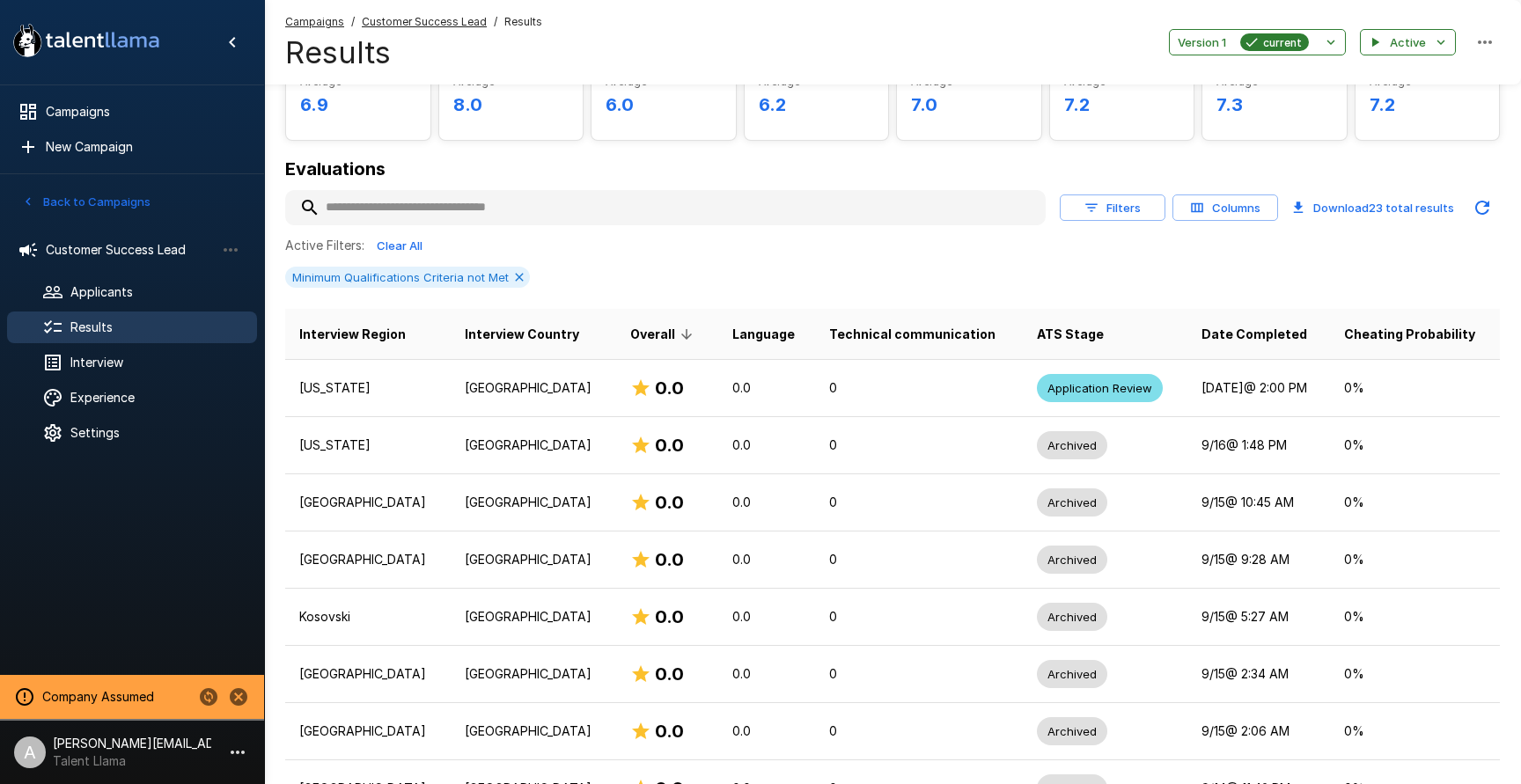
scroll to position [163, 0]
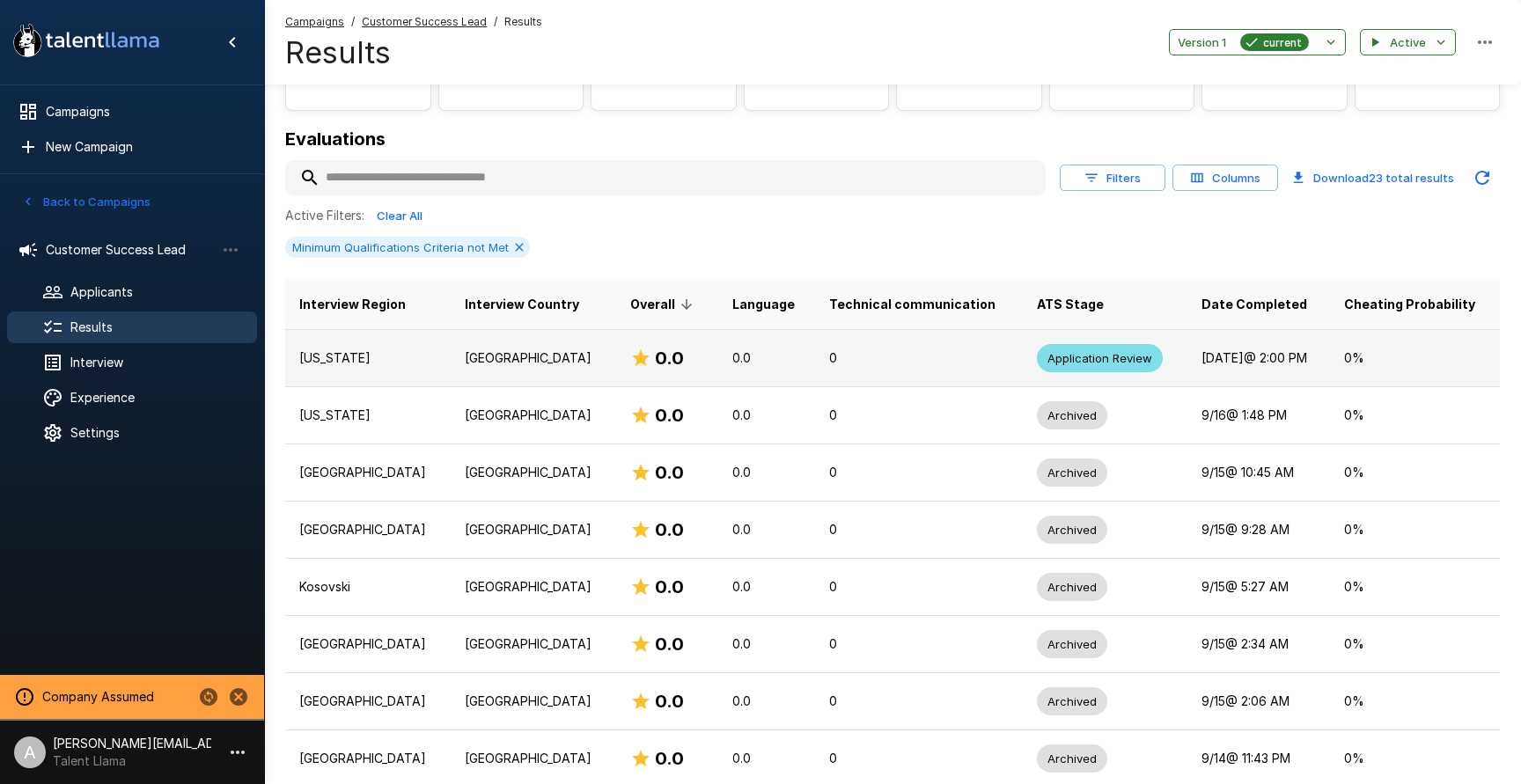
click at [815, 381] on td "0" at bounding box center [918, 358] width 208 height 57
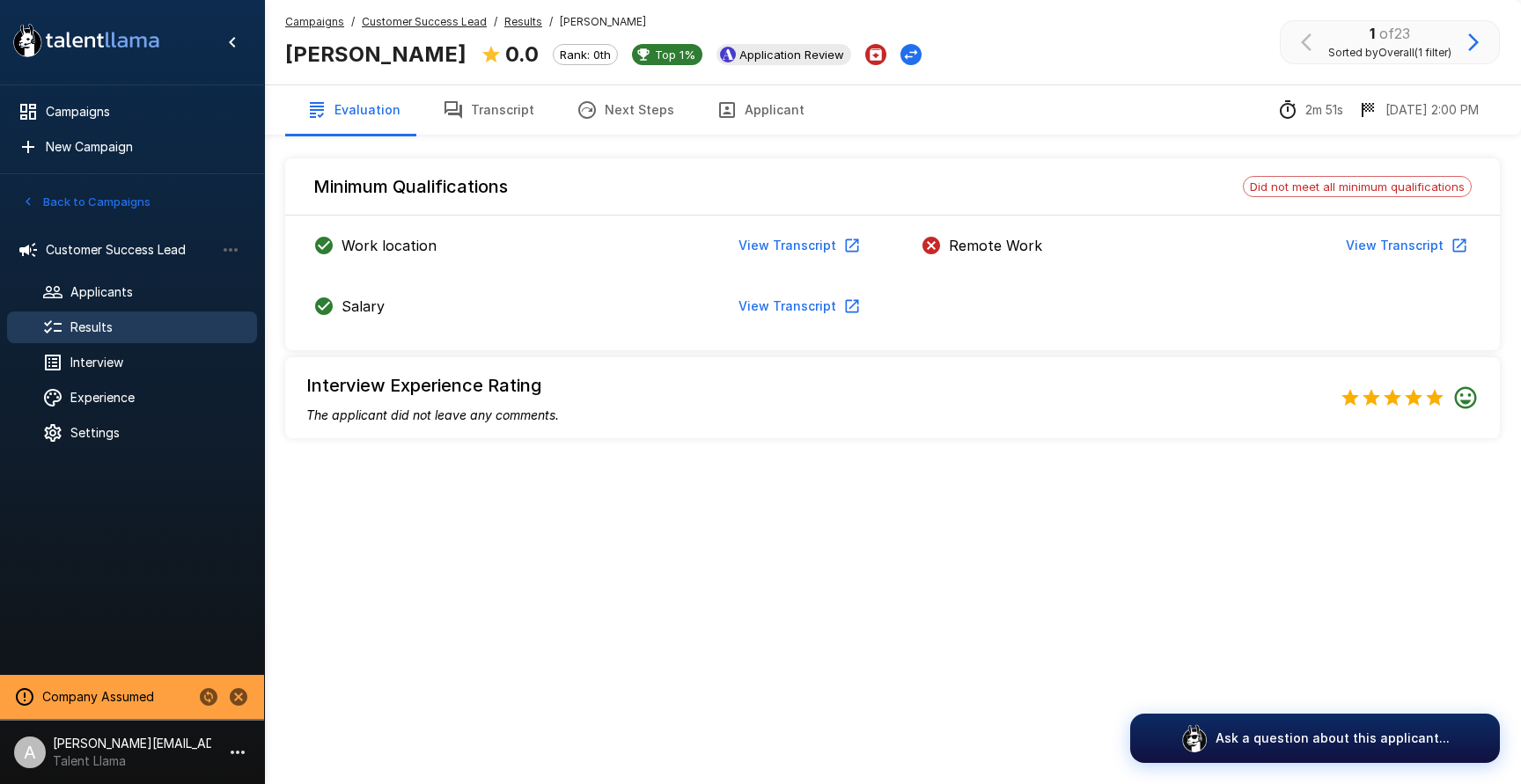
click at [508, 98] on button "Transcript" at bounding box center [489, 110] width 134 height 50
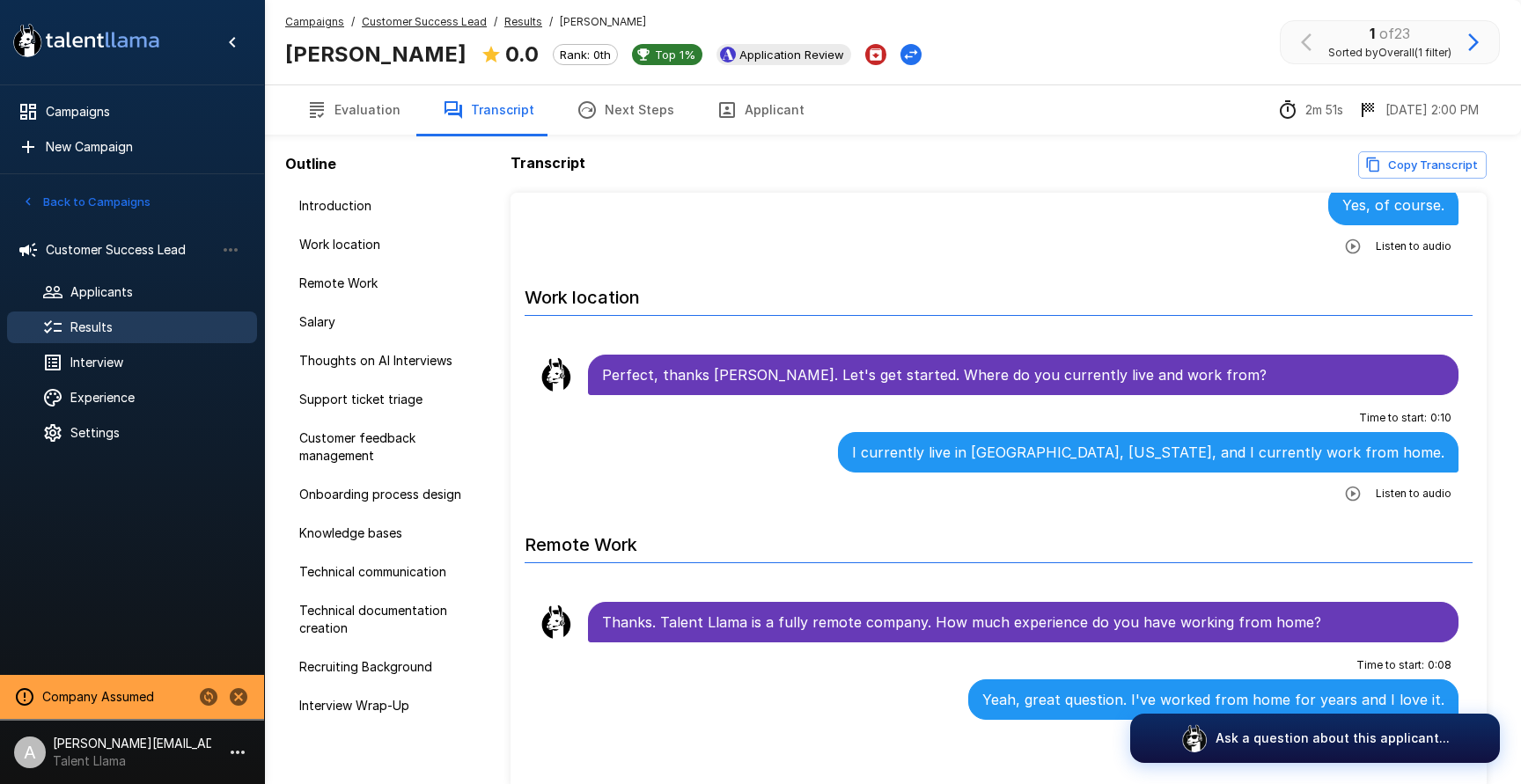
scroll to position [258, 0]
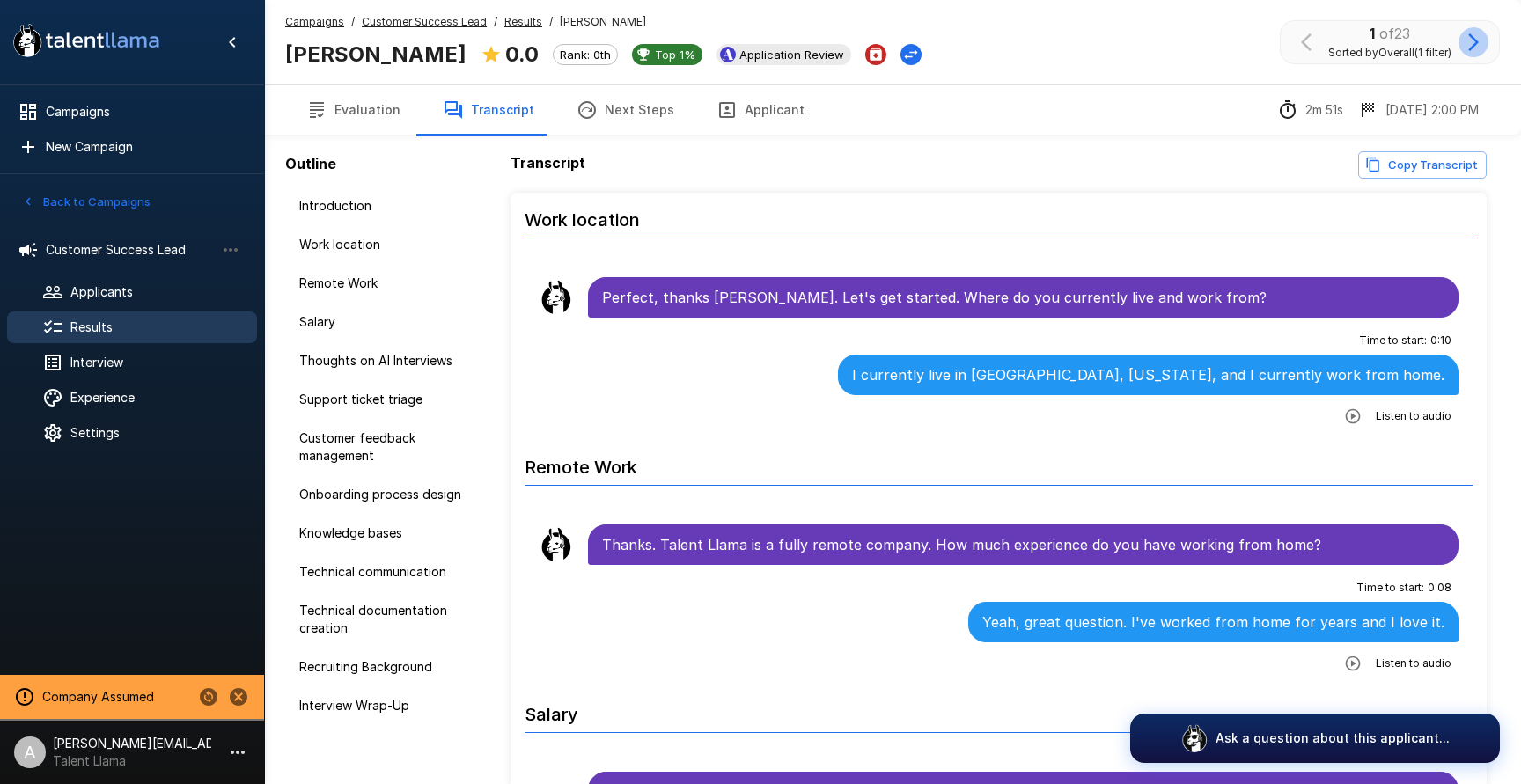
click at [1475, 53] on button "button" at bounding box center [1472, 42] width 30 height 30
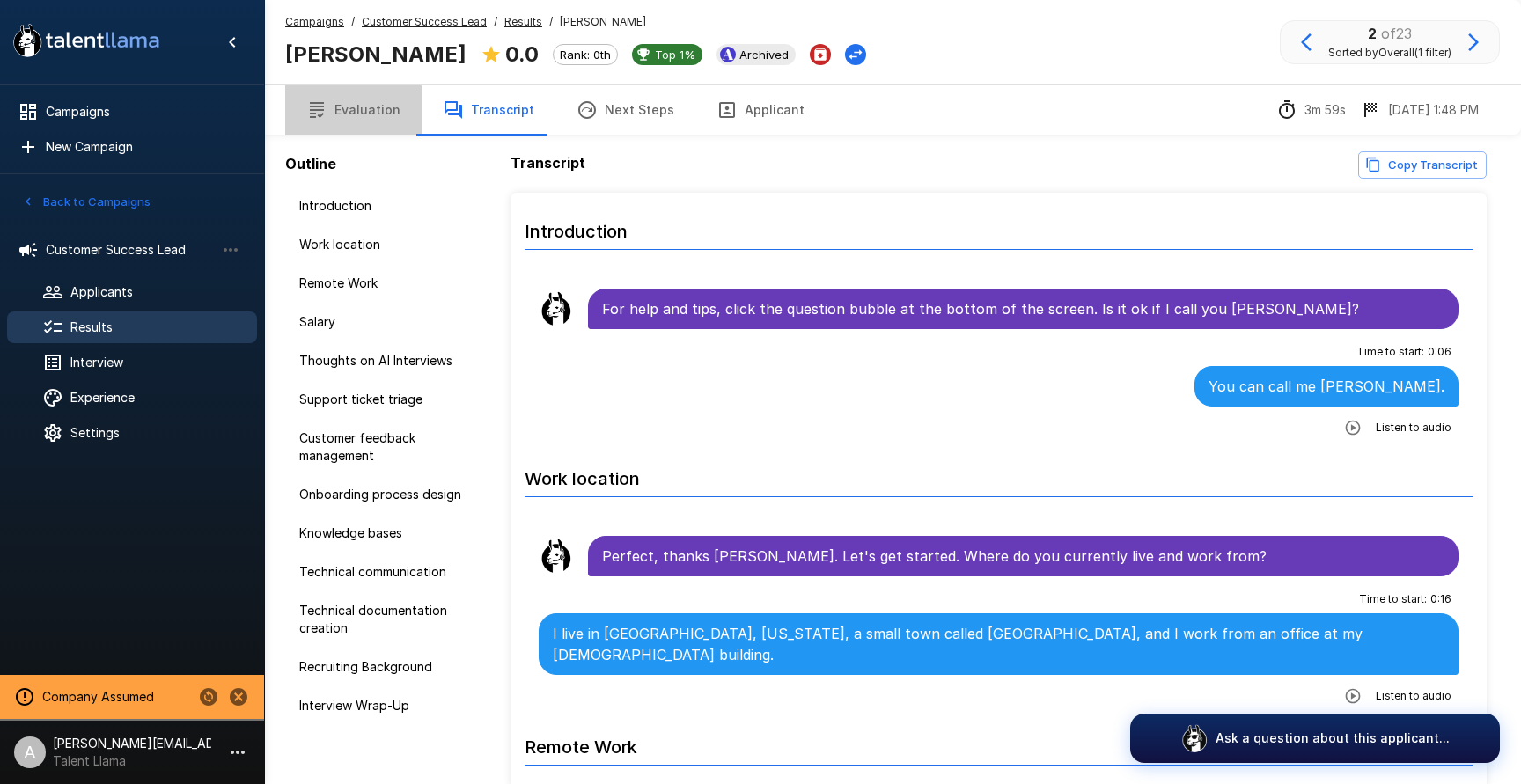
click at [359, 120] on button "Evaluation" at bounding box center [353, 110] width 137 height 50
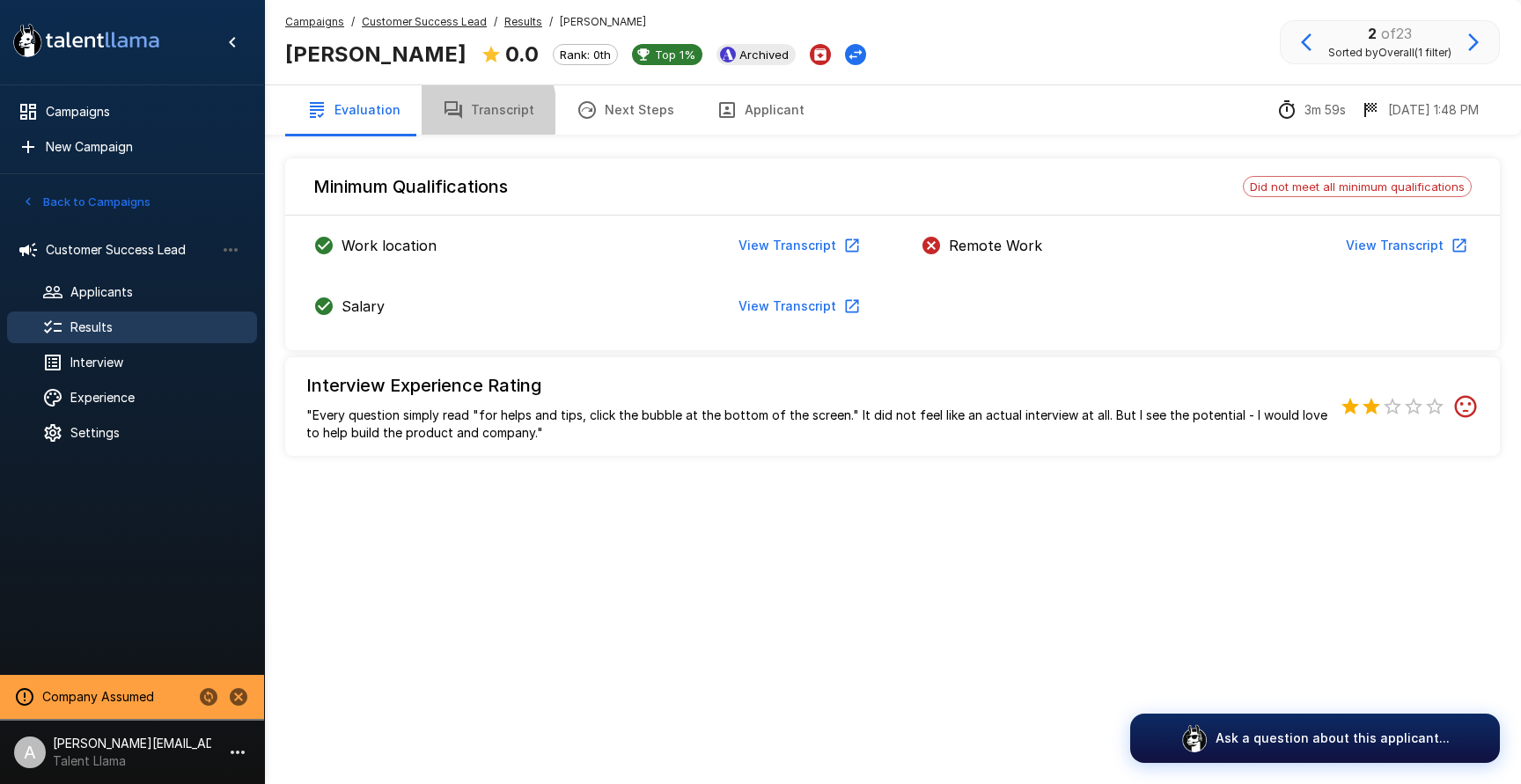
click at [445, 114] on icon "button" at bounding box center [453, 110] width 17 height 17
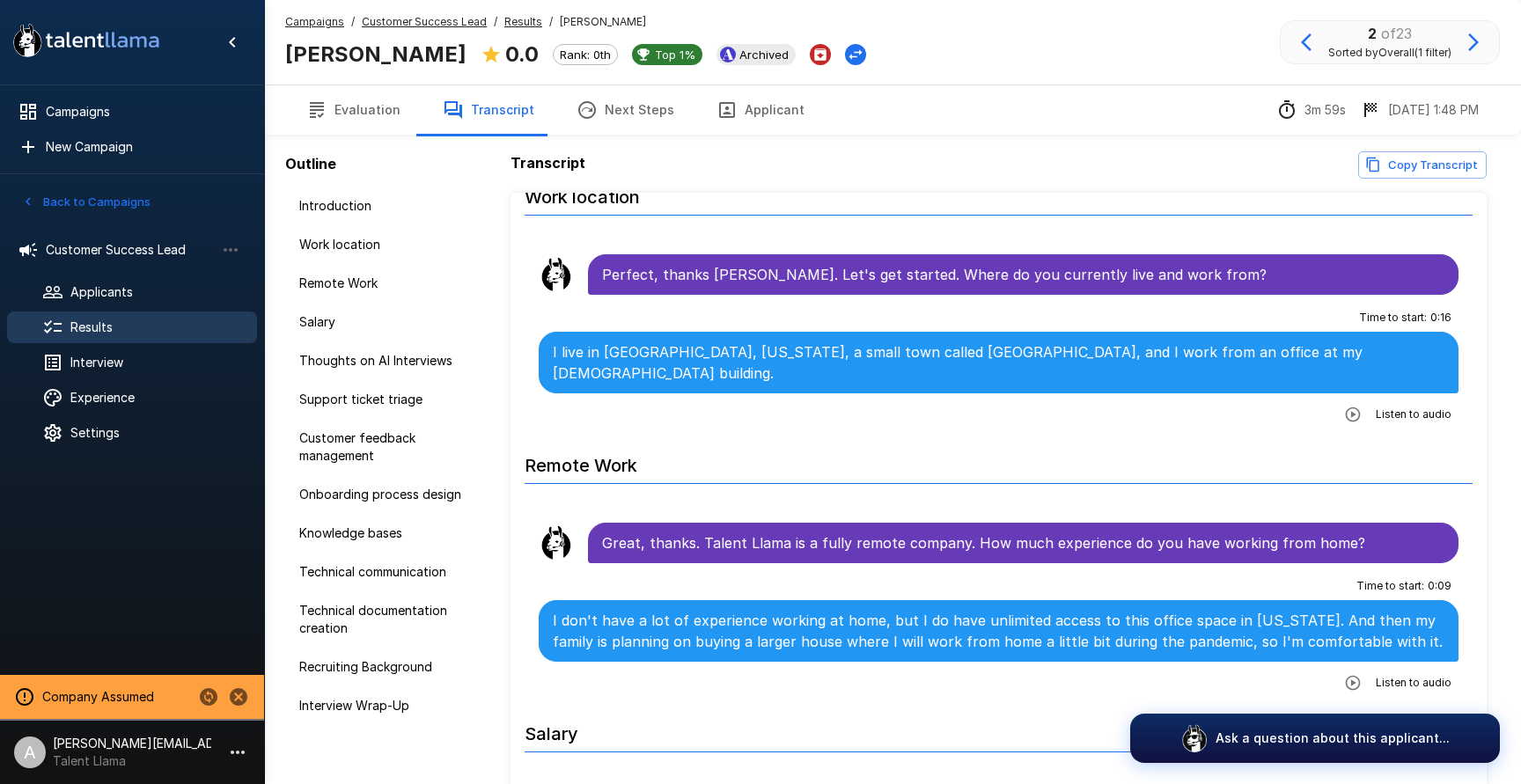
scroll to position [295, 0]
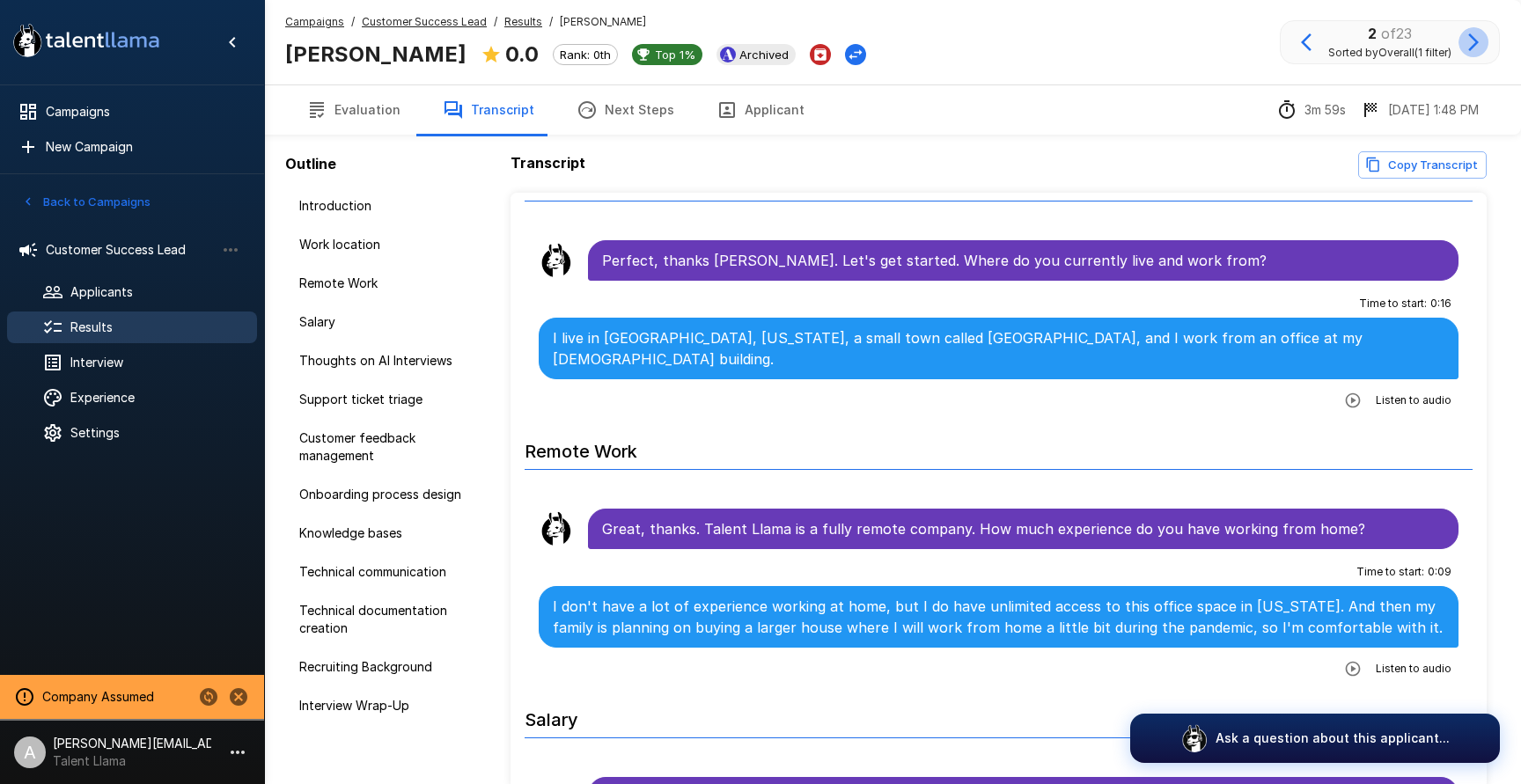
click at [1473, 43] on icon "button" at bounding box center [1473, 42] width 21 height 21
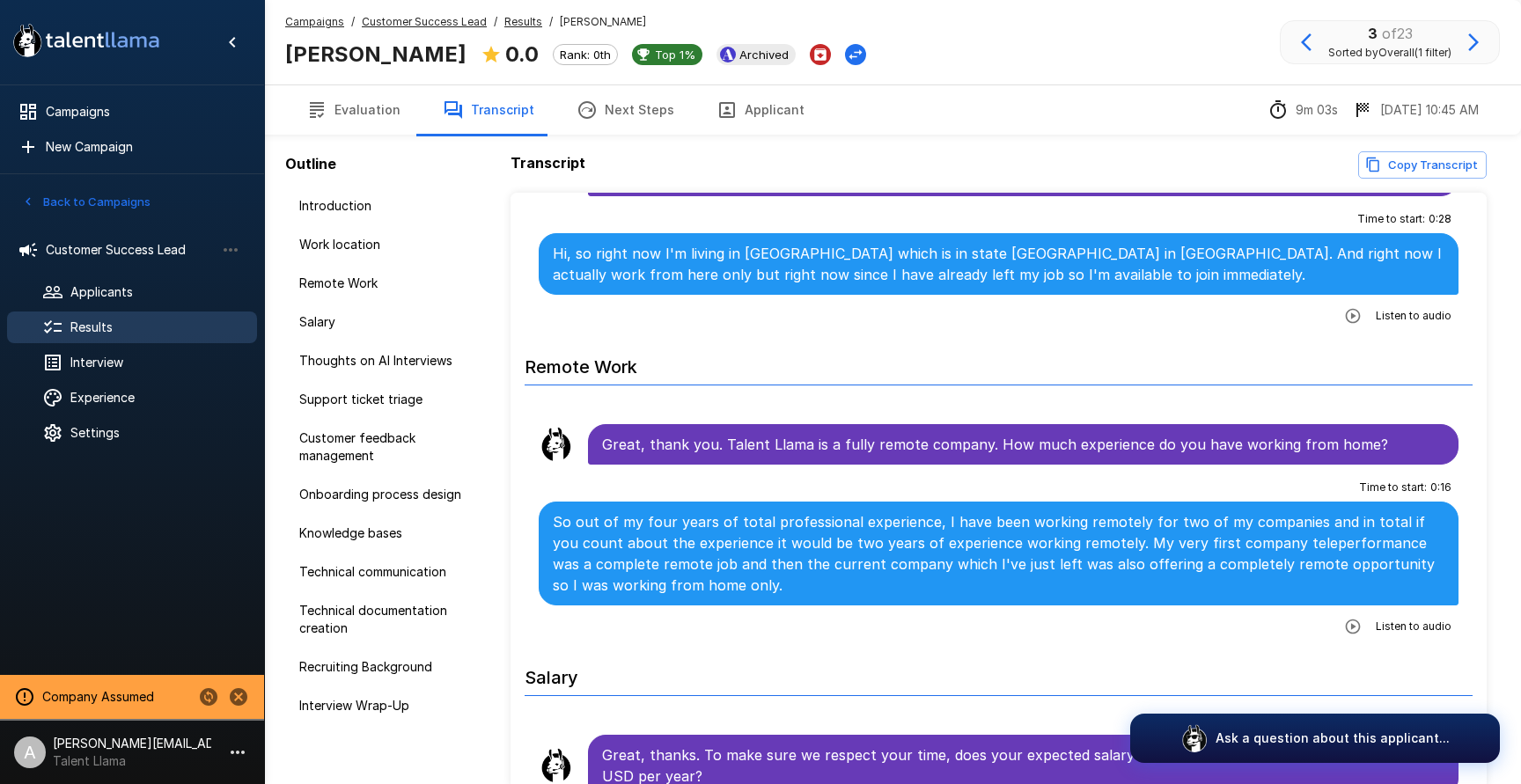
scroll to position [442, 0]
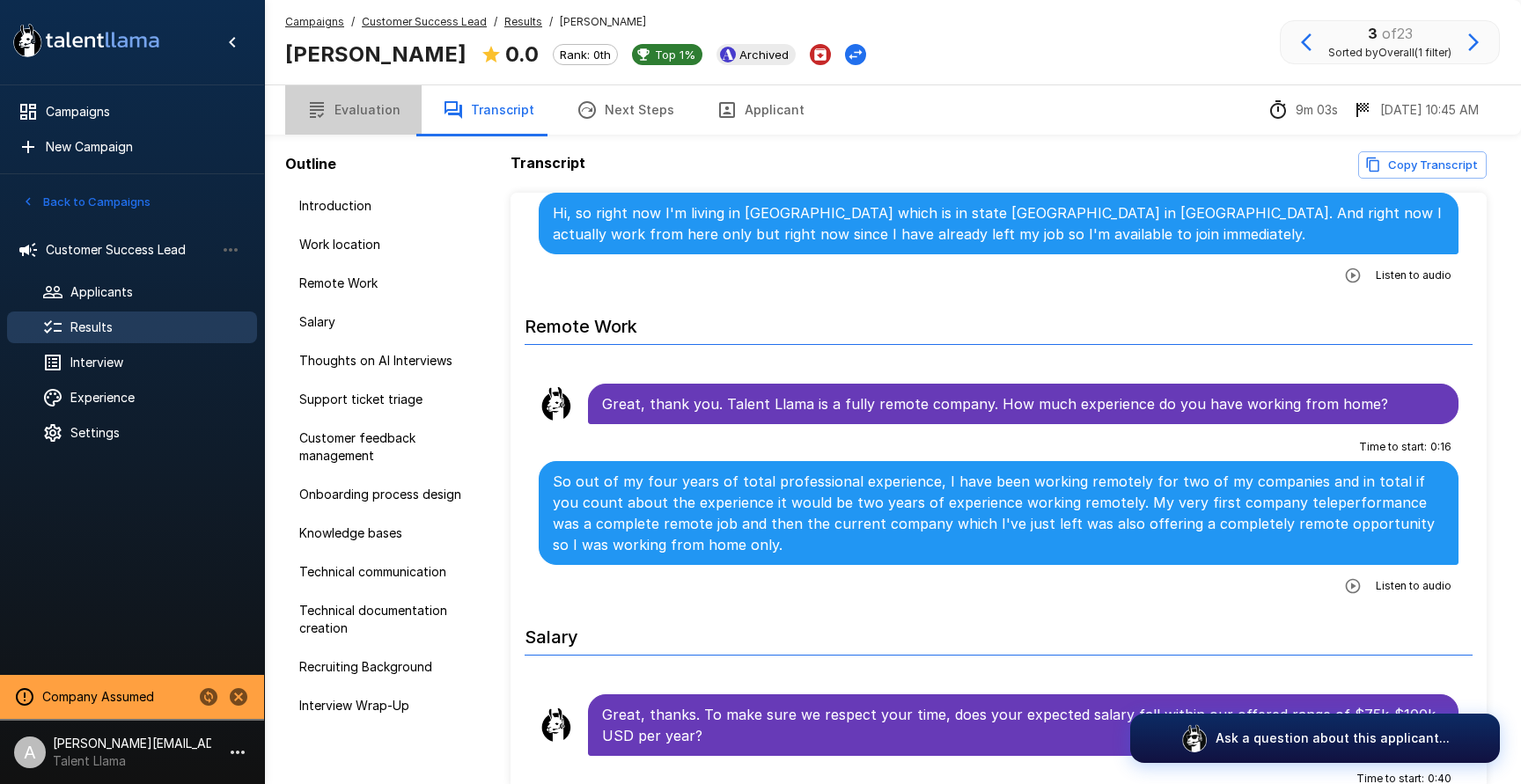
click at [403, 109] on button "Evaluation" at bounding box center [353, 110] width 137 height 50
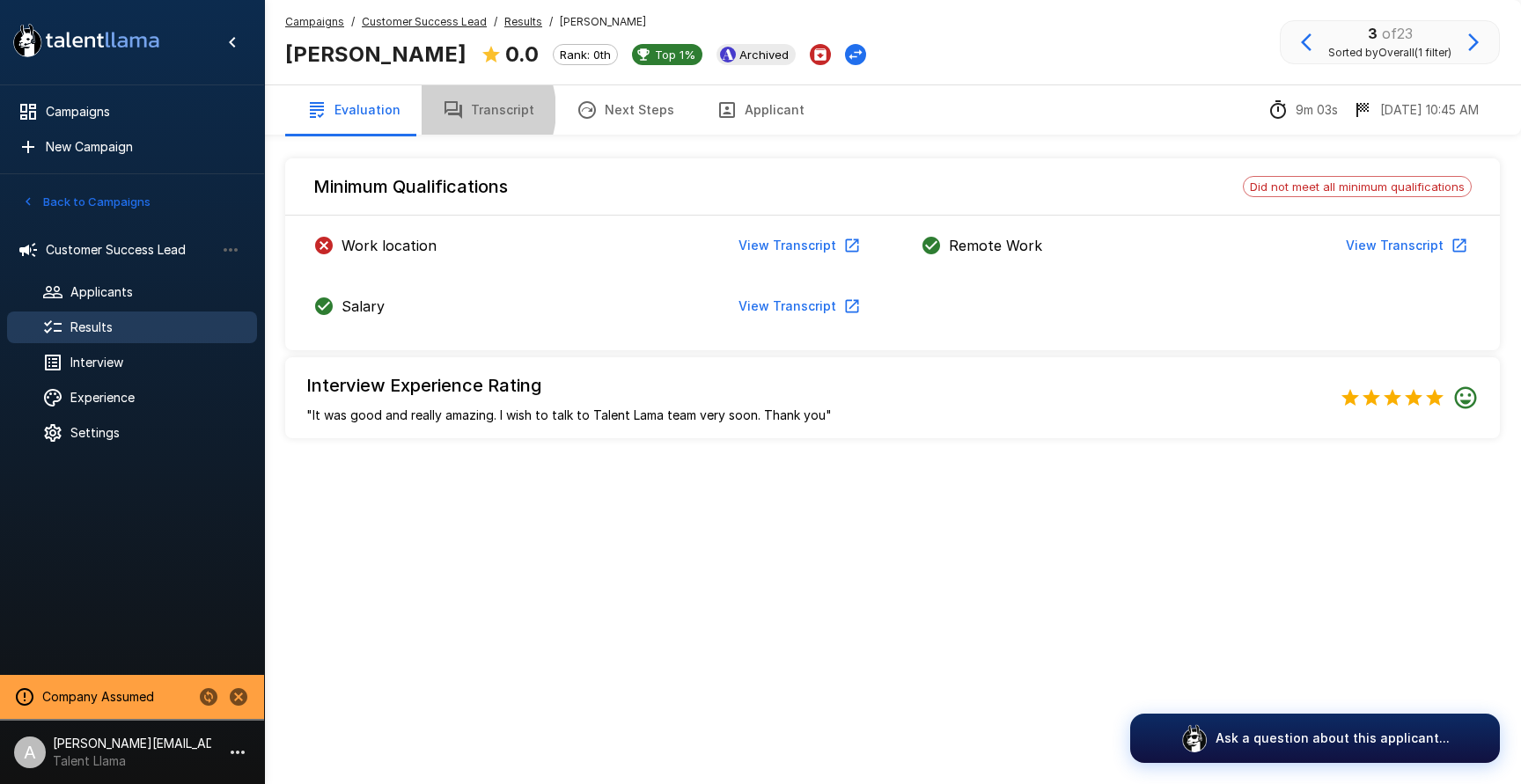
drag, startPoint x: 456, startPoint y: 110, endPoint x: 553, endPoint y: 135, distance: 100.2
click at [457, 110] on icon "button" at bounding box center [453, 110] width 21 height 21
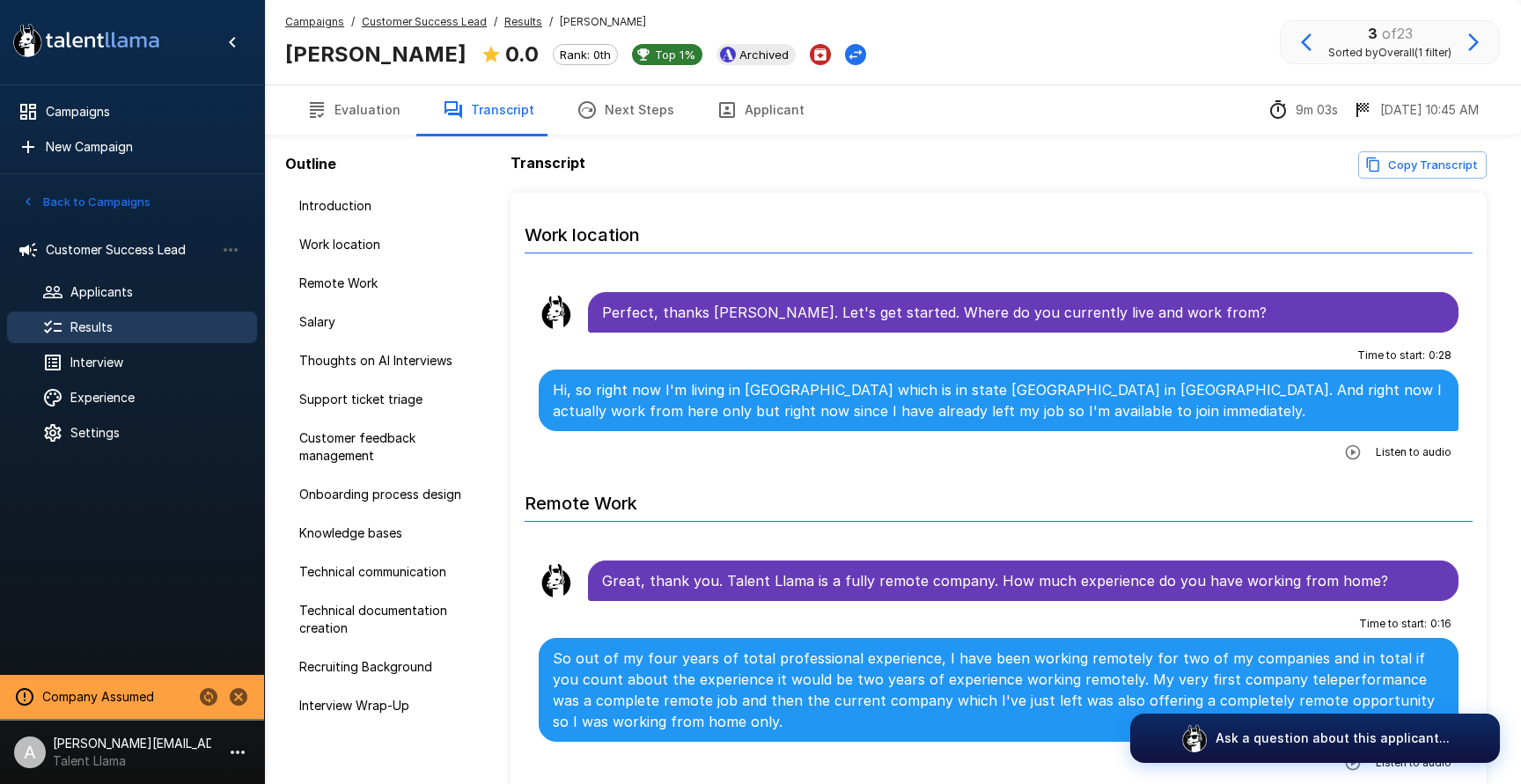
scroll to position [460, 0]
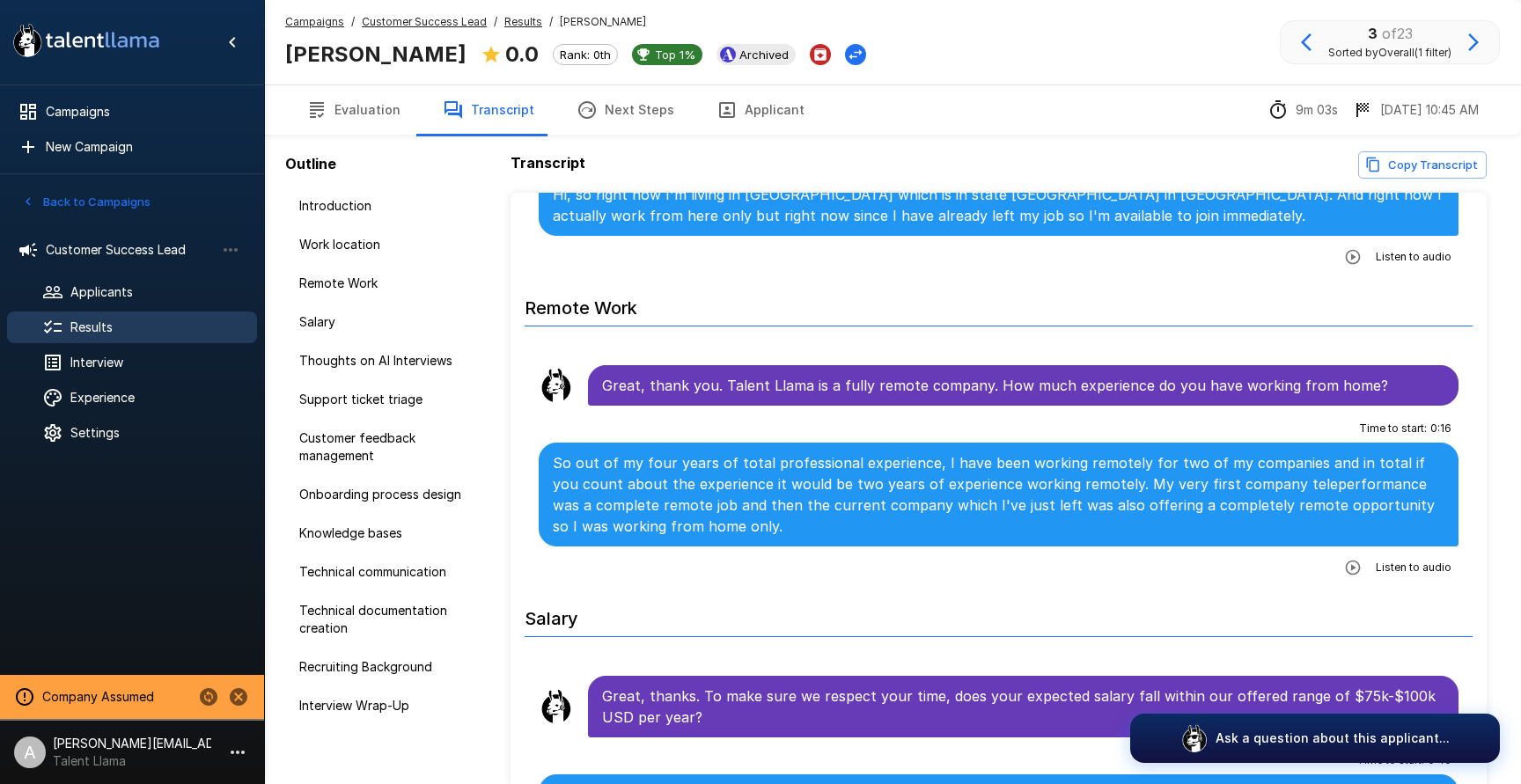
click at [1472, 47] on icon "button" at bounding box center [1472, 42] width 11 height 17
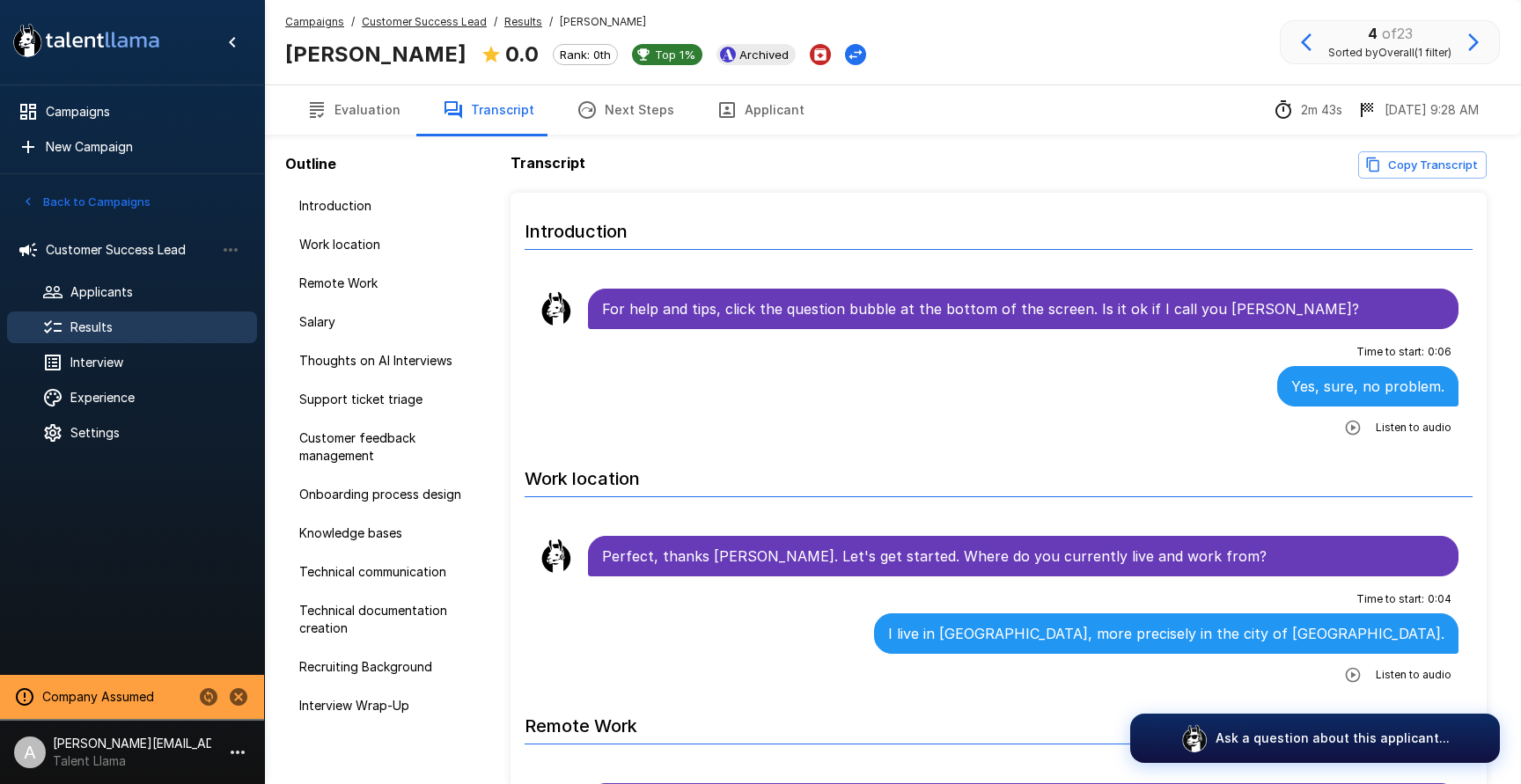
click at [370, 109] on button "Evaluation" at bounding box center [353, 110] width 137 height 50
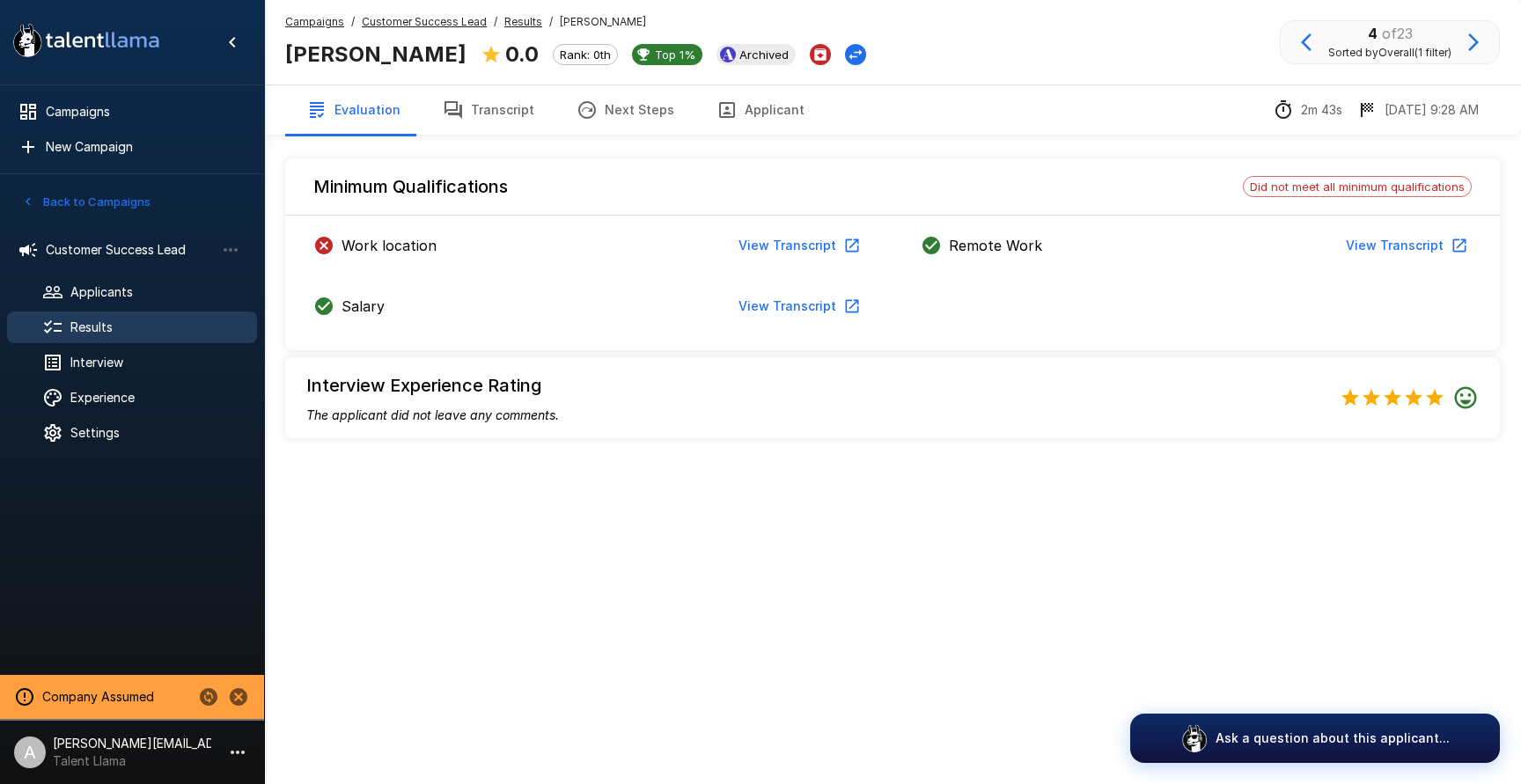
click at [443, 113] on icon "button" at bounding box center [453, 110] width 21 height 21
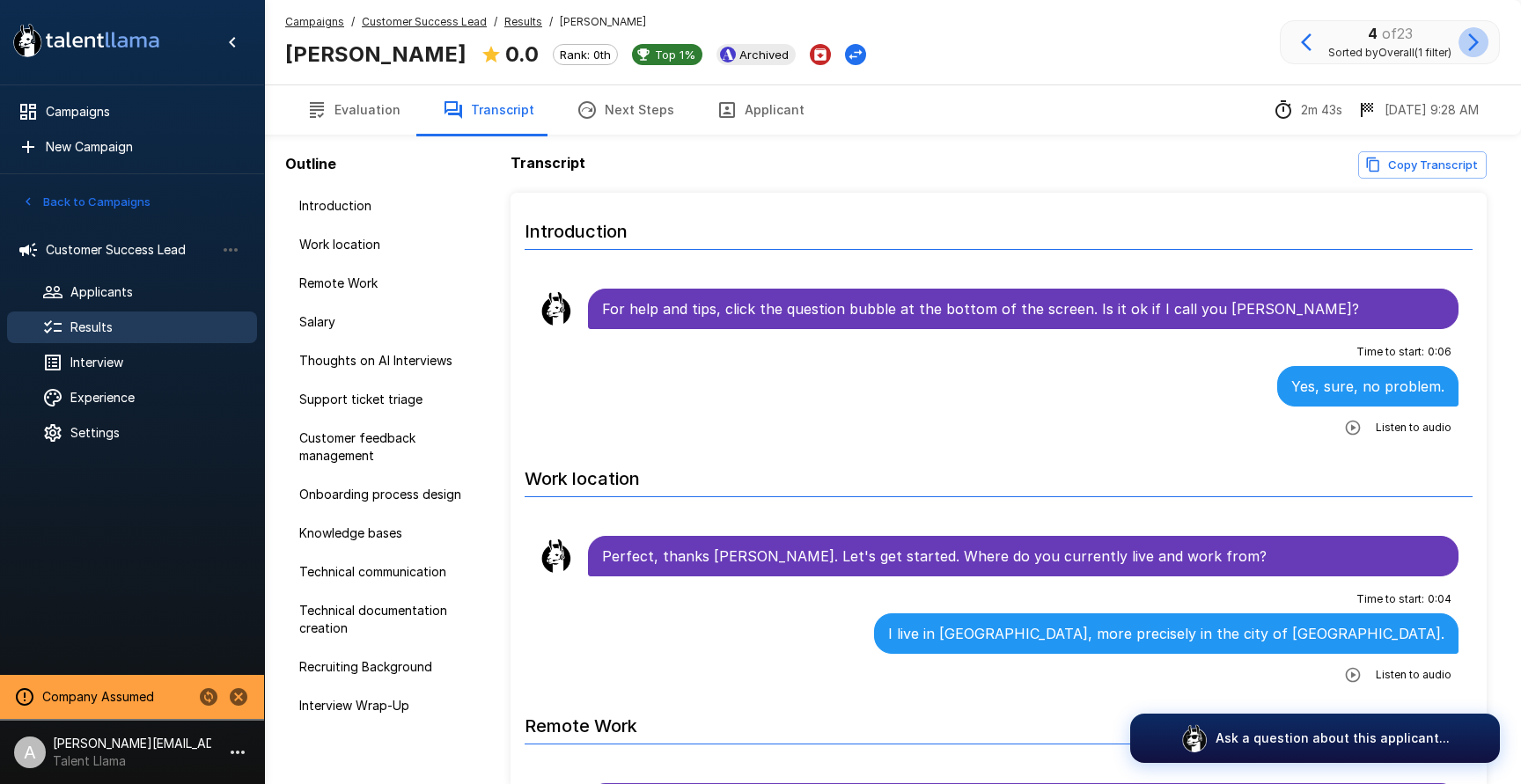
click at [1471, 50] on icon "button" at bounding box center [1473, 42] width 21 height 21
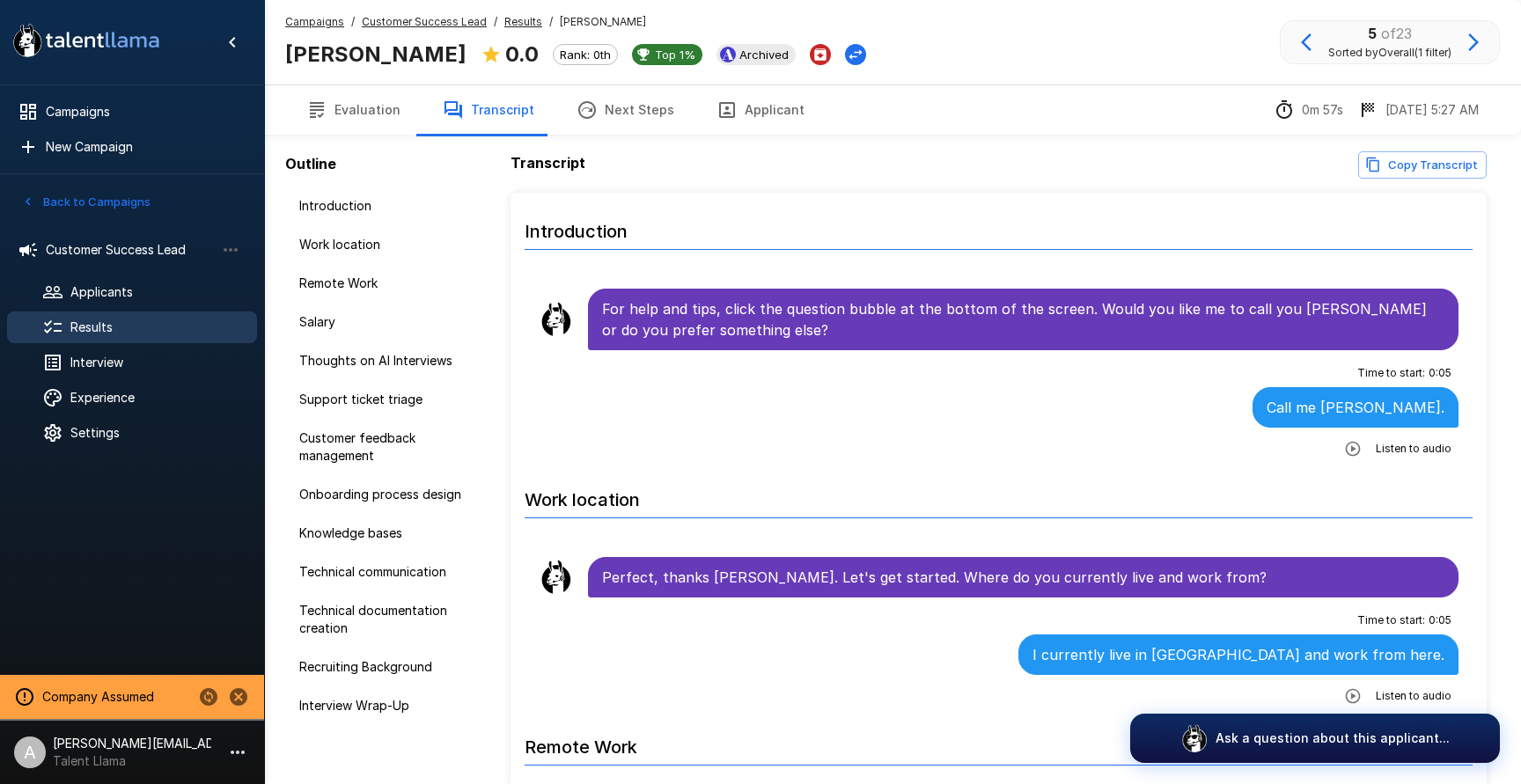
click at [361, 112] on button "Evaluation" at bounding box center [353, 110] width 137 height 50
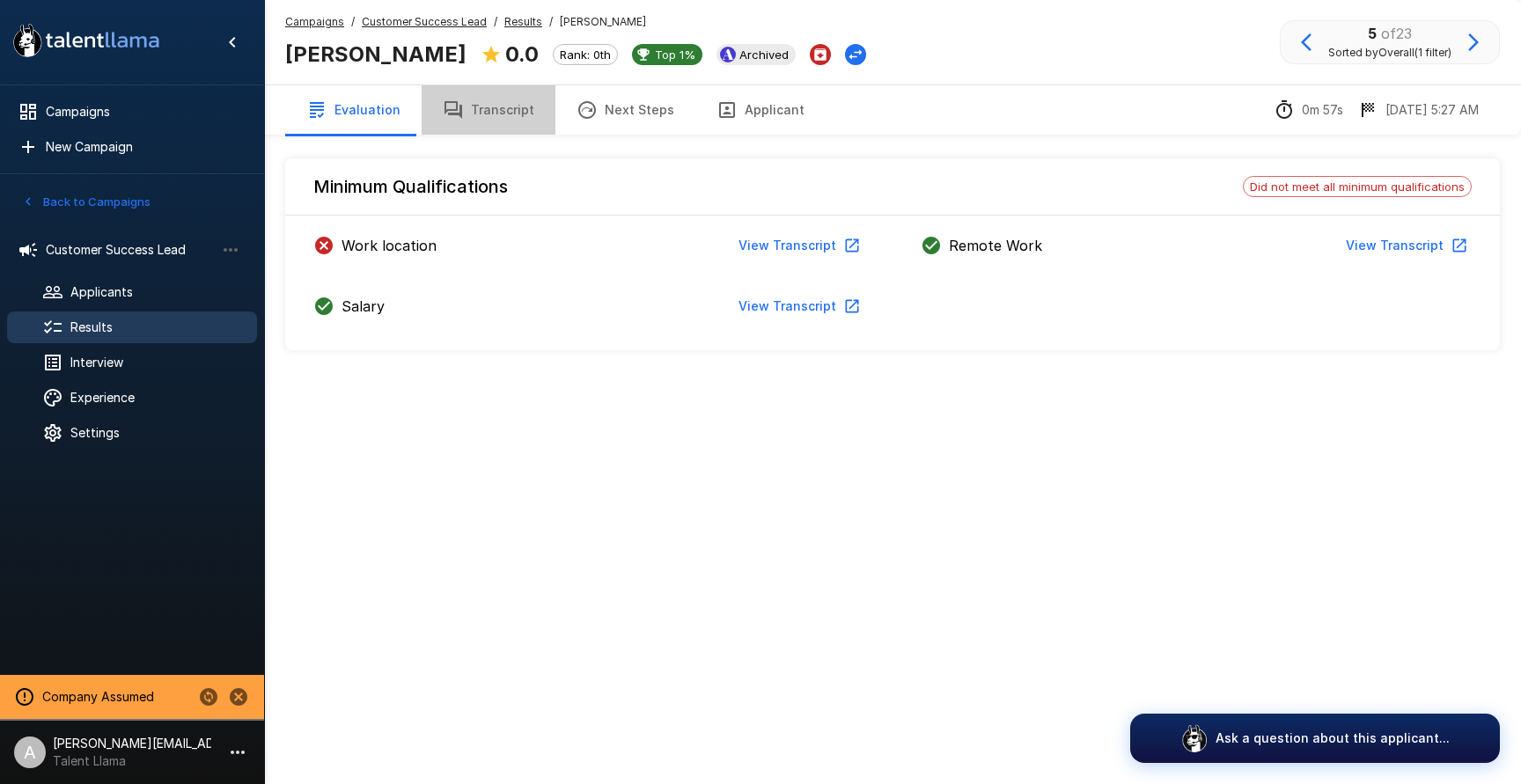
click at [483, 111] on button "Transcript" at bounding box center [489, 110] width 134 height 50
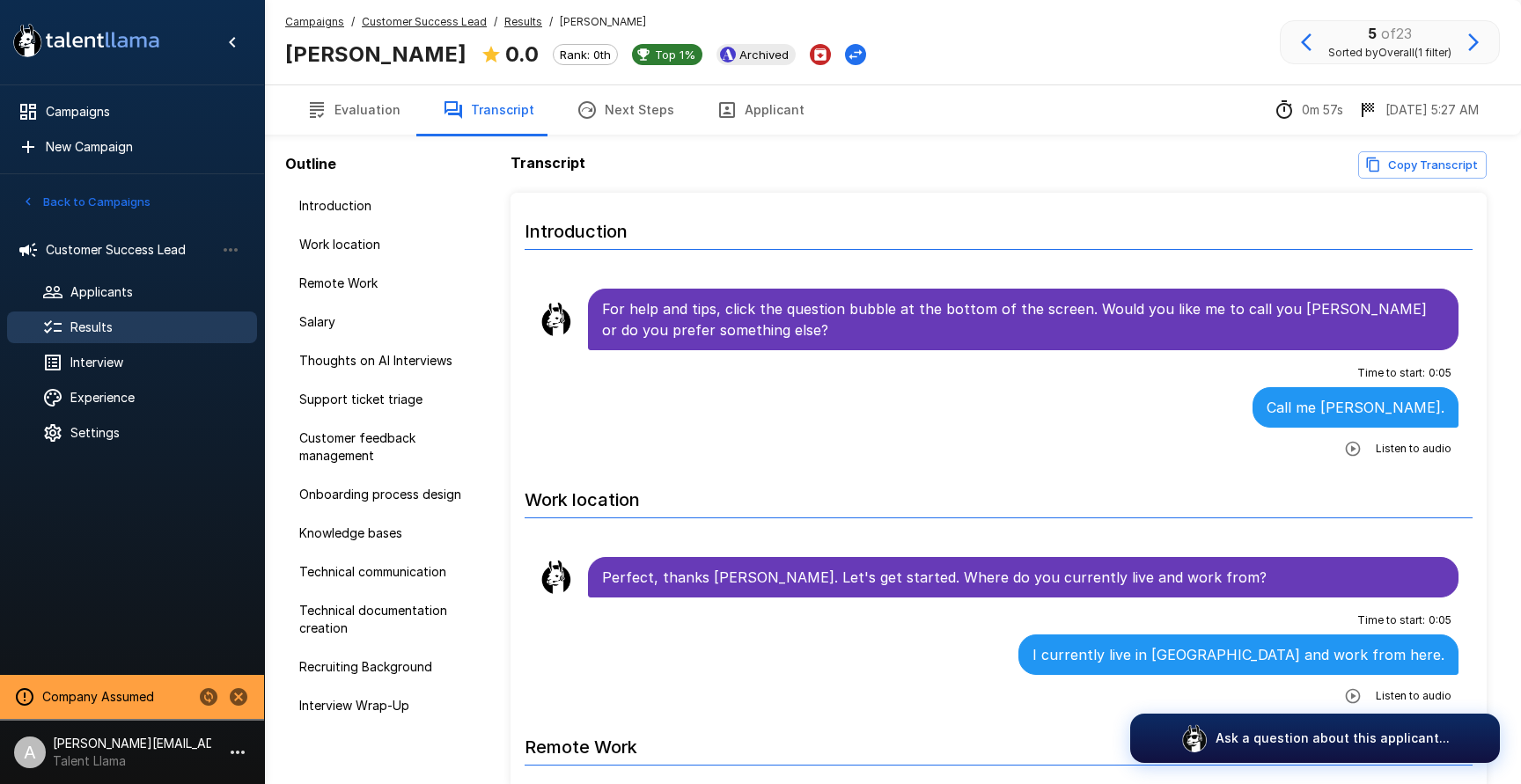
click at [1489, 45] on div "5 of 23 Sorted by Overall (1 filter)" at bounding box center [1390, 42] width 220 height 44
click at [1478, 48] on icon "button" at bounding box center [1473, 42] width 21 height 21
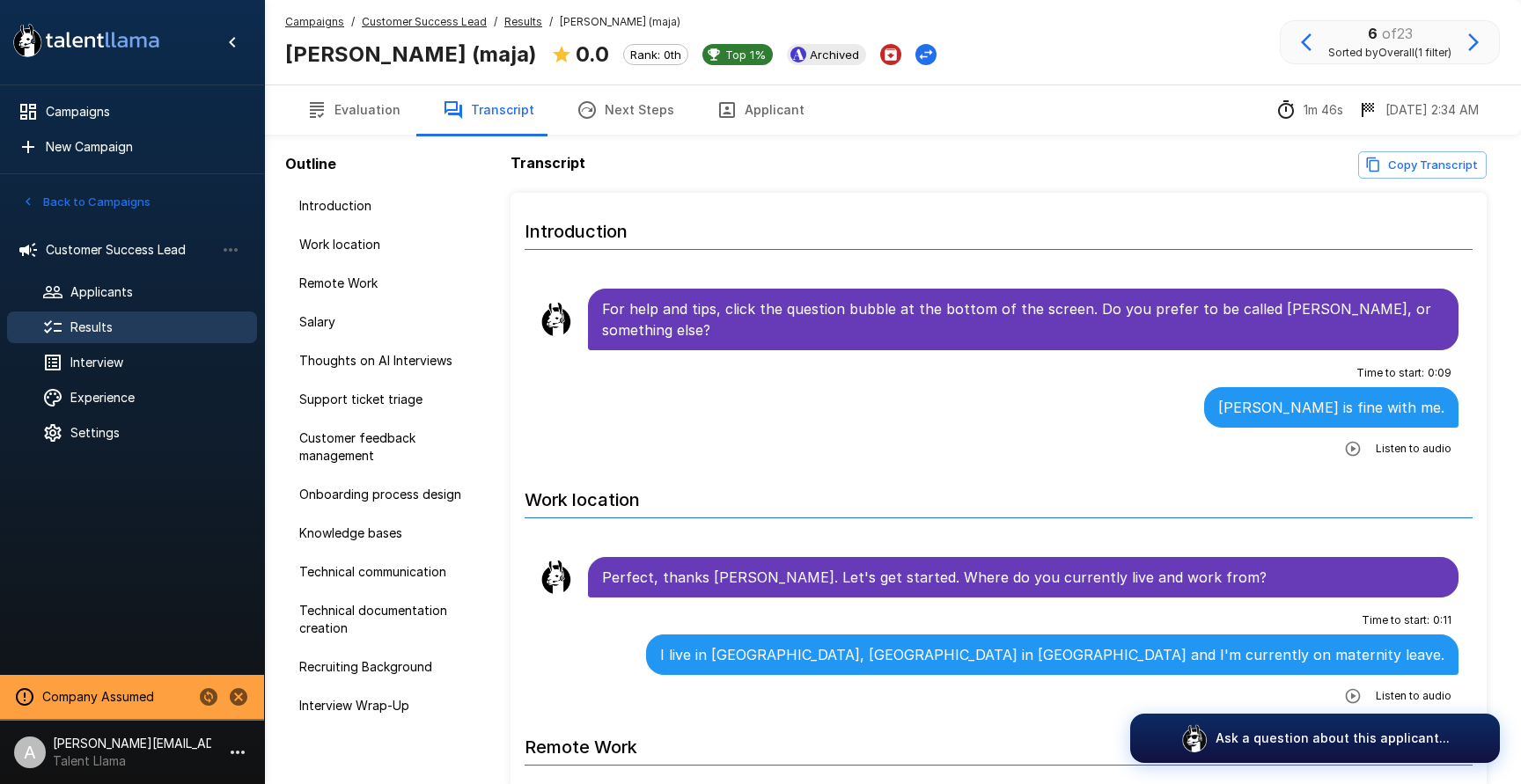
click at [354, 118] on button "Evaluation" at bounding box center [353, 110] width 137 height 50
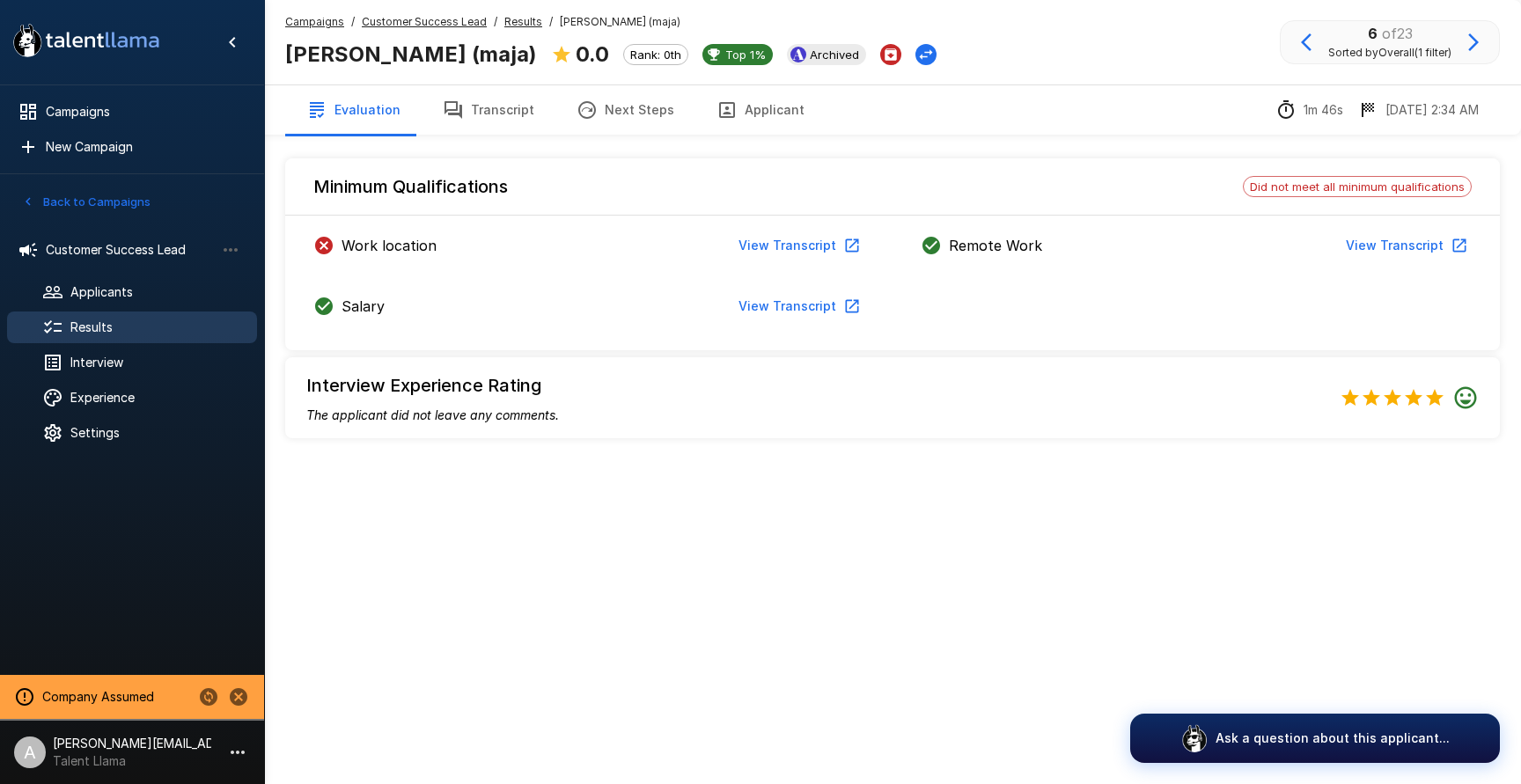
click at [443, 114] on icon "button" at bounding box center [453, 110] width 21 height 21
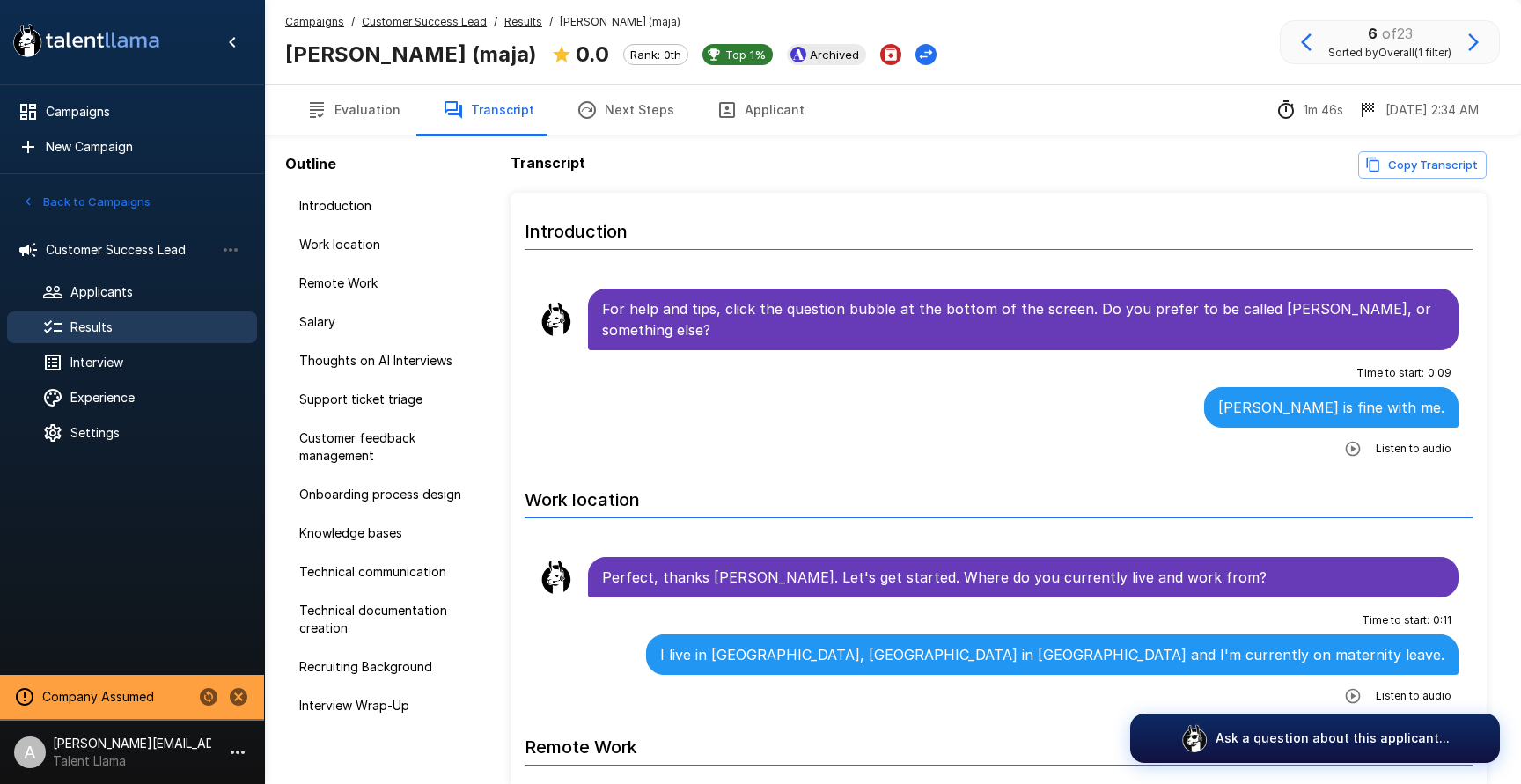
click at [1482, 45] on icon "button" at bounding box center [1473, 42] width 21 height 21
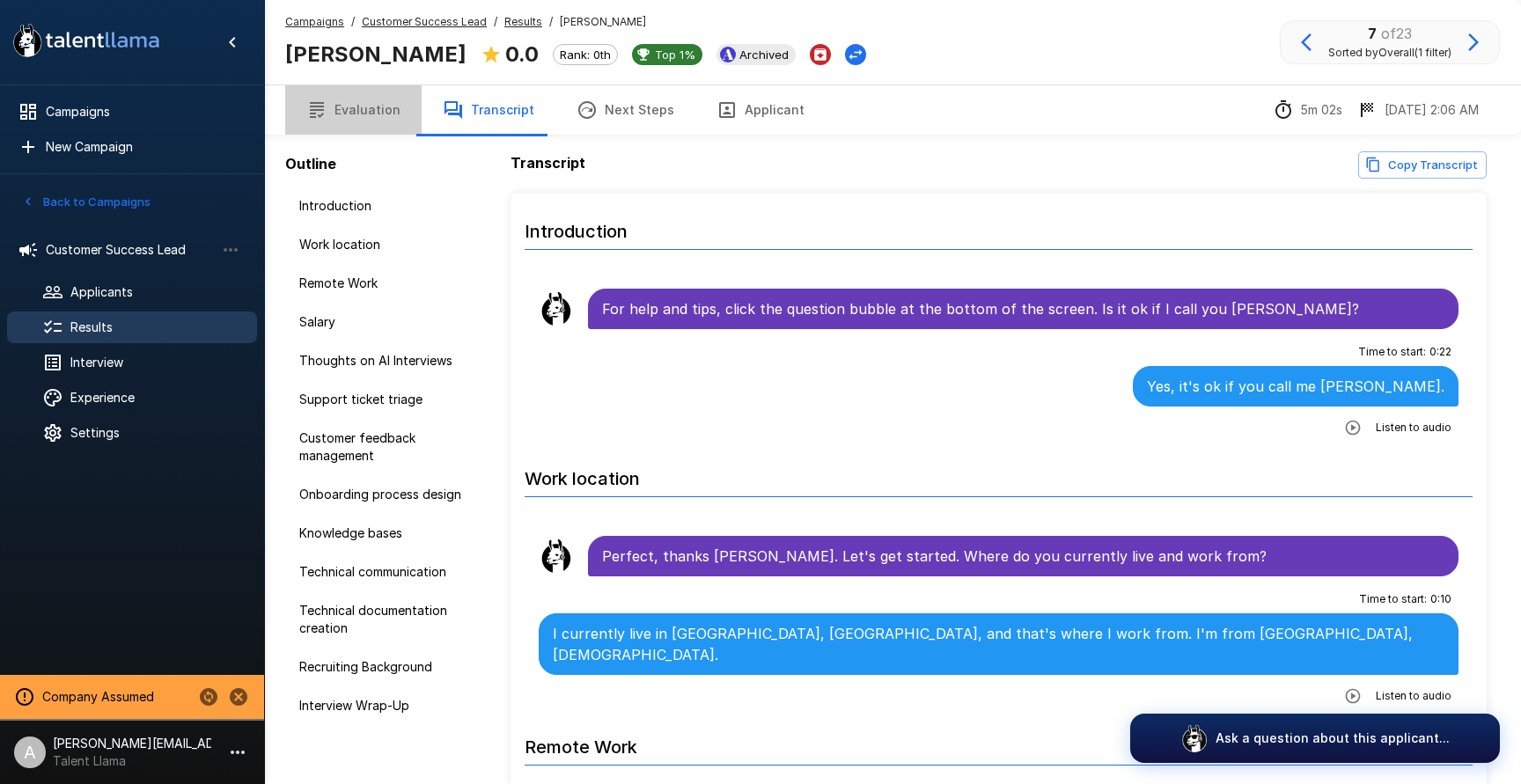
click at [386, 131] on button "Evaluation" at bounding box center [353, 110] width 137 height 50
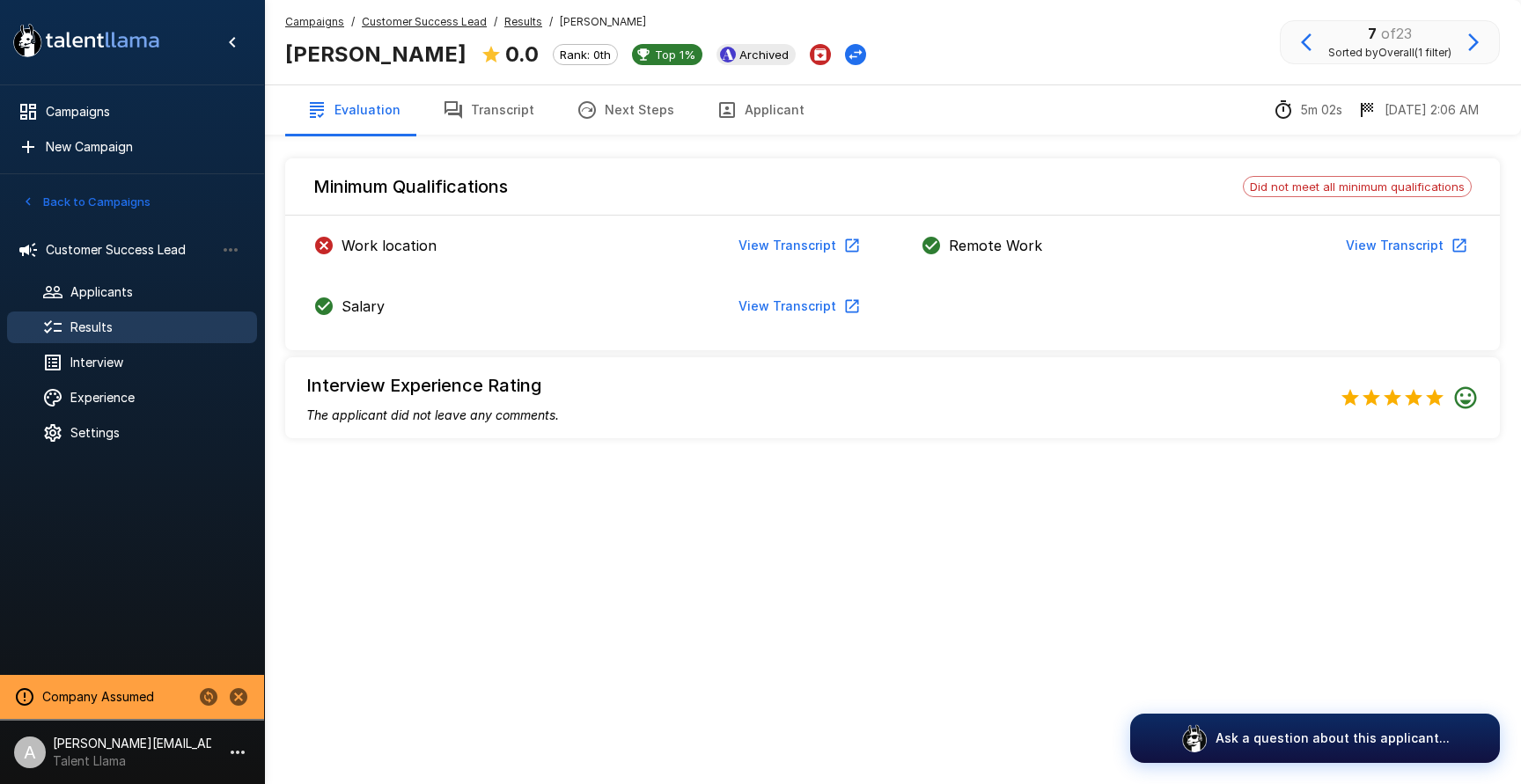
click at [479, 126] on button "Transcript" at bounding box center [489, 110] width 134 height 50
